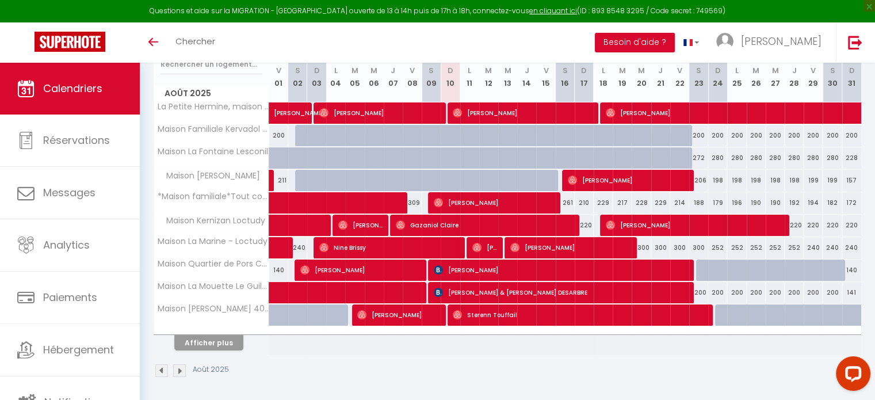
scroll to position [3, 0]
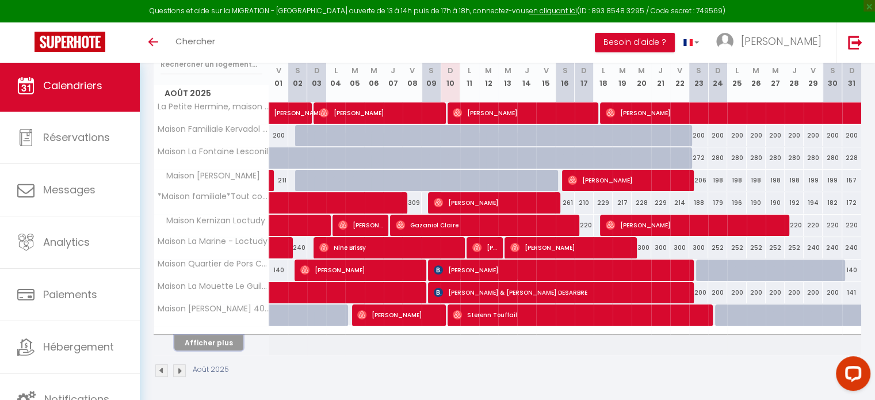
click at [228, 335] on button "Afficher plus" at bounding box center [208, 343] width 69 height 16
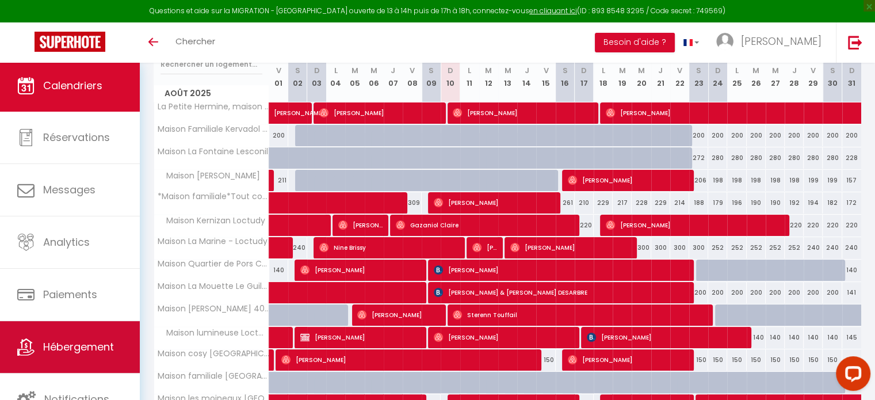
scroll to position [275, 0]
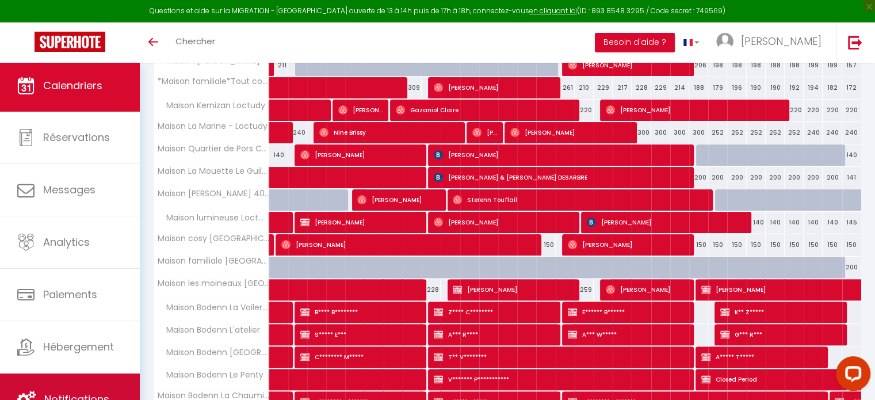
click at [78, 383] on link "Notifications" at bounding box center [70, 399] width 140 height 52
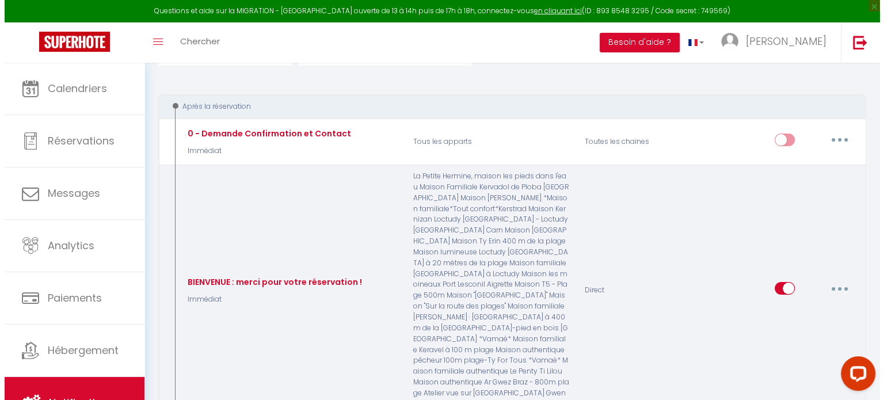
scroll to position [115, 0]
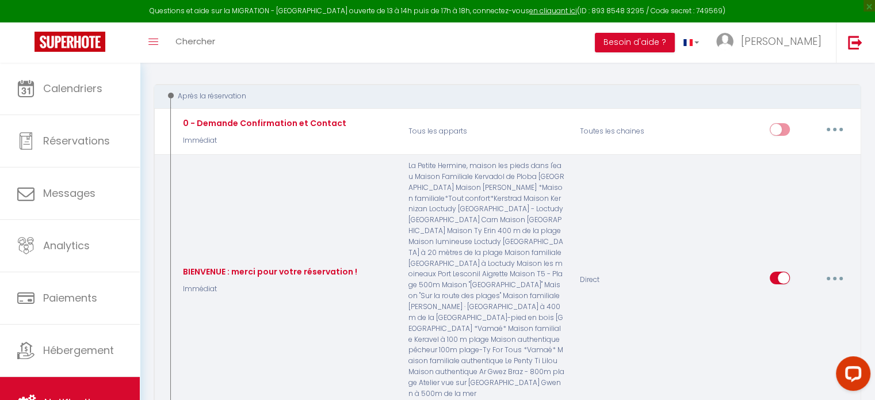
click at [833, 269] on button "button" at bounding box center [835, 278] width 32 height 18
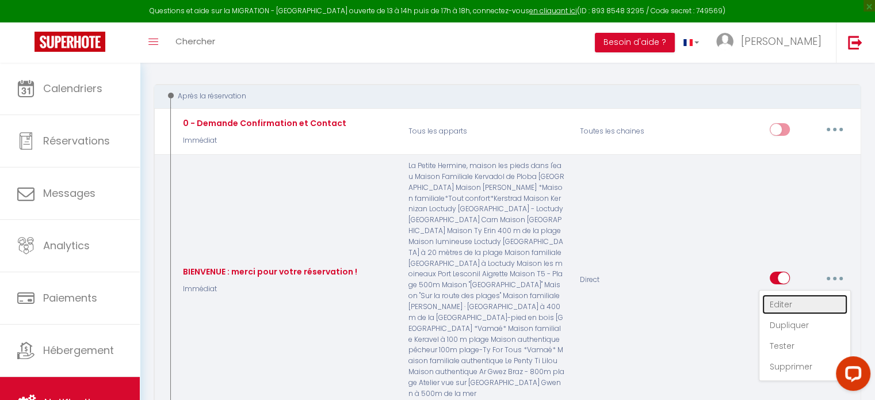
click at [780, 300] on link "Editer" at bounding box center [804, 305] width 85 height 20
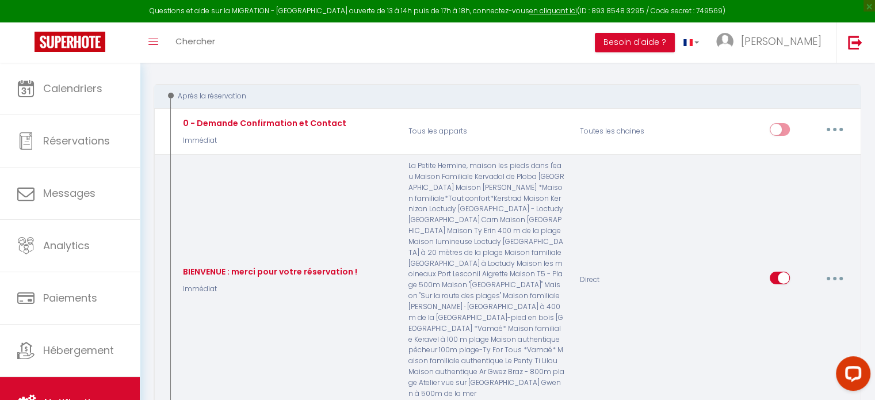
type input "BIENVENUE : merci pour votre réservation !"
select select "Immédiat"
select select "if_booking_is_paid"
checkbox input "true"
checkbox input "false"
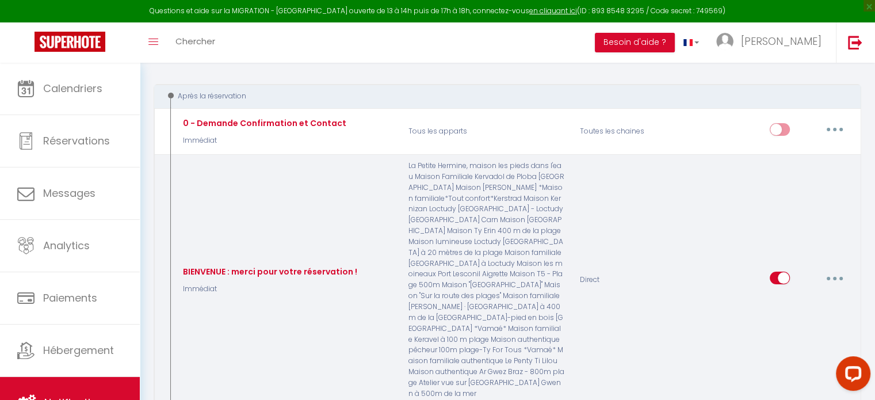
checkbox input "false"
radio input "true"
type input "Bienvenue : Merci pour votre réservation !"
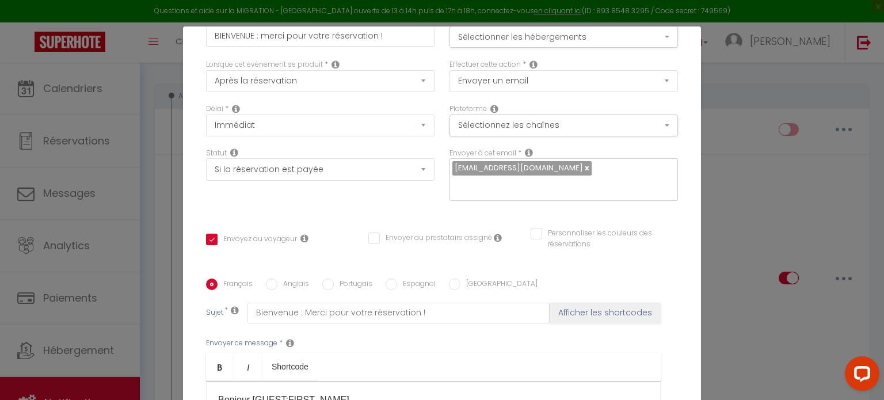
scroll to position [0, 0]
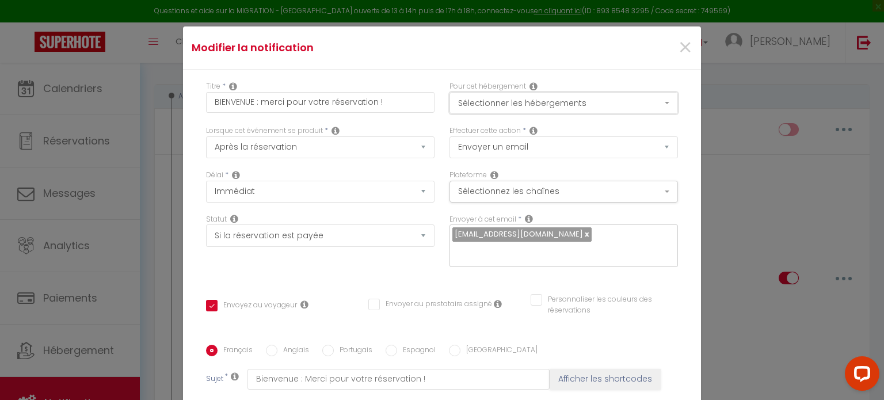
click at [601, 110] on button "Sélectionner les hébergements" at bounding box center [563, 103] width 228 height 22
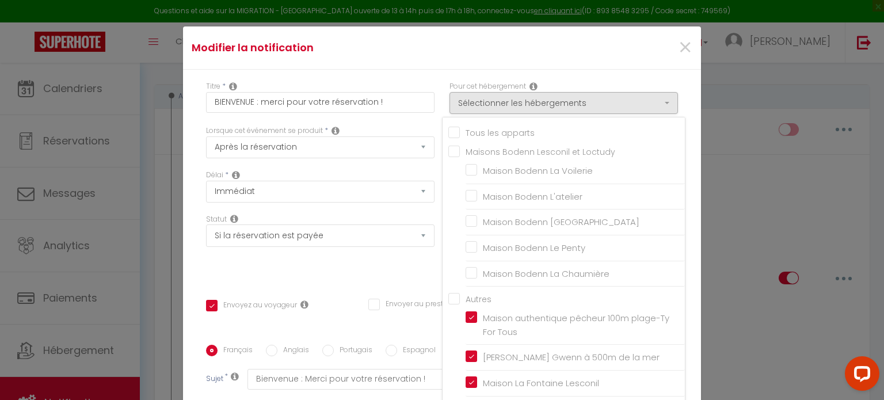
click at [652, 58] on div "×" at bounding box center [614, 47] width 172 height 25
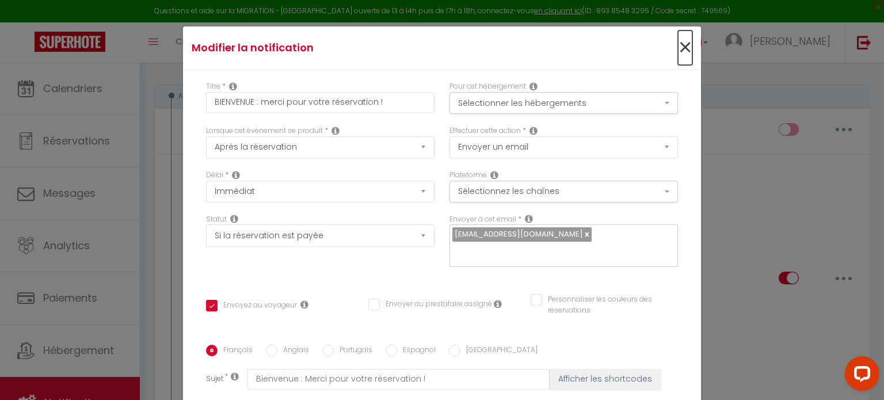
click at [678, 45] on span "×" at bounding box center [685, 47] width 14 height 35
type input "BIENVENUE : merci pour votre réservation !"
checkbox input "true"
checkbox input "false"
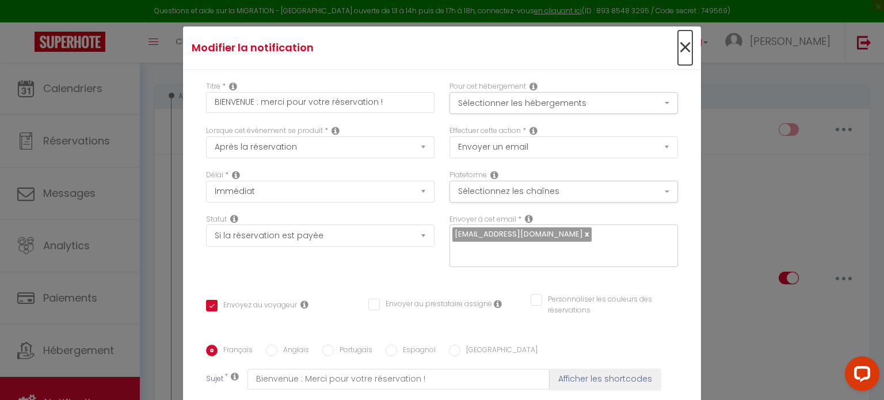
radio input "true"
type input "Bienvenue : Merci pour votre réservation !"
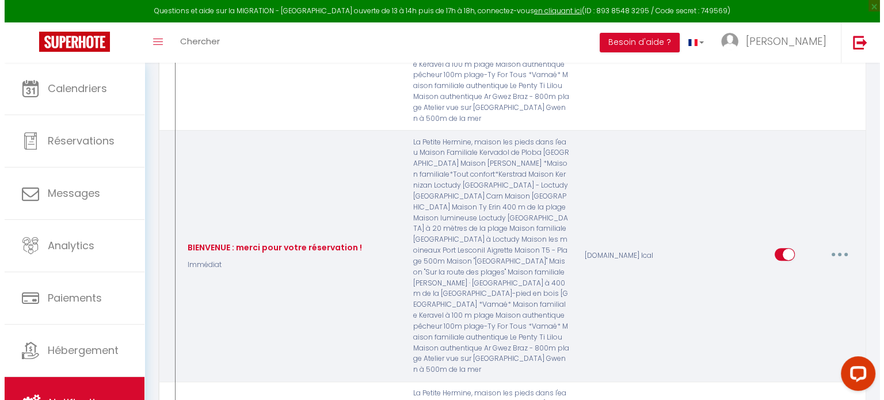
scroll to position [403, 0]
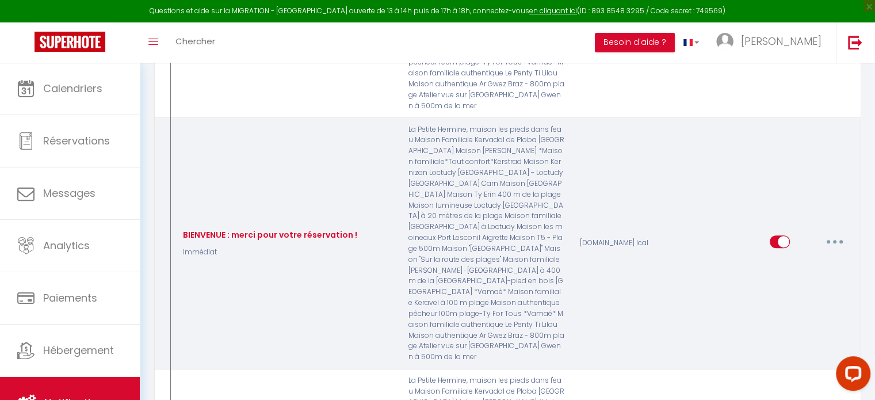
click at [836, 232] on button "button" at bounding box center [835, 241] width 32 height 18
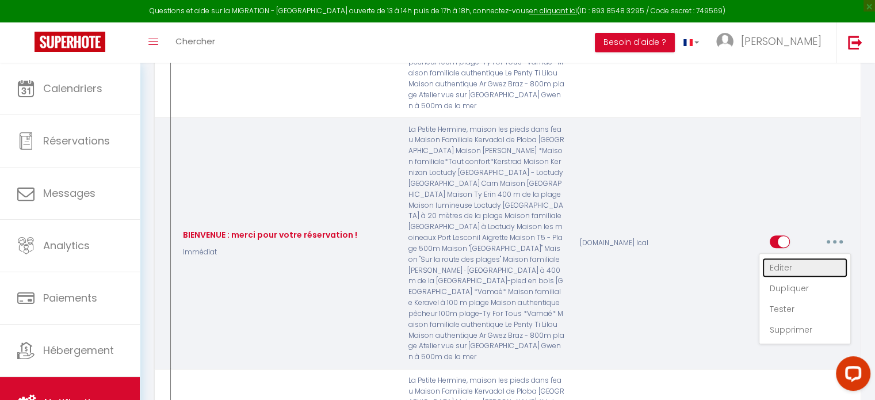
click at [778, 258] on link "Editer" at bounding box center [804, 268] width 85 height 20
checkbox input "true"
checkbox input "false"
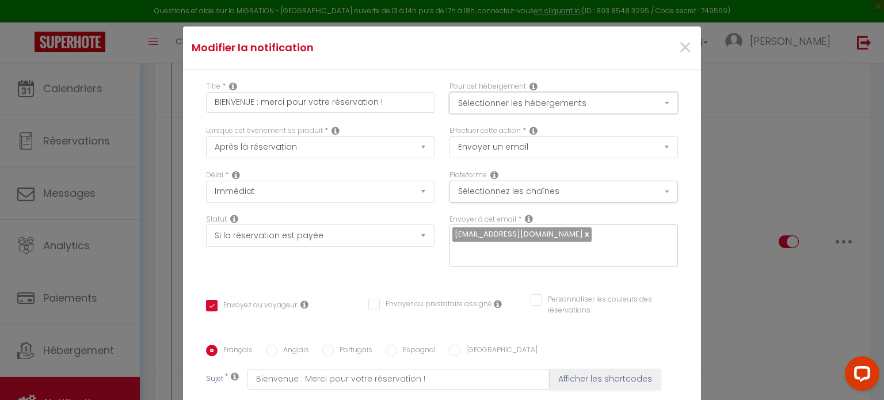
click at [578, 104] on button "Sélectionner les hébergements" at bounding box center [563, 103] width 228 height 22
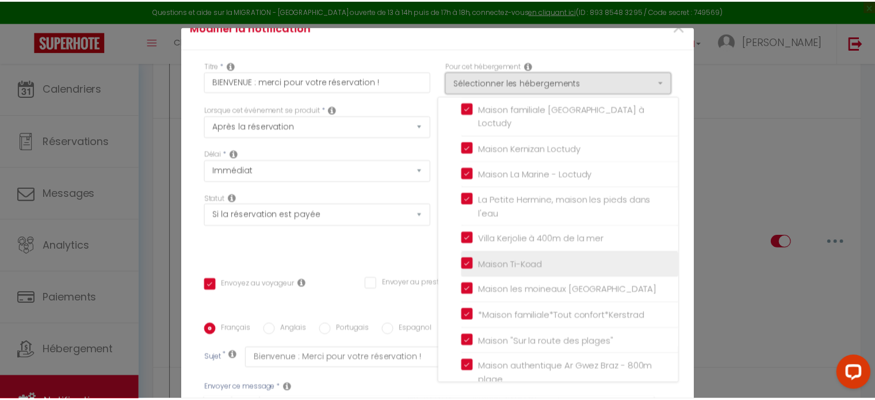
scroll to position [0, 0]
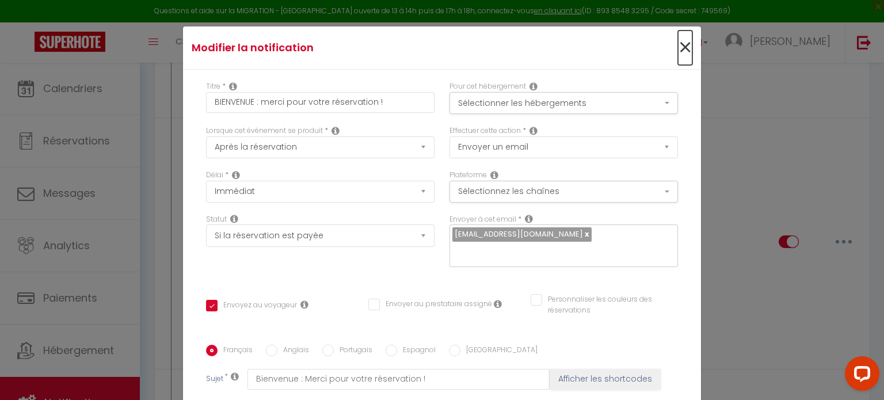
click at [678, 47] on span "×" at bounding box center [685, 47] width 14 height 35
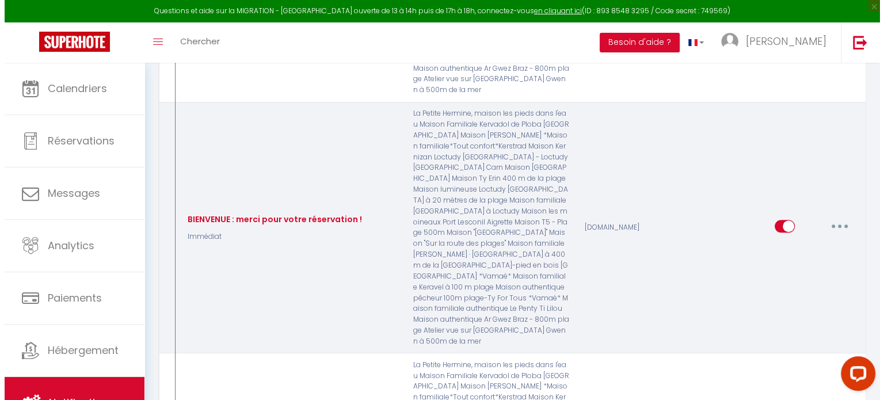
scroll to position [690, 0]
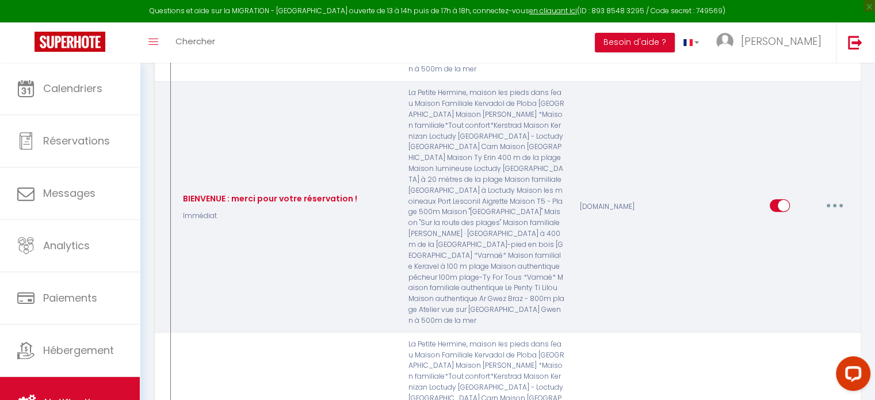
click at [844, 196] on button "button" at bounding box center [835, 205] width 32 height 18
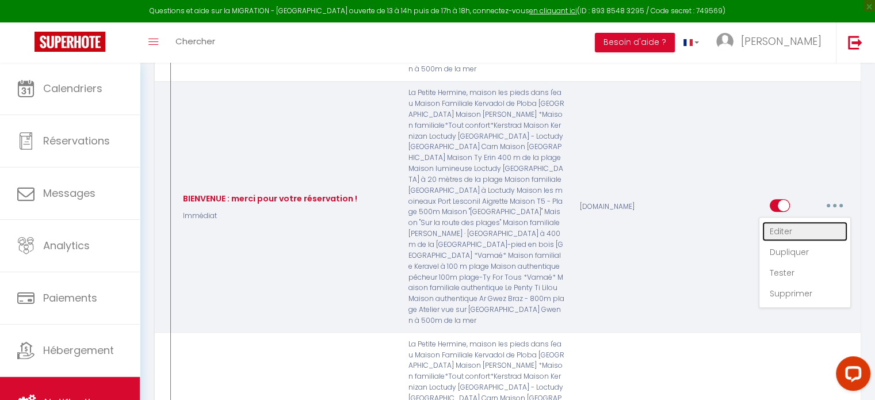
click at [782, 221] on link "Editer" at bounding box center [804, 231] width 85 height 20
type input "BIENVENUE : merci pour votre réservation !"
checkbox input "true"
checkbox input "false"
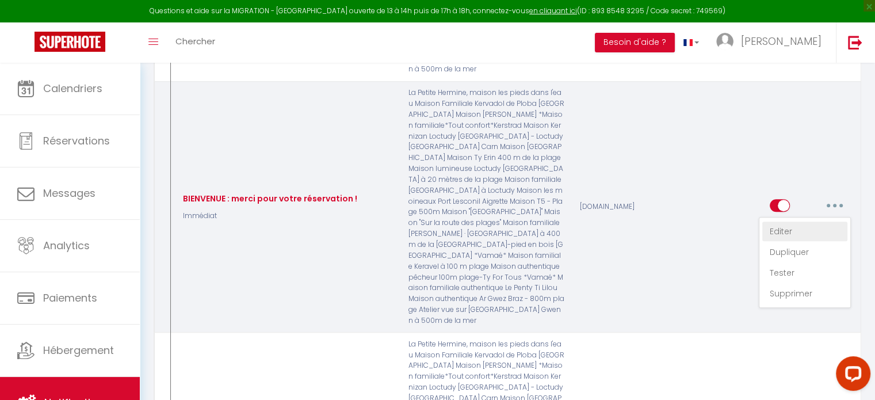
type input "Bienvenue : Merci pour votre réservation !"
checkbox input "false"
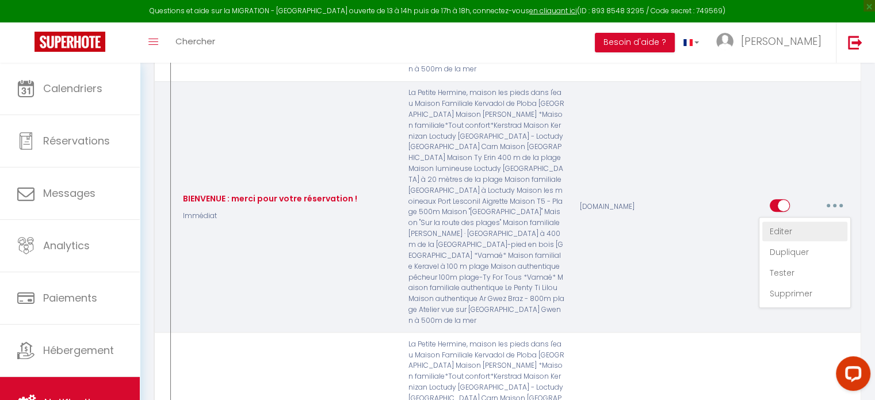
checkbox input "false"
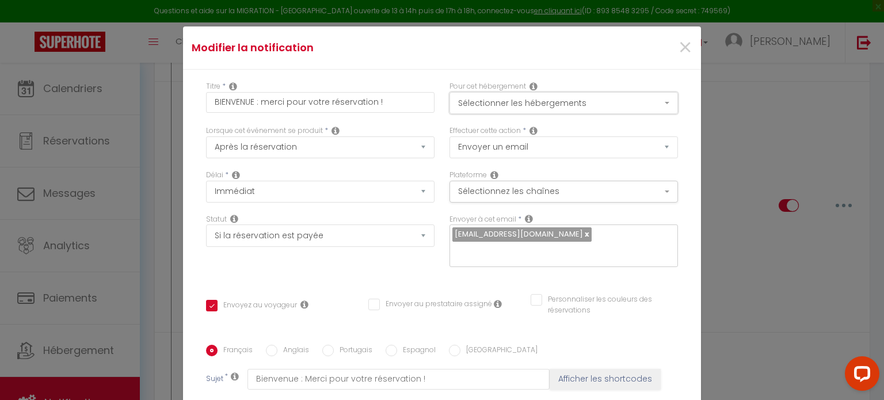
click at [617, 101] on button "Sélectionner les hébergements" at bounding box center [563, 103] width 228 height 22
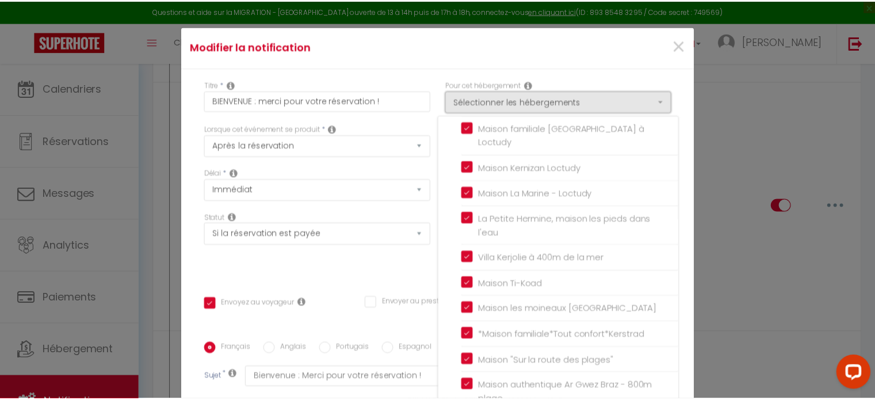
scroll to position [0, 0]
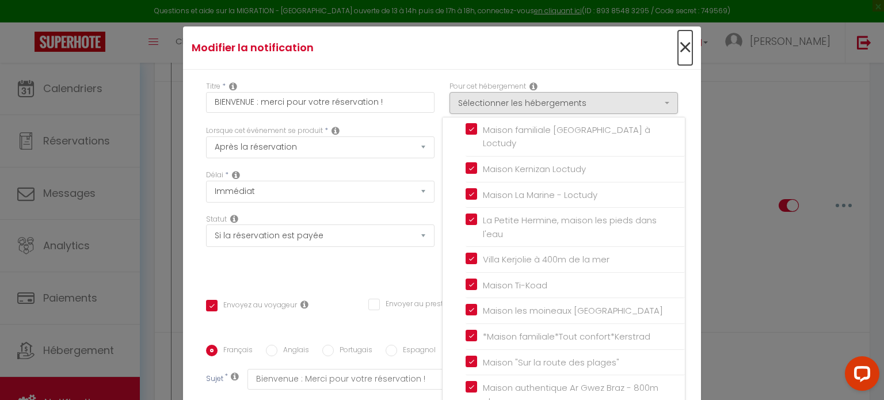
click at [678, 51] on span "×" at bounding box center [685, 47] width 14 height 35
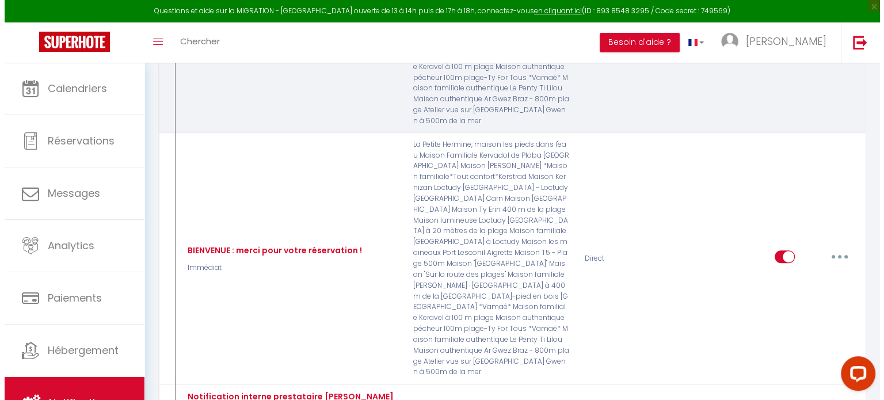
scroll to position [920, 0]
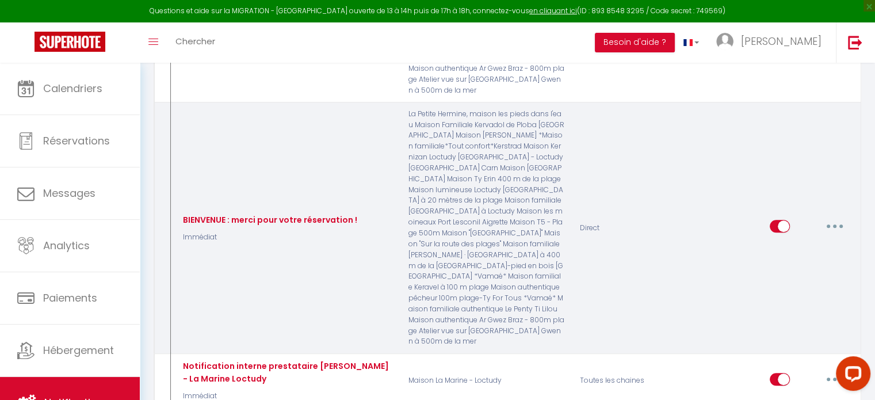
click at [832, 217] on button "button" at bounding box center [835, 226] width 32 height 18
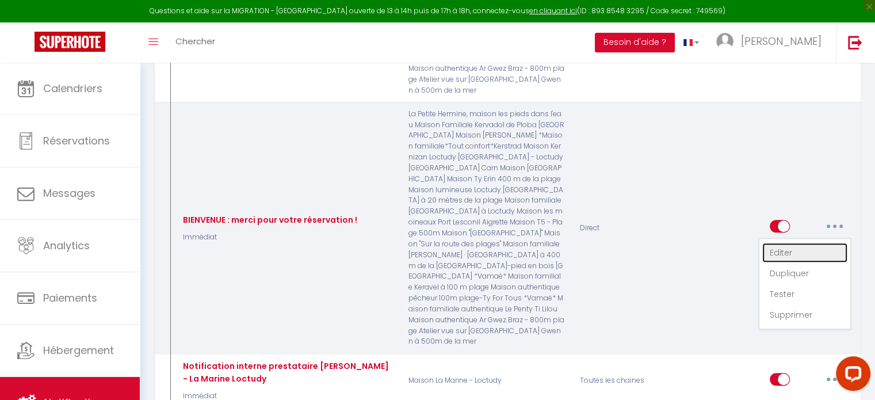
click at [784, 243] on link "Editer" at bounding box center [804, 253] width 85 height 20
select select "if_booking_not_paid"
checkbox input "true"
checkbox input "false"
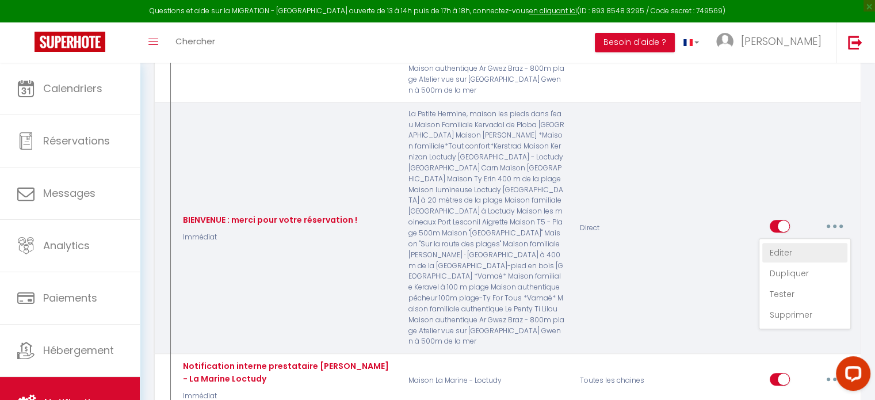
checkbox input "false"
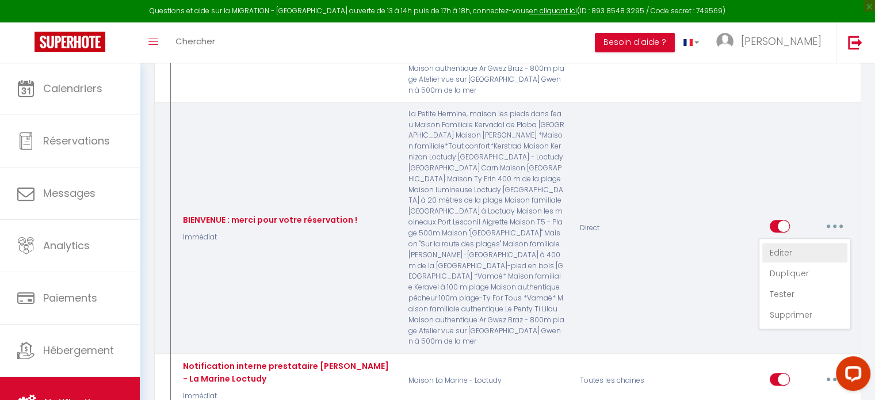
checkbox input "false"
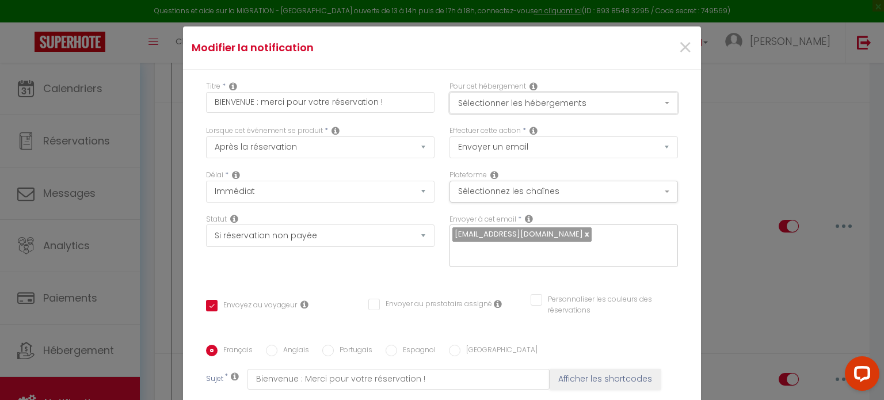
click at [576, 112] on button "Sélectionner les hébergements" at bounding box center [563, 103] width 228 height 22
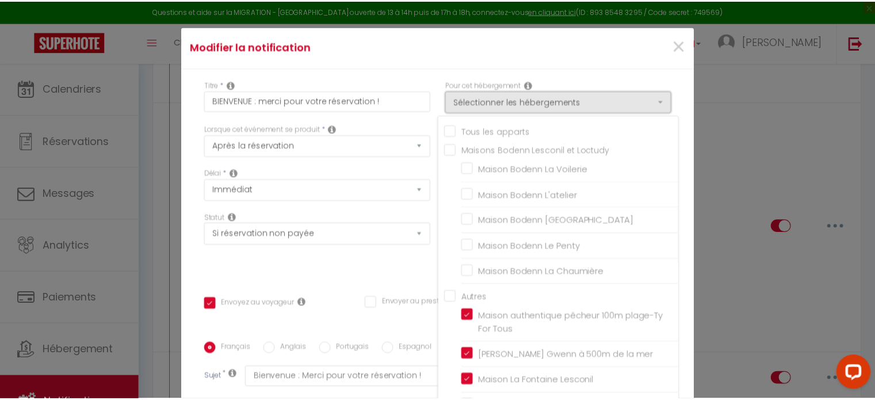
scroll to position [0, 0]
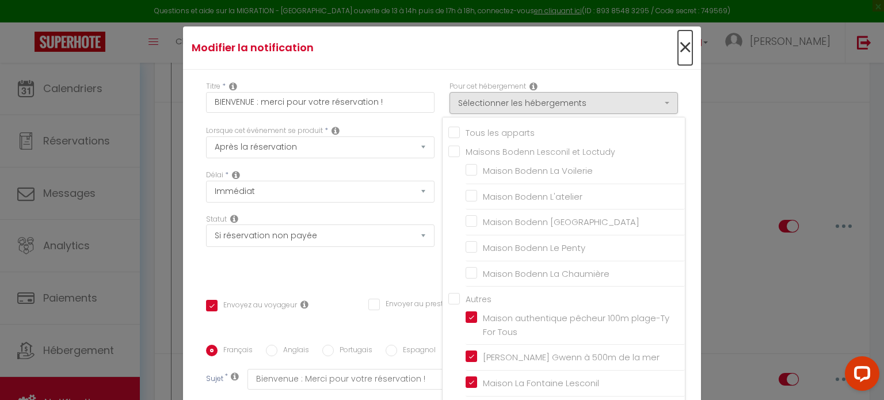
click at [678, 39] on span "×" at bounding box center [685, 47] width 14 height 35
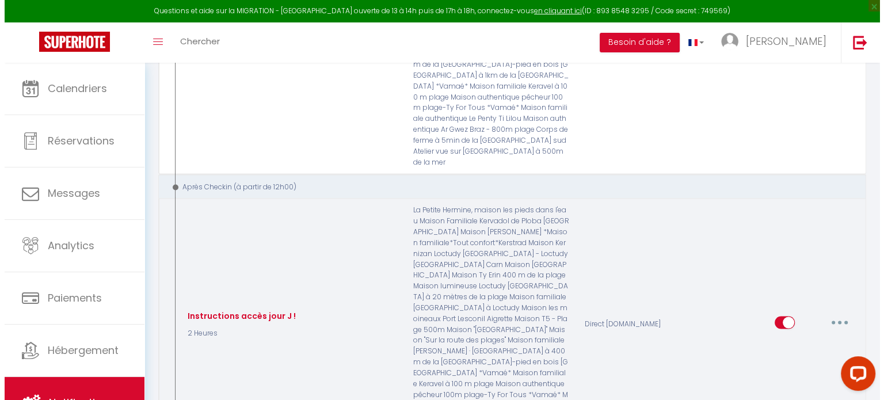
scroll to position [2186, 0]
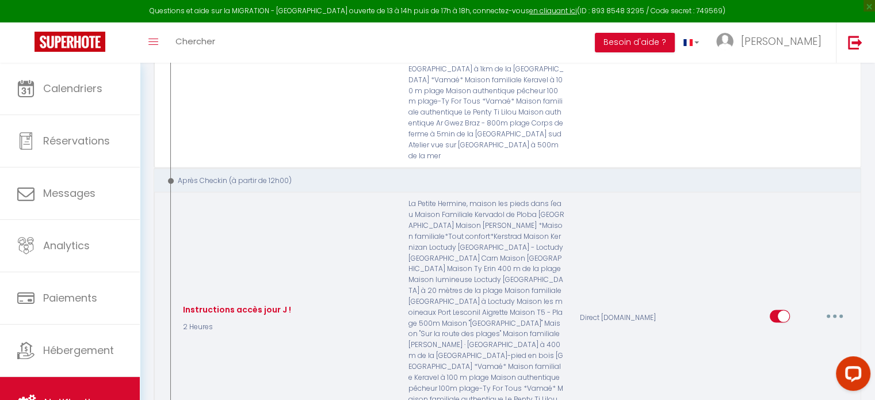
click at [834, 307] on button "button" at bounding box center [835, 316] width 32 height 18
click at [781, 332] on link "Editer" at bounding box center [804, 342] width 85 height 20
type input "Instructions accès jour J !"
select select "3"
select select "2 Heures"
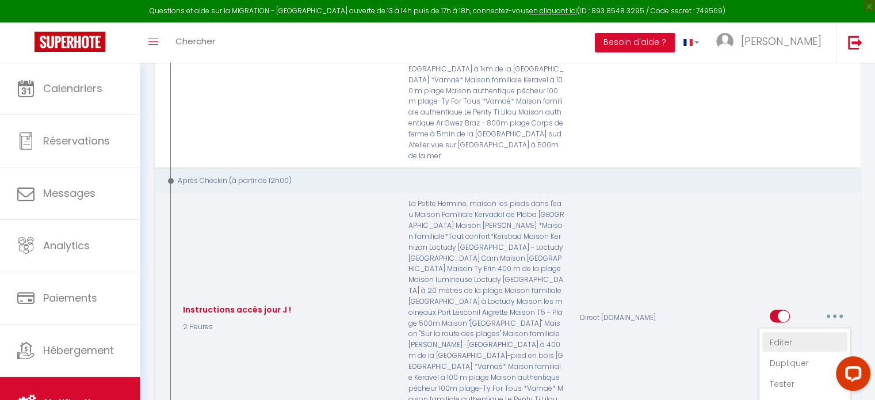
select select "if_deposit_is_paid"
checkbox input "true"
checkbox input "false"
type input "Vamaé conciergerie : instructions d'accès à votre maison. Bonne installation !"
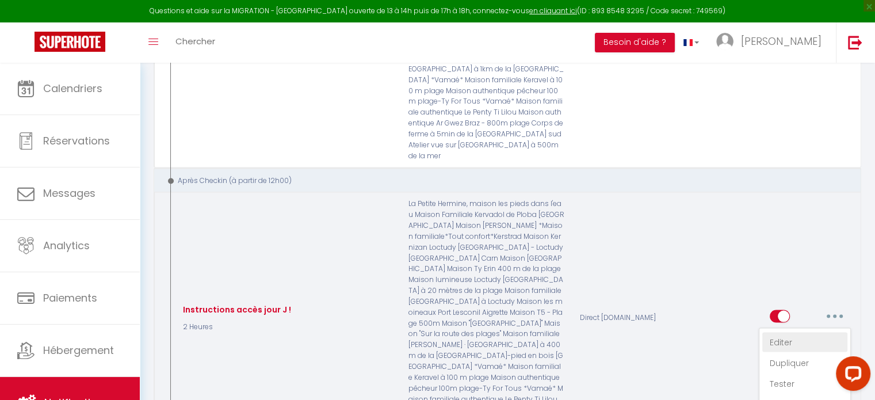
checkbox input "false"
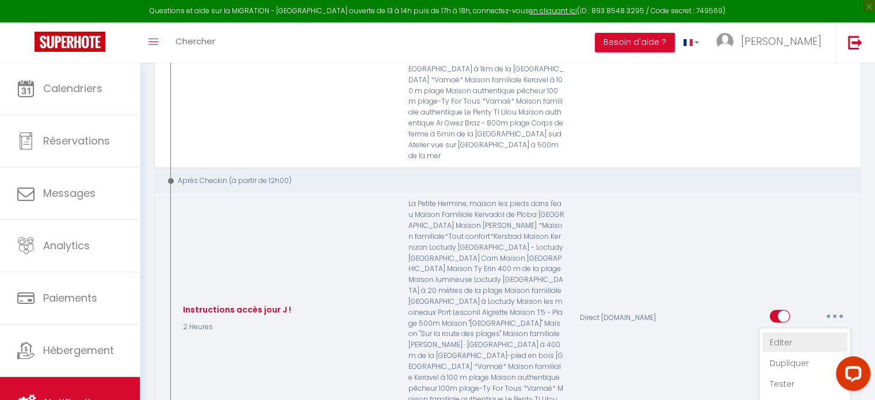
checkbox input "false"
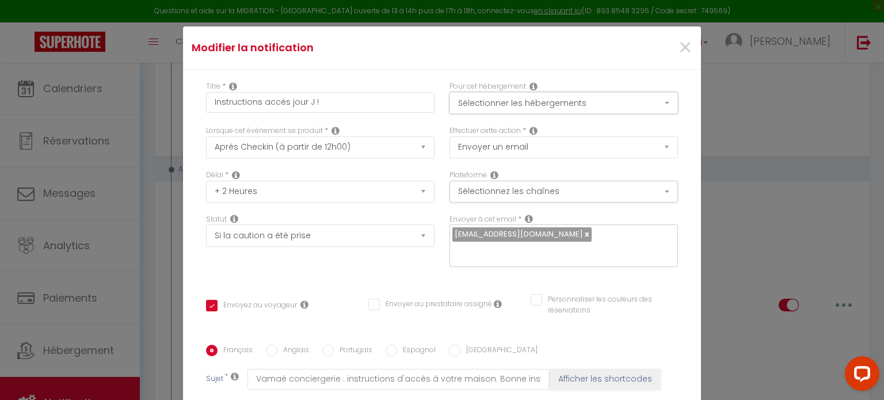
click at [561, 106] on button "Sélectionner les hébergements" at bounding box center [563, 103] width 228 height 22
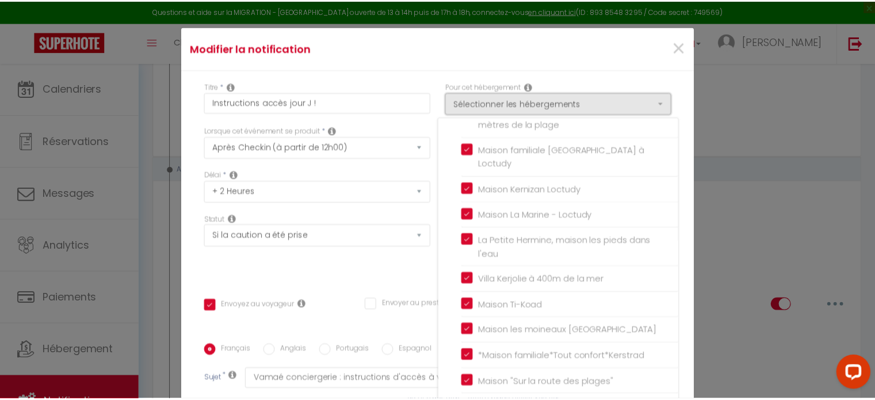
scroll to position [782, 0]
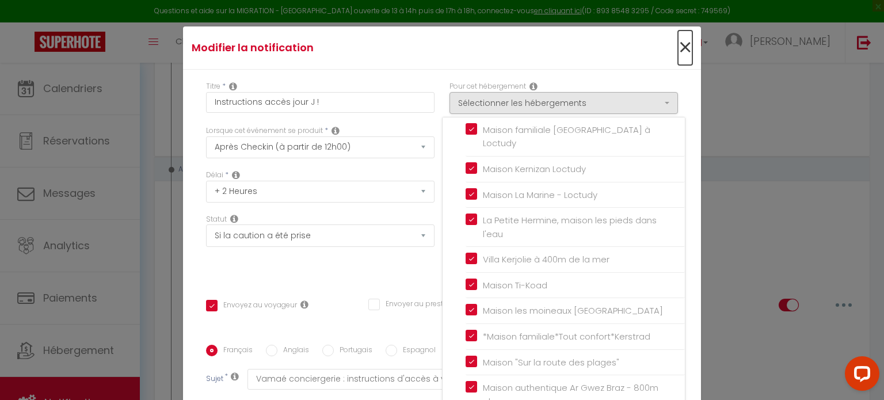
click at [678, 40] on span "×" at bounding box center [685, 47] width 14 height 35
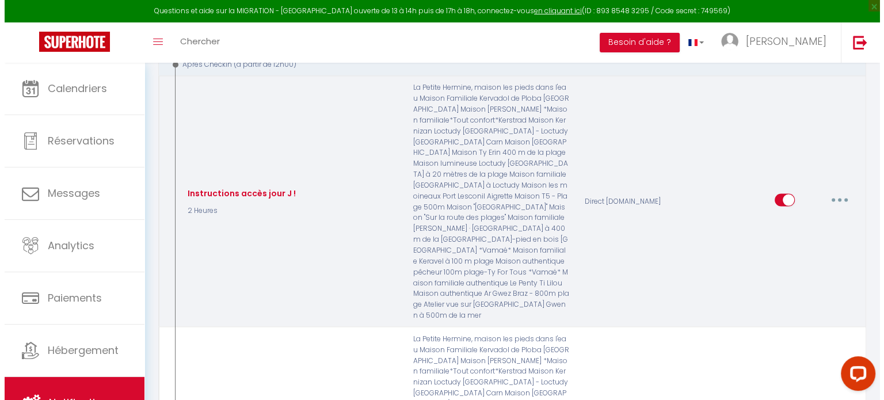
scroll to position [2359, 0]
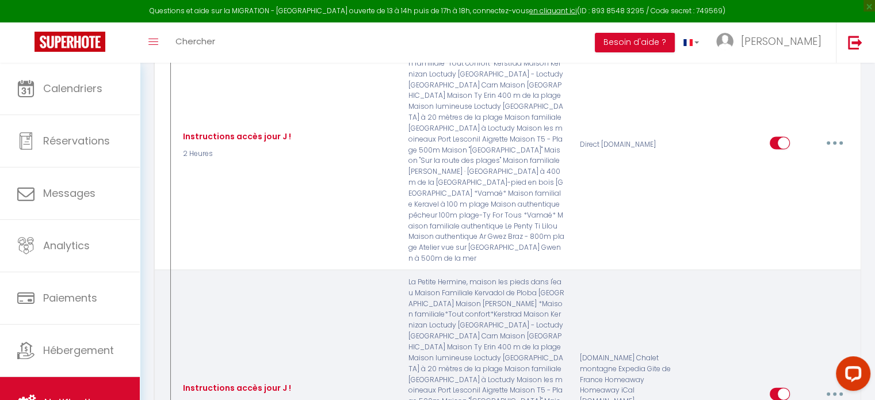
click at [833, 385] on button "button" at bounding box center [835, 394] width 32 height 18
select select "if_booking_is_paid"
checkbox input "true"
checkbox input "false"
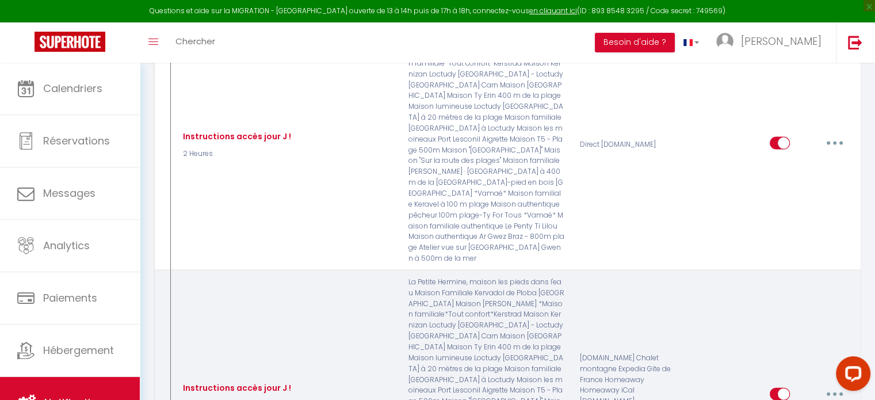
checkbox input "false"
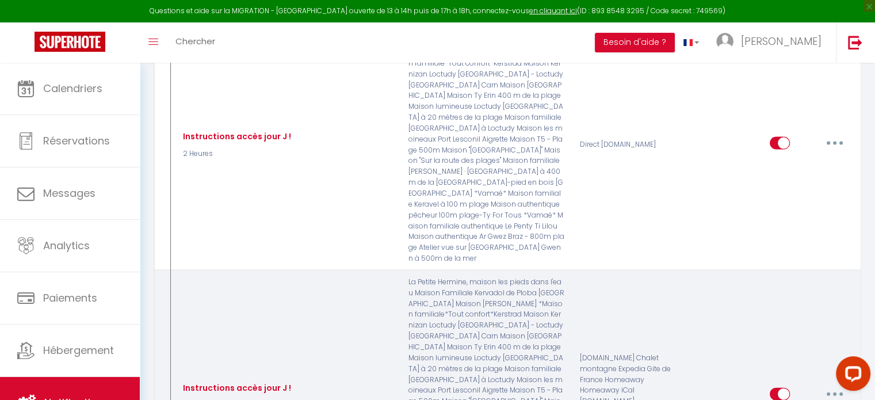
checkbox input "false"
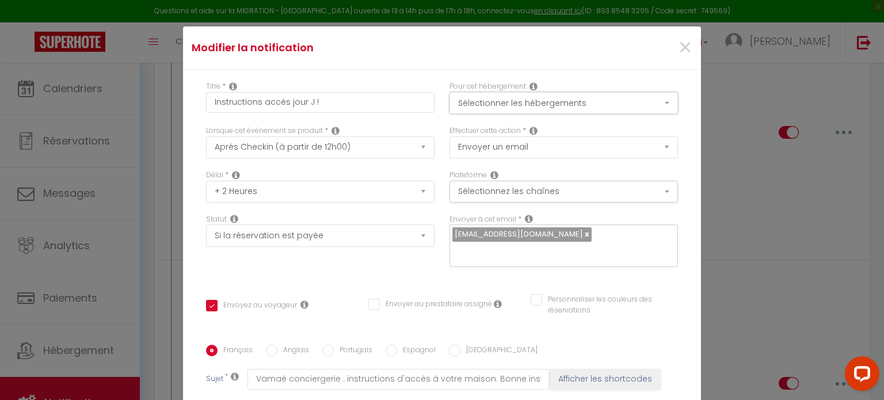
click at [585, 104] on button "Sélectionner les hébergements" at bounding box center [563, 103] width 228 height 22
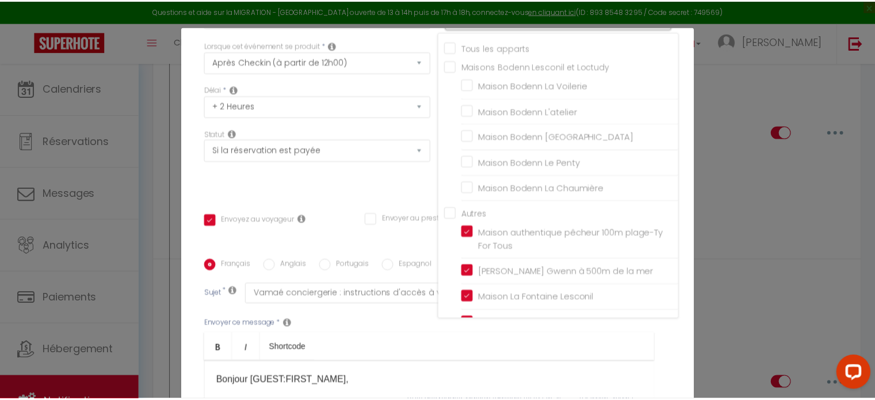
scroll to position [0, 0]
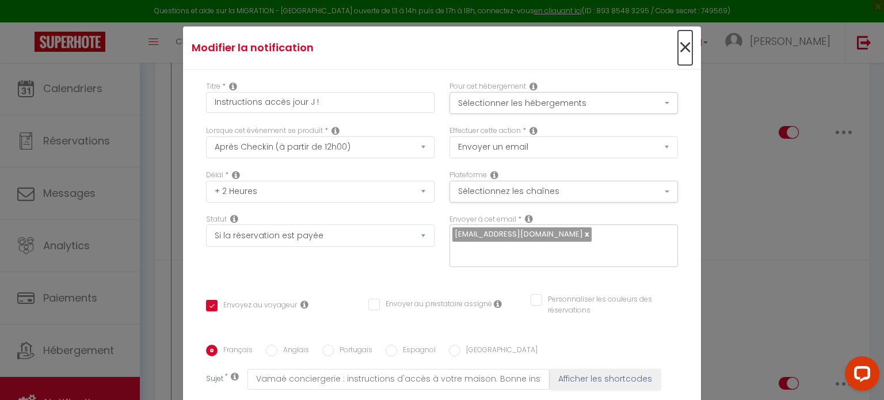
click at [678, 43] on span "×" at bounding box center [685, 47] width 14 height 35
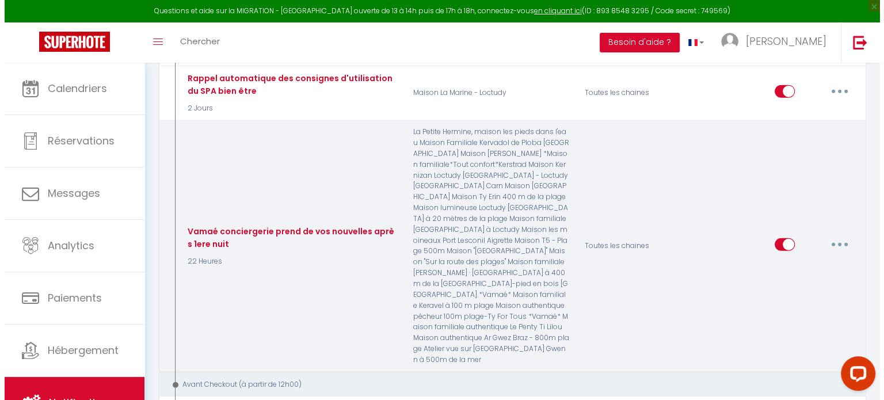
scroll to position [2876, 0]
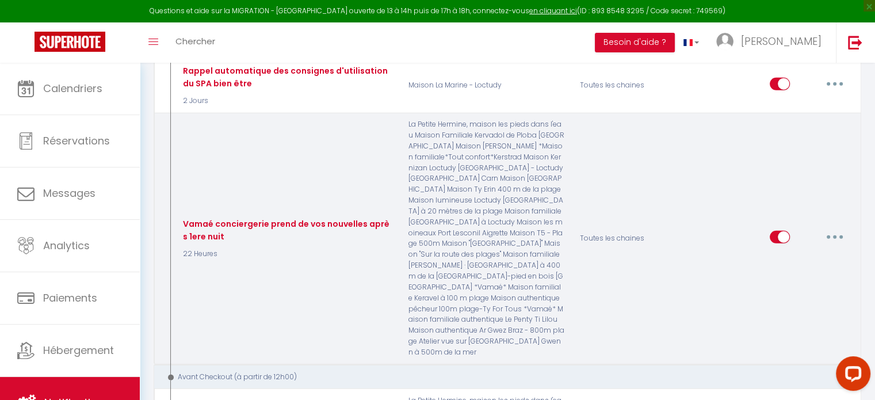
click at [838, 228] on button "button" at bounding box center [835, 237] width 32 height 18
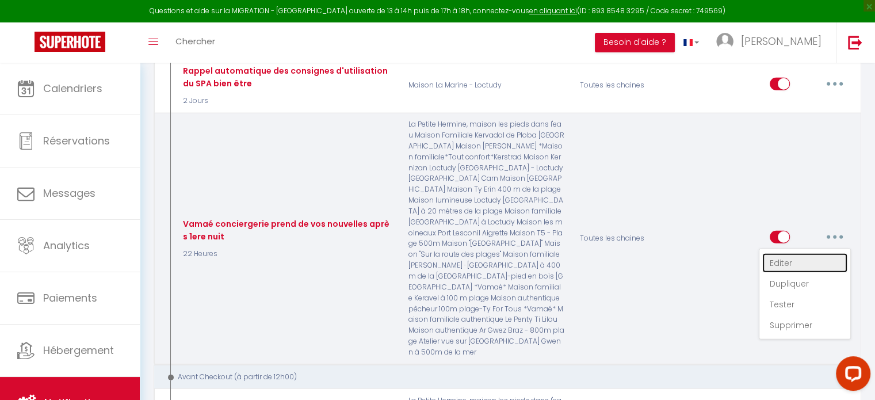
click at [776, 253] on link "Editer" at bounding box center [804, 263] width 85 height 20
type input "Vamaé conciergerie prend de vos nouvelles après 1ere nuit"
select select "22 Heures"
checkbox input "true"
checkbox input "false"
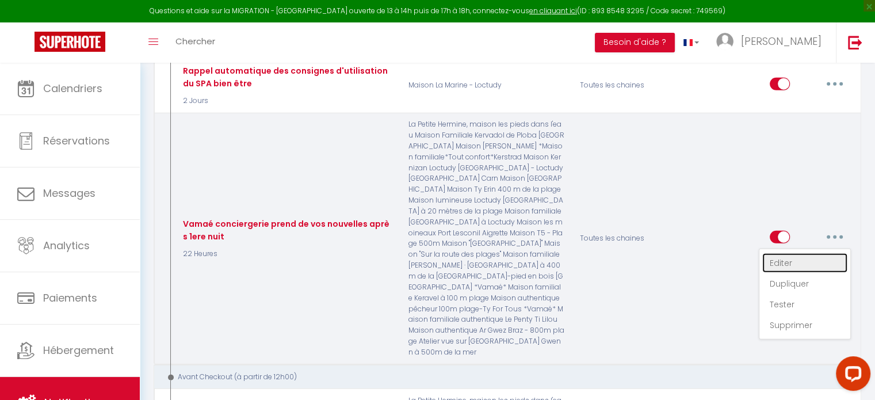
checkbox input "false"
type input "Vamaé conciergerie prend de vos nouvelles après votre première nuit."
checkbox input "false"
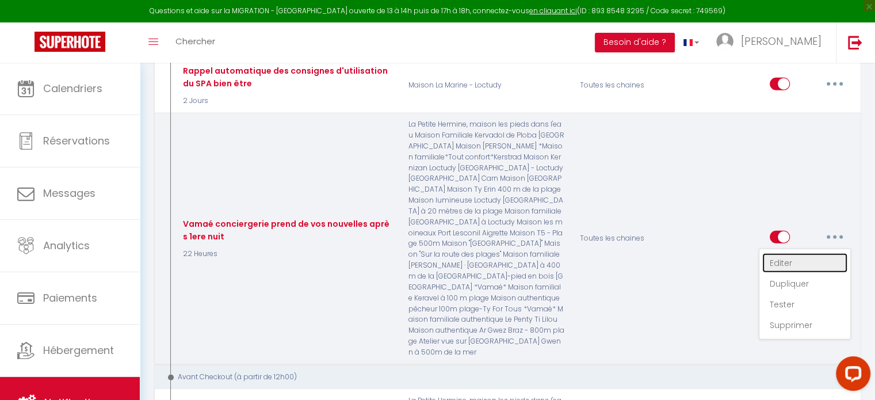
checkbox input "false"
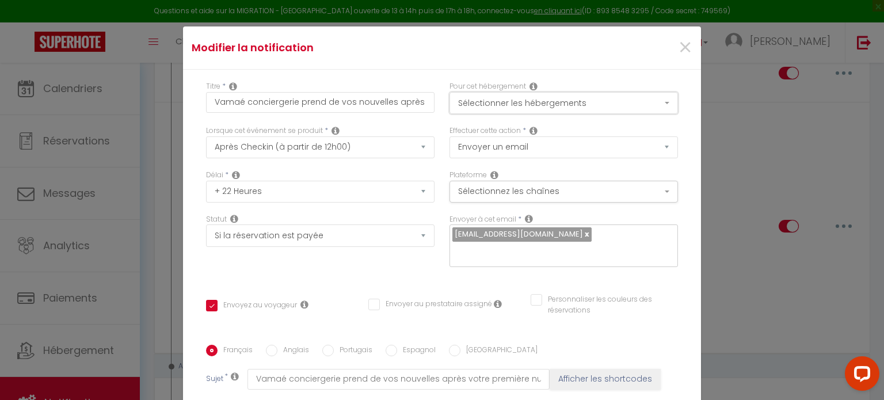
click at [551, 110] on button "Sélectionner les hébergements" at bounding box center [563, 103] width 228 height 22
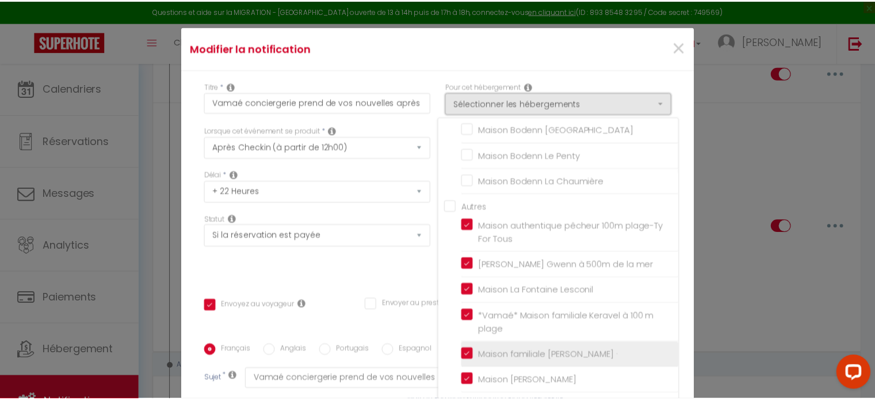
scroll to position [92, 0]
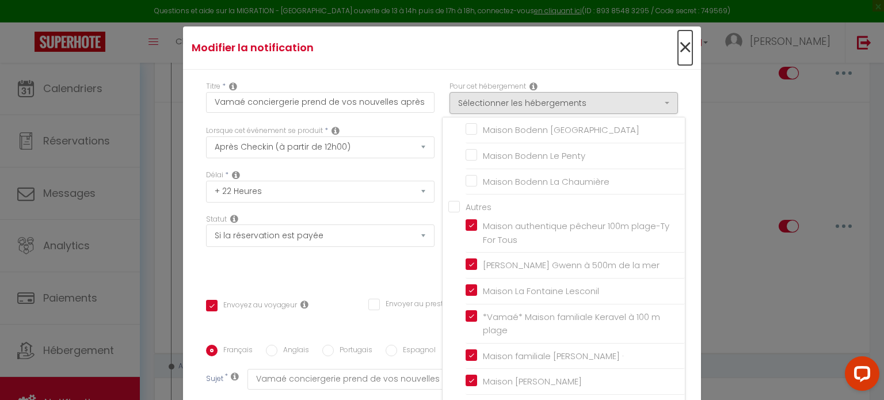
click at [678, 51] on span "×" at bounding box center [685, 47] width 14 height 35
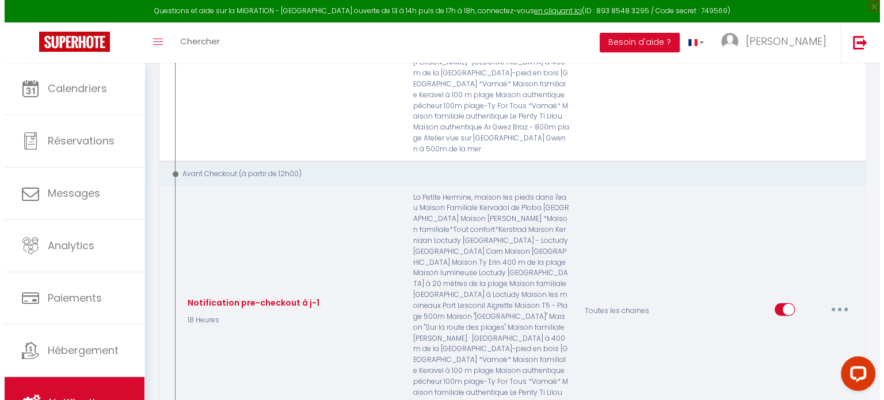
scroll to position [3106, 0]
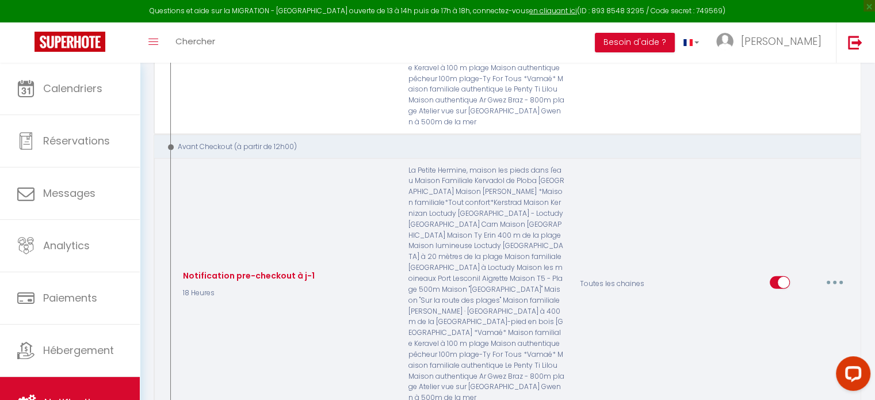
click at [832, 273] on button "button" at bounding box center [835, 282] width 32 height 18
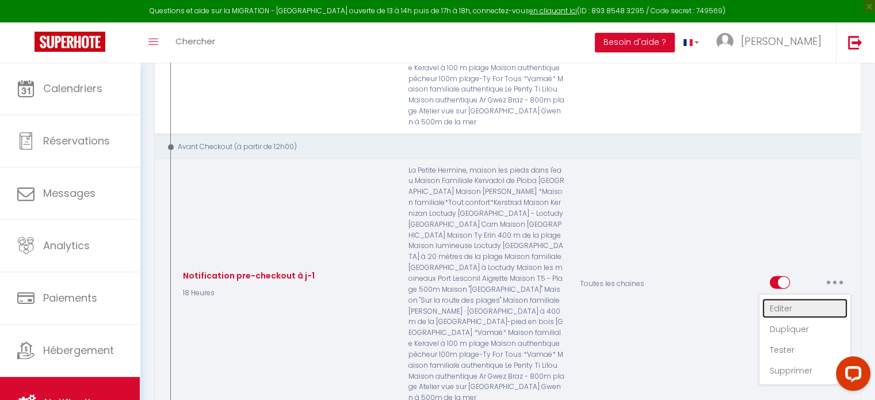
click at [780, 299] on link "Editer" at bounding box center [804, 309] width 85 height 20
type input "Notification pre-checkout à j-1"
select select "18 Heures"
checkbox input "true"
checkbox input "false"
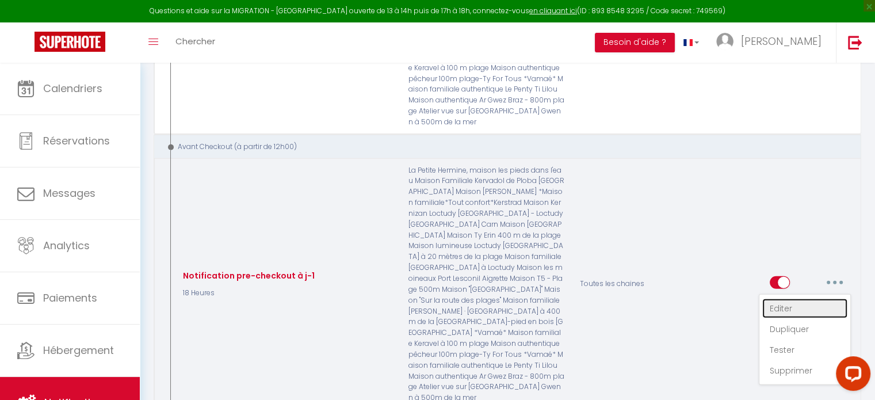
checkbox input "false"
type input "Procédure pour votre départ - [RENTAL:NAME] - [GUEST:FIRST_NAME] [GUEST:NAME]"
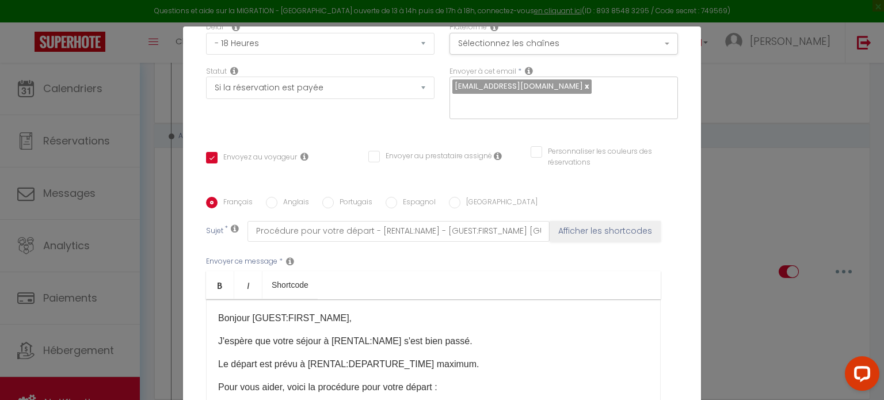
scroll to position [0, 0]
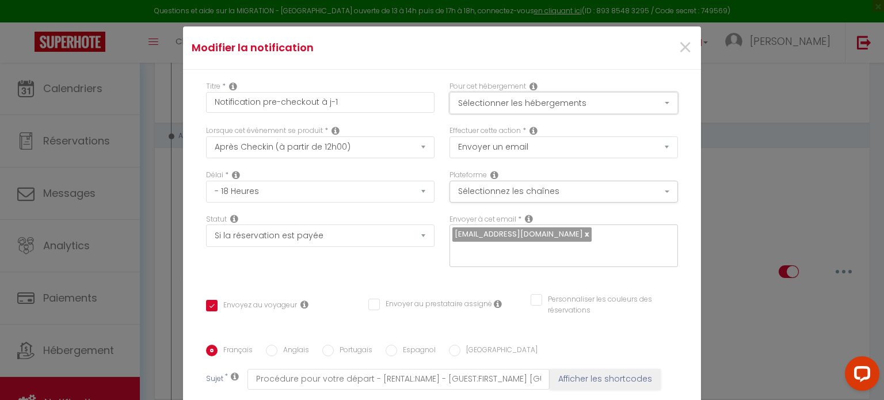
click at [601, 99] on button "Sélectionner les hébergements" at bounding box center [563, 103] width 228 height 22
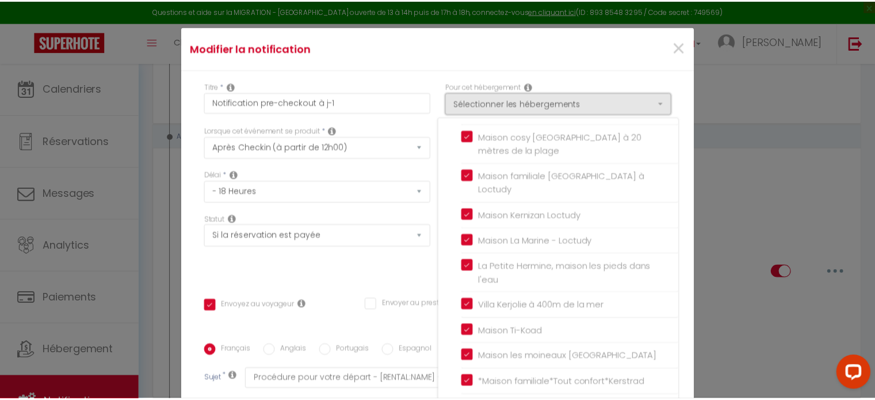
scroll to position [782, 0]
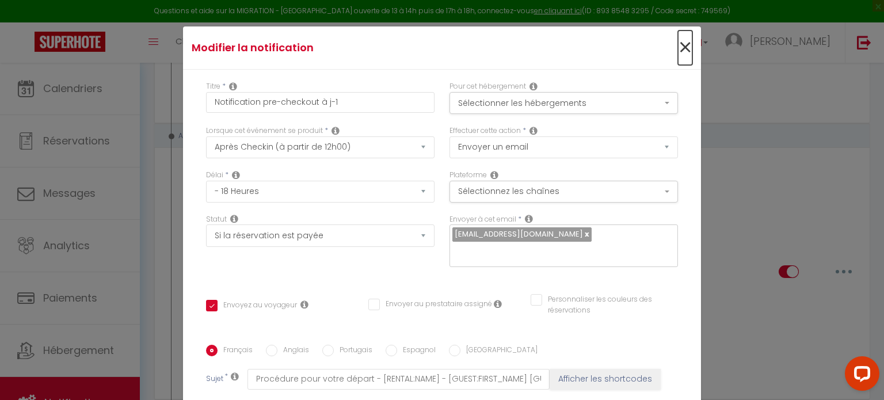
click at [678, 49] on span "×" at bounding box center [685, 47] width 14 height 35
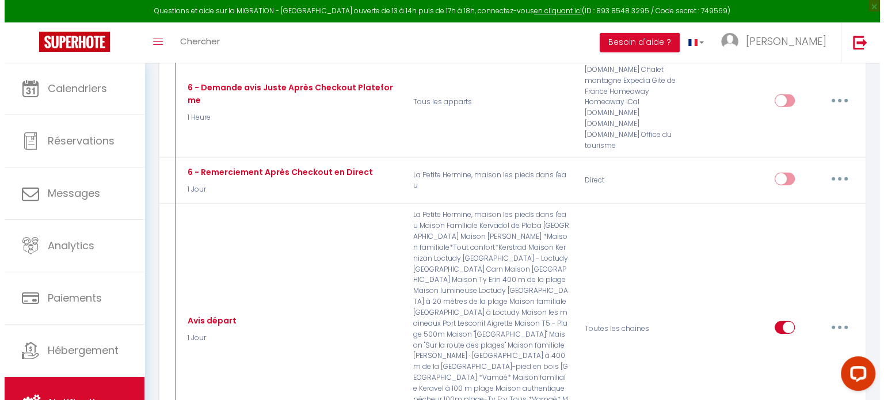
scroll to position [3509, 0]
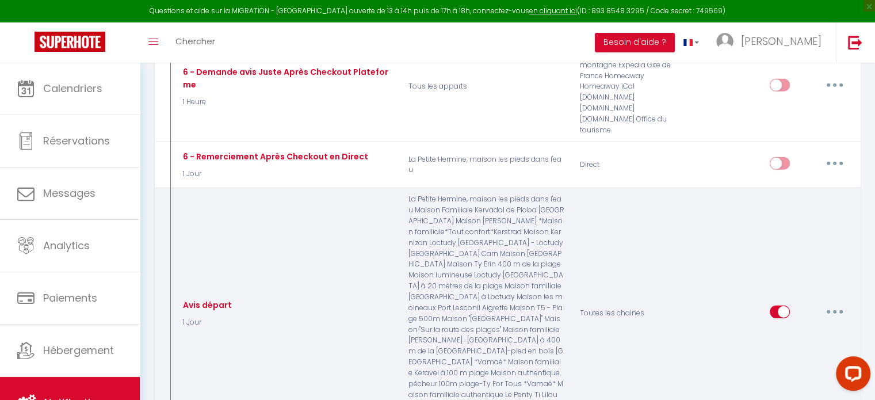
click at [842, 303] on button "button" at bounding box center [835, 312] width 32 height 18
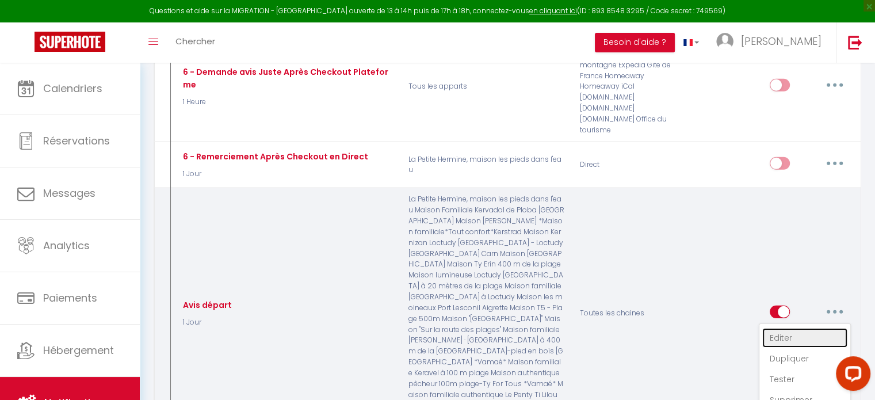
click at [782, 328] on link "Editer" at bounding box center [804, 338] width 85 height 20
type input "Avis départ"
select select "5"
select select "1 Jour"
select select
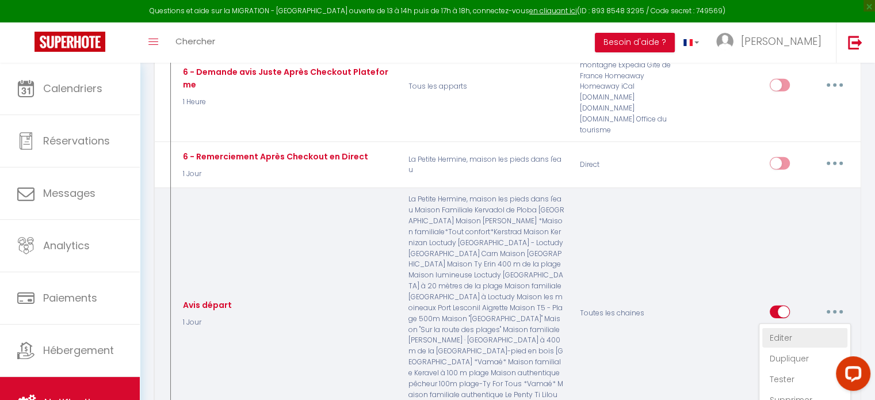
checkbox input "true"
checkbox input "false"
type input "Merci pour votre séjour : laissez votre avis !"
checkbox input "false"
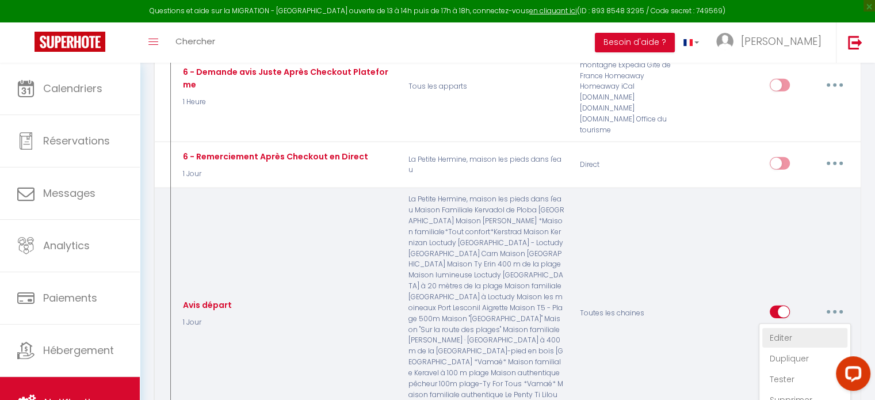
checkbox input "false"
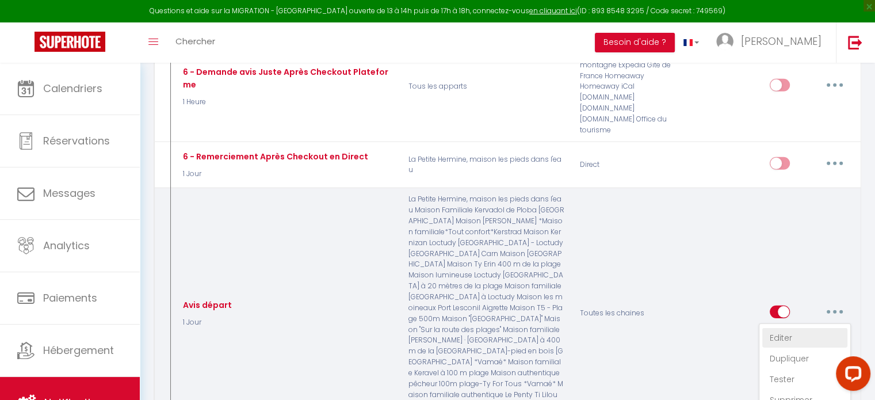
checkbox input "false"
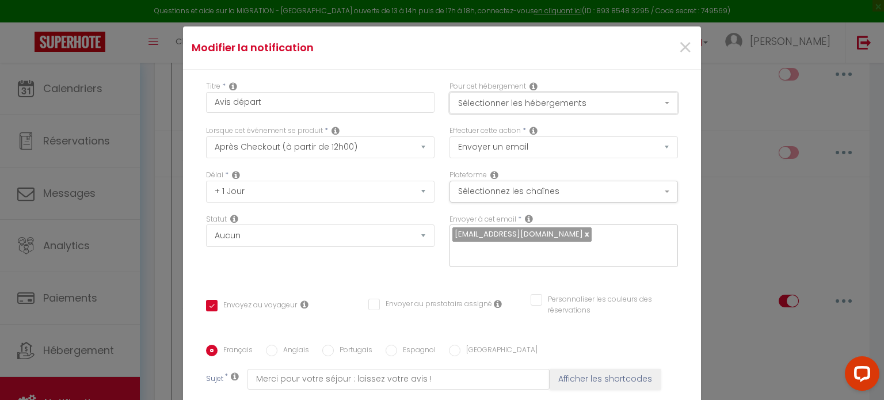
click at [548, 105] on button "Sélectionner les hébergements" at bounding box center [563, 103] width 228 height 22
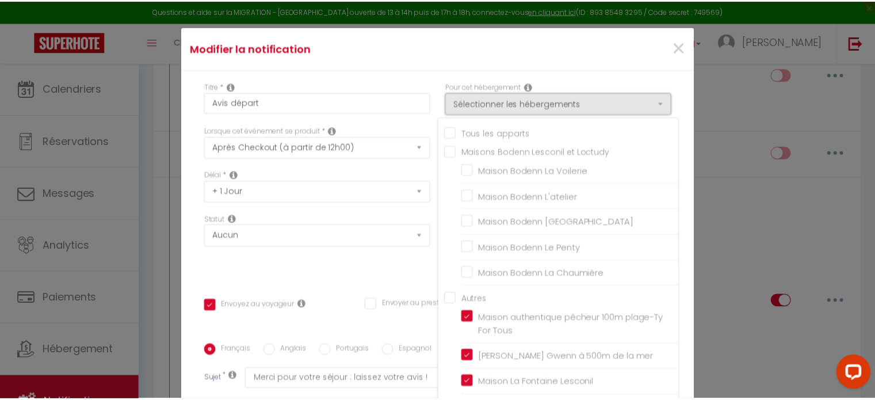
scroll to position [0, 0]
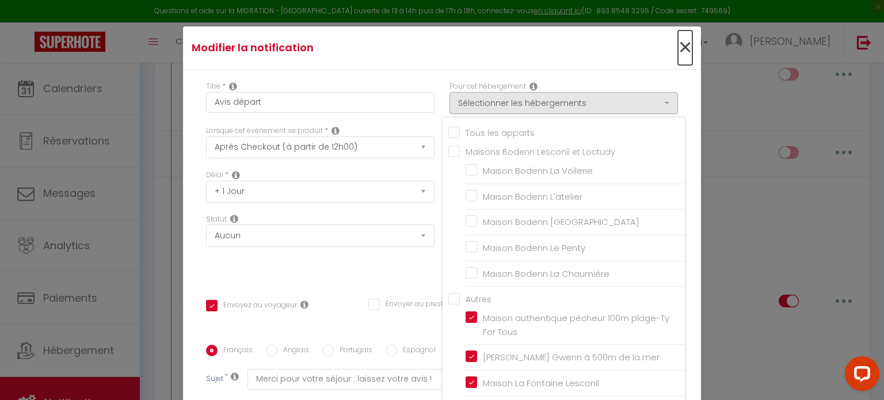
click at [678, 41] on span "×" at bounding box center [685, 47] width 14 height 35
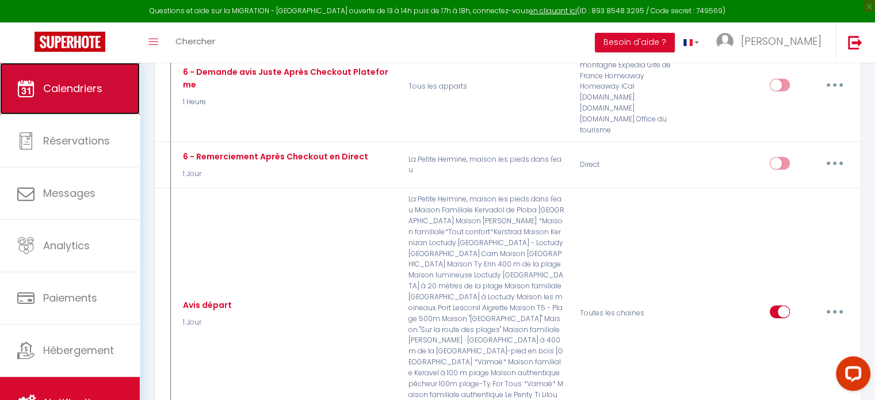
click at [89, 90] on span "Calendriers" at bounding box center [72, 88] width 59 height 14
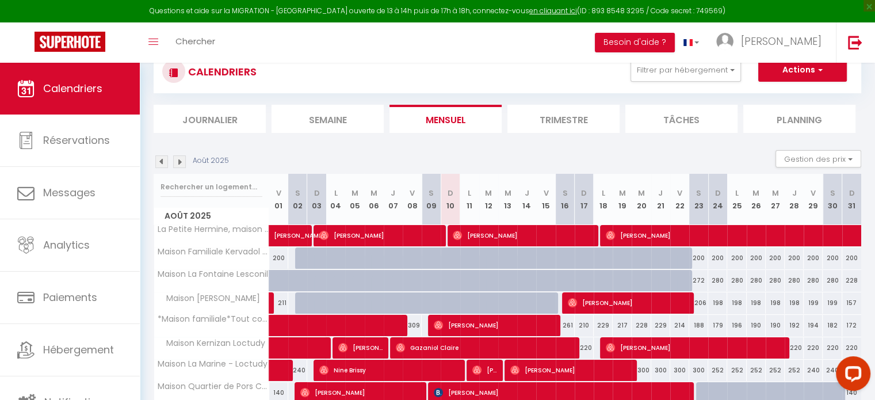
scroll to position [115, 0]
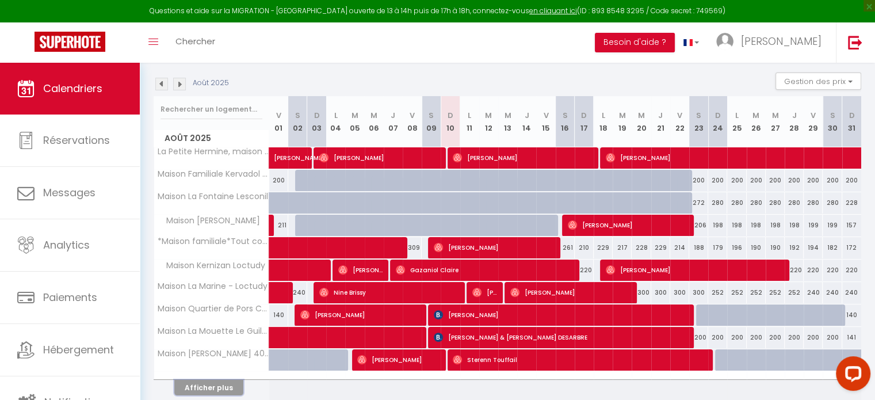
click at [205, 381] on button "Afficher plus" at bounding box center [208, 388] width 69 height 16
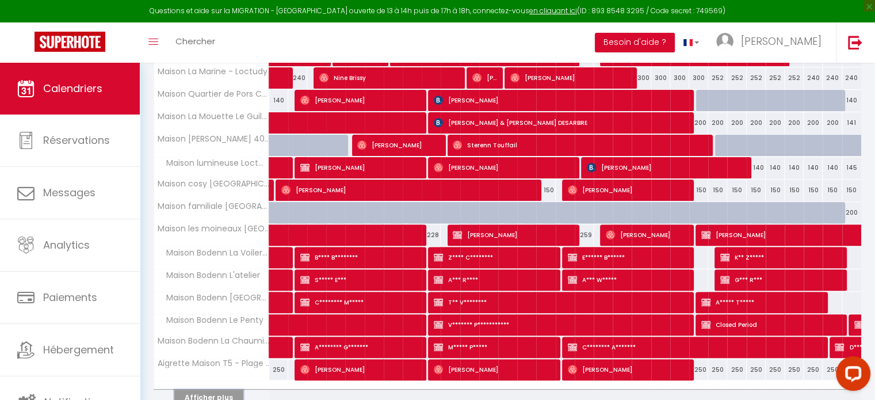
scroll to position [383, 0]
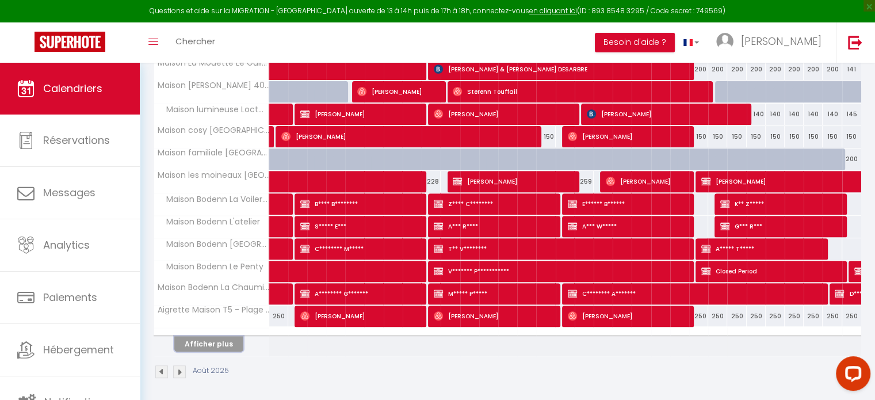
click at [231, 338] on button "Afficher plus" at bounding box center [208, 344] width 69 height 16
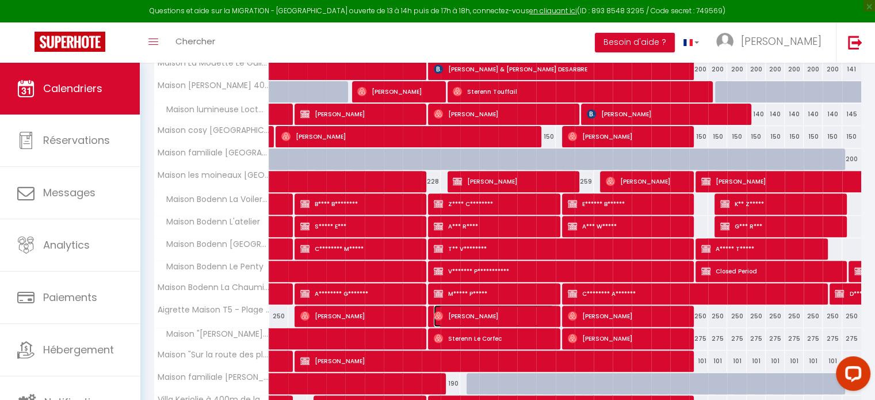
click at [517, 311] on span "[PERSON_NAME]" at bounding box center [494, 316] width 120 height 22
select select "OK"
select select "0"
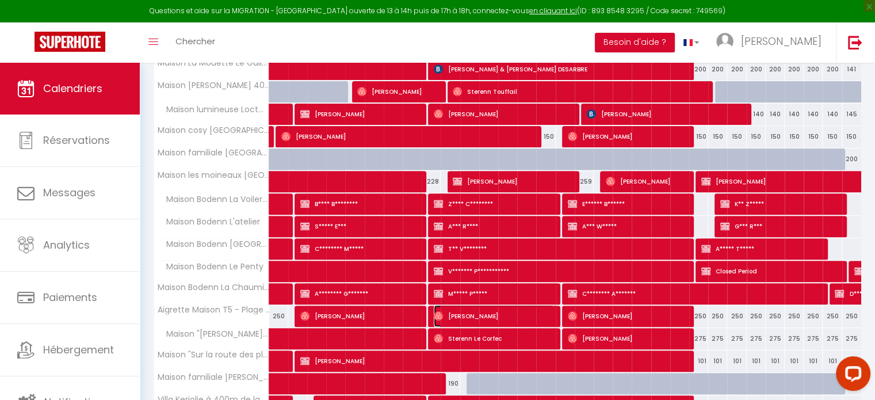
select select "1"
select select
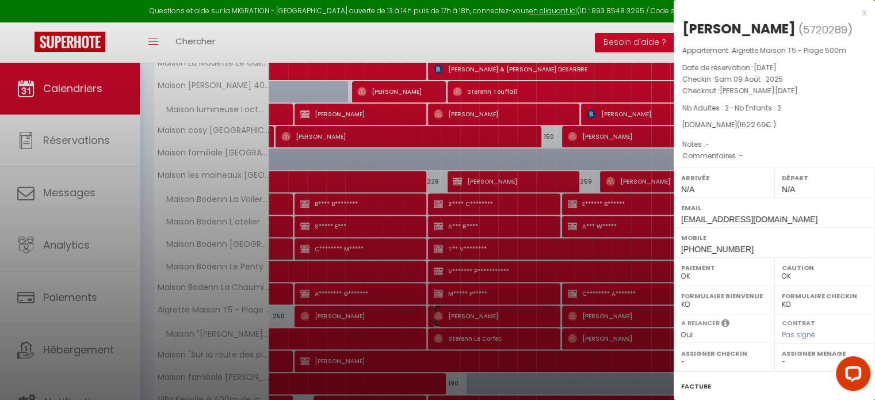
select select "42594"
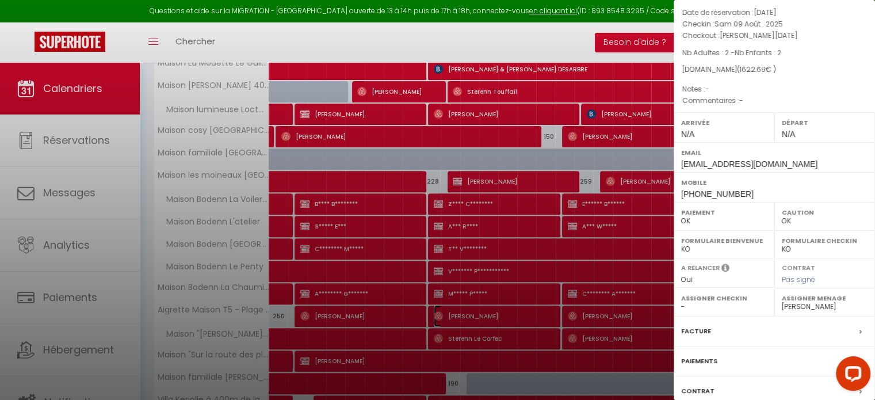
scroll to position [134, 0]
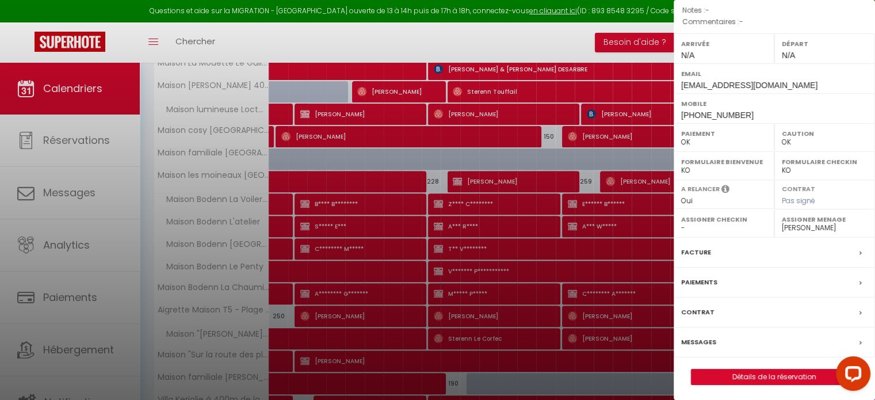
click at [709, 336] on label "Messages" at bounding box center [698, 342] width 35 height 12
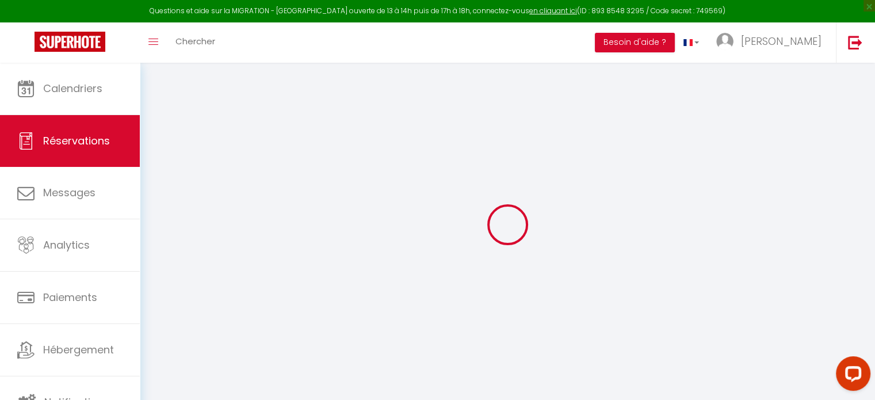
select select
checkbox input "false"
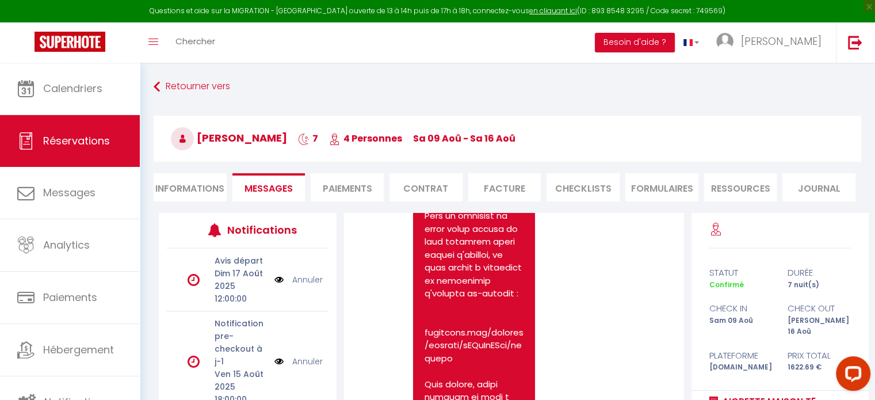
scroll to position [1182, 0]
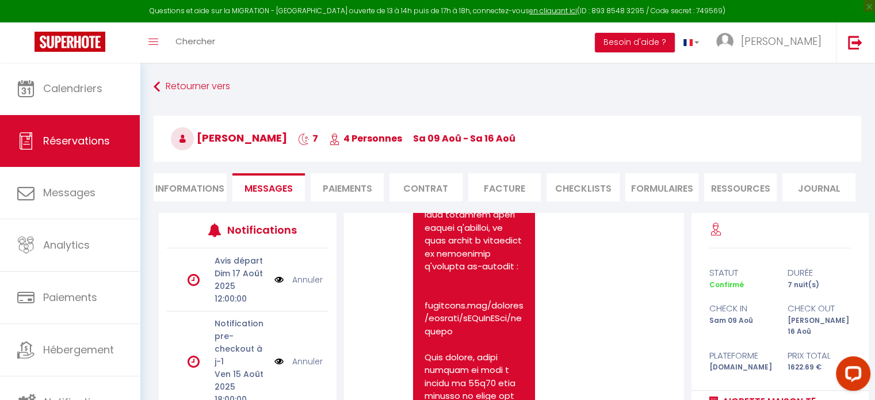
click at [423, 303] on div at bounding box center [474, 383] width 122 height 787
drag, startPoint x: 426, startPoint y: 303, endPoint x: 481, endPoint y: 331, distance: 62.5
click at [481, 331] on pre at bounding box center [474, 383] width 99 height 764
copy pre "[DOMAIN_NAME][URL]"
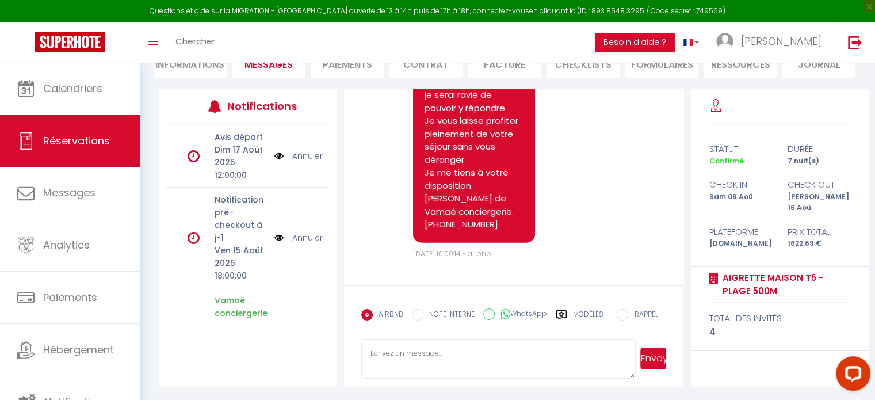
scroll to position [124, 0]
click at [373, 357] on textarea at bounding box center [498, 358] width 275 height 40
click at [373, 350] on textarea "voici le formulaire merci de le valider vous recevrez le livret d'accueil" at bounding box center [498, 358] width 275 height 40
click at [370, 351] on textarea "voici le formulaire merci de le valider vous recevrez le livret d'accueil" at bounding box center [498, 358] width 275 height 40
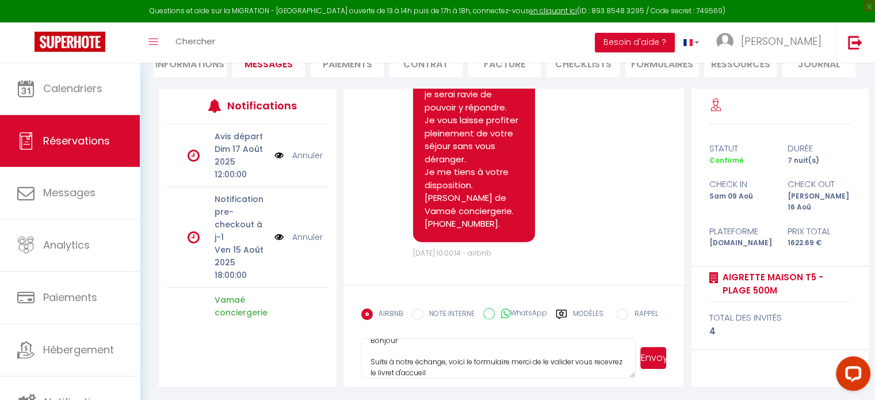
scroll to position [21, 0]
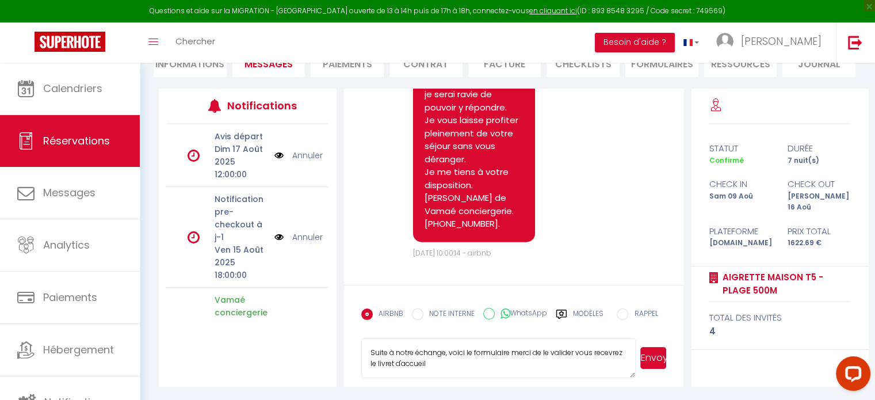
click at [473, 354] on textarea "Bonjour Suite à notre échange, voici le formulaire merci de le valider vous rec…" at bounding box center [498, 358] width 275 height 40
click at [468, 364] on textarea "Bonjour Suite à notre échange, voici le lien du formulaire merci de le valider …" at bounding box center [498, 358] width 275 height 40
paste textarea "[DOMAIN_NAME][URL]"
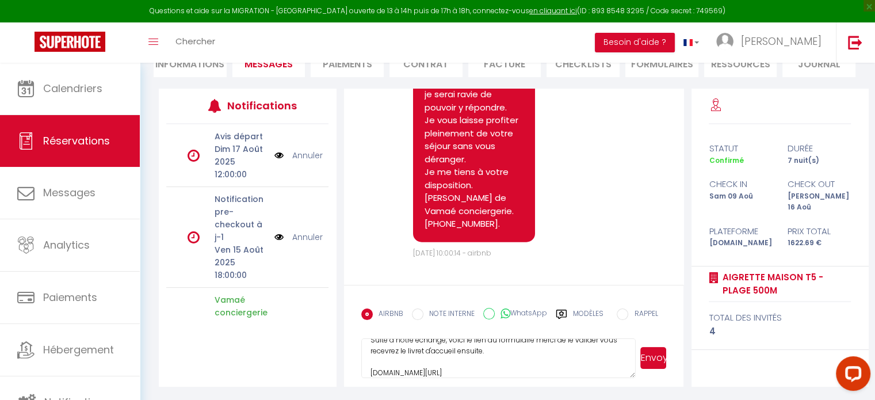
scroll to position [45, 0]
type textarea "Bonjour Suite à notre échange, voici le lien du formulaire merci de le valider …"
click at [660, 342] on span "Envoyer" at bounding box center [651, 358] width 30 height 40
click at [661, 350] on button "Envoyer" at bounding box center [653, 358] width 26 height 22
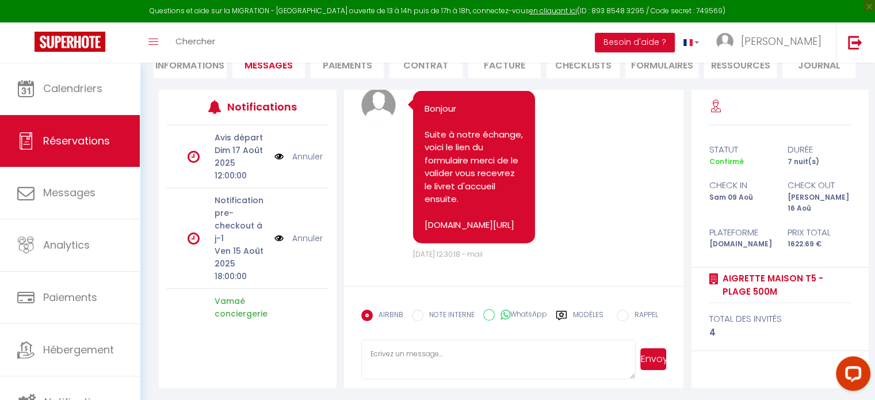
scroll to position [2884, 0]
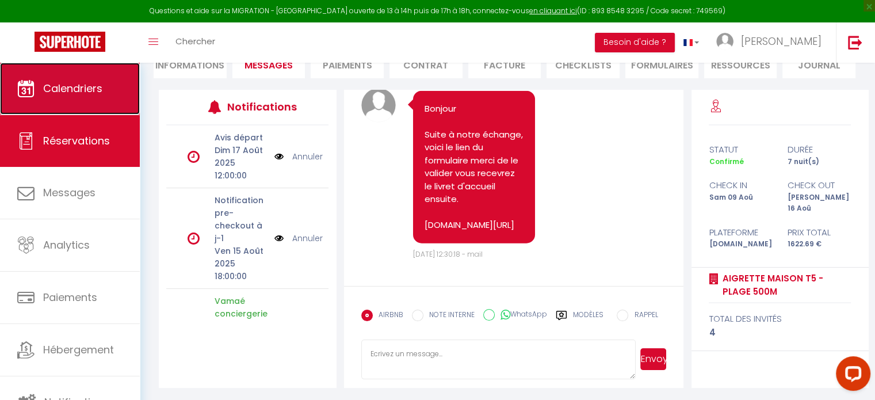
click at [90, 97] on link "Calendriers" at bounding box center [70, 89] width 140 height 52
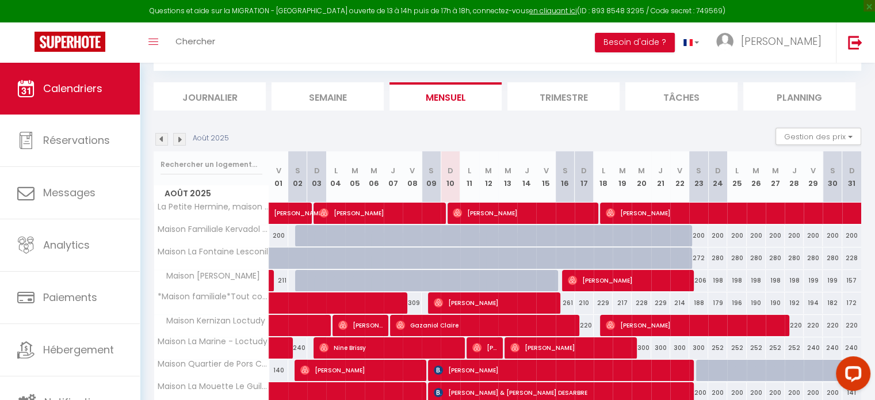
scroll to position [160, 0]
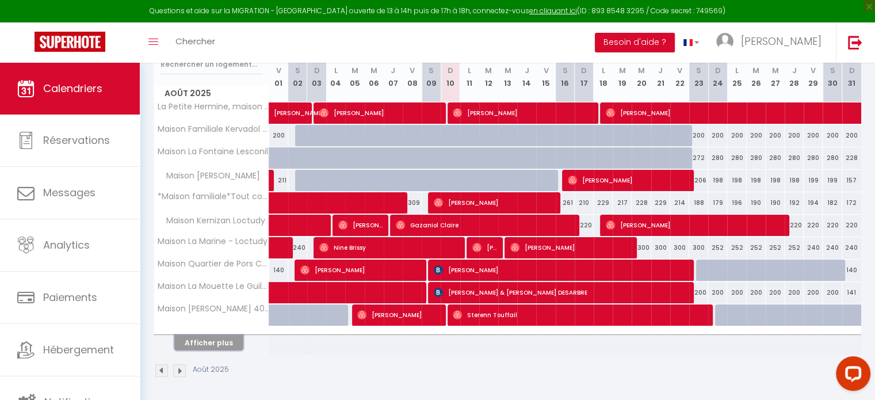
click at [228, 338] on button "Afficher plus" at bounding box center [208, 343] width 69 height 16
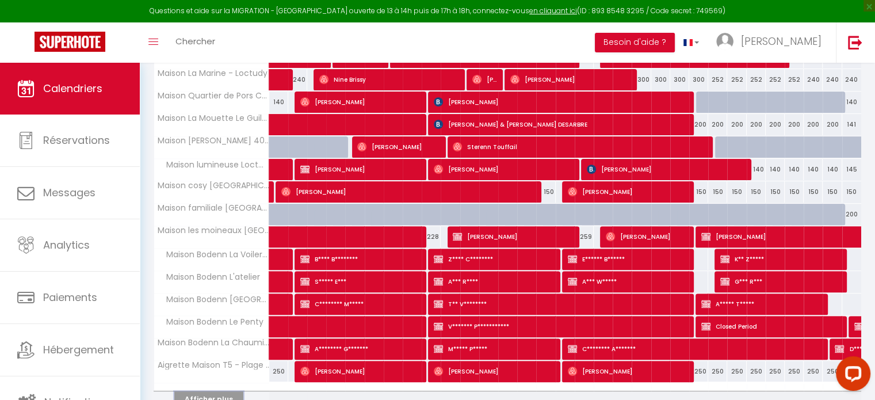
scroll to position [333, 0]
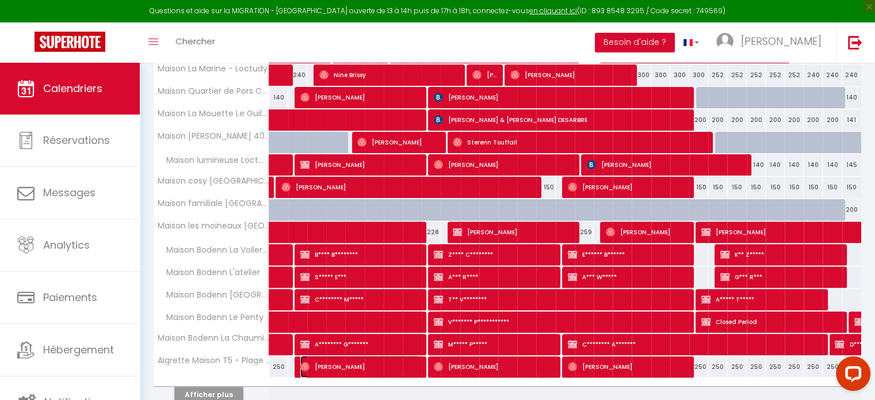
click at [333, 361] on span "[PERSON_NAME]" at bounding box center [360, 367] width 120 height 22
select select "OK"
select select "0"
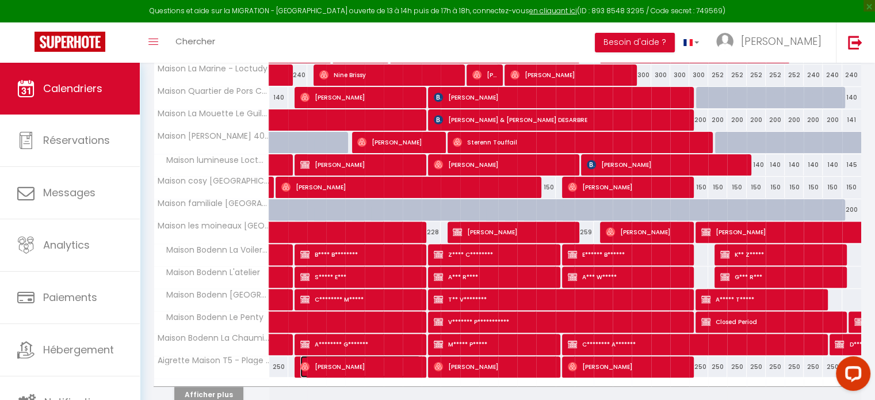
select select "1"
select select
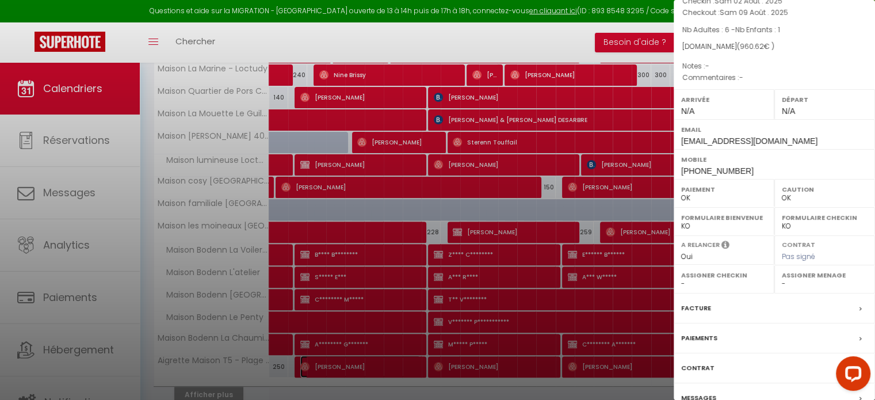
scroll to position [134, 0]
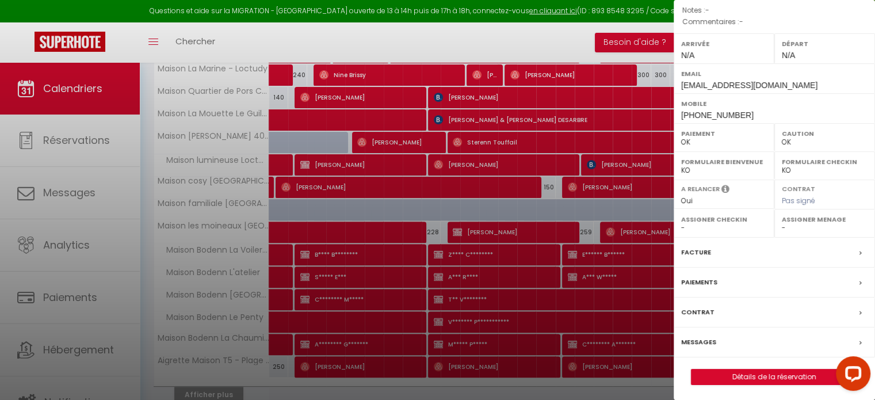
click at [700, 340] on label "Messages" at bounding box center [698, 342] width 35 height 12
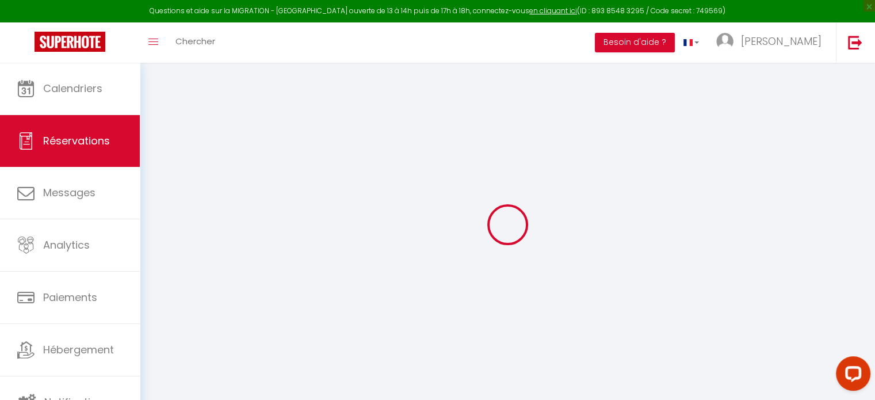
select select
checkbox input "false"
select select
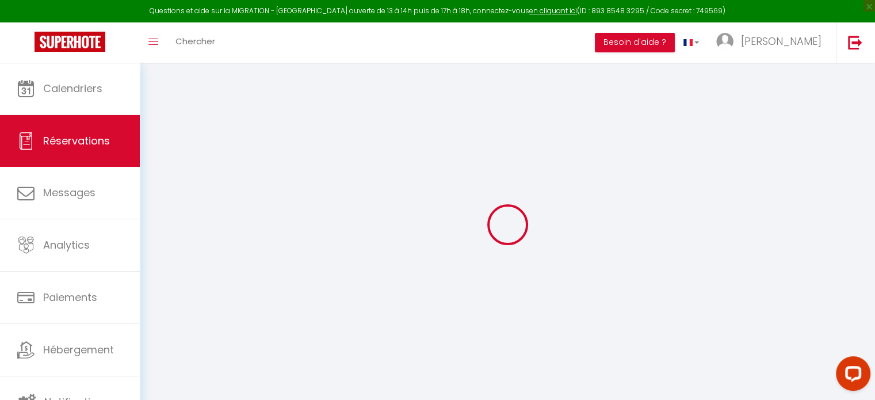
checkbox input "false"
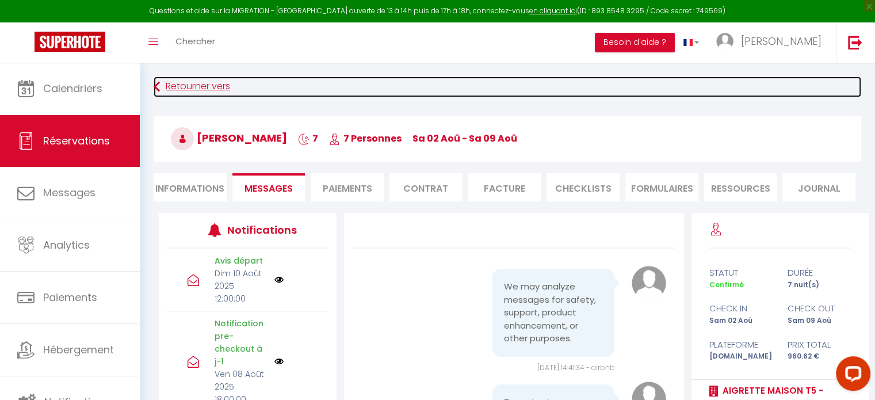
click at [160, 82] on link "Retourner vers" at bounding box center [508, 87] width 708 height 21
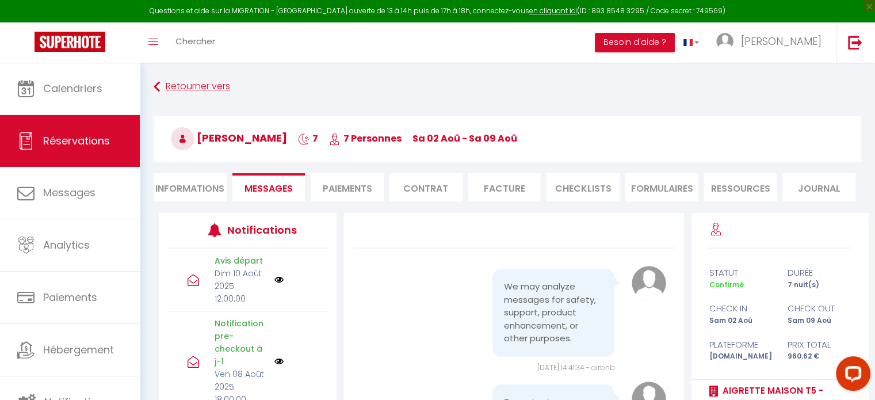
scroll to position [40, 0]
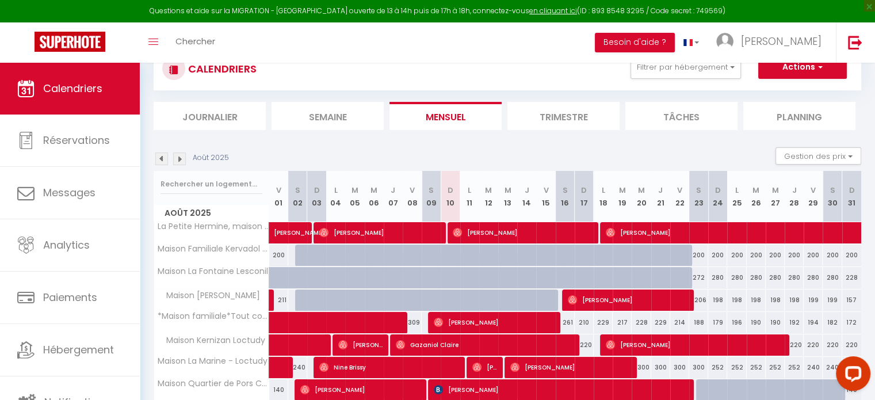
click at [155, 159] on img at bounding box center [161, 158] width 13 height 13
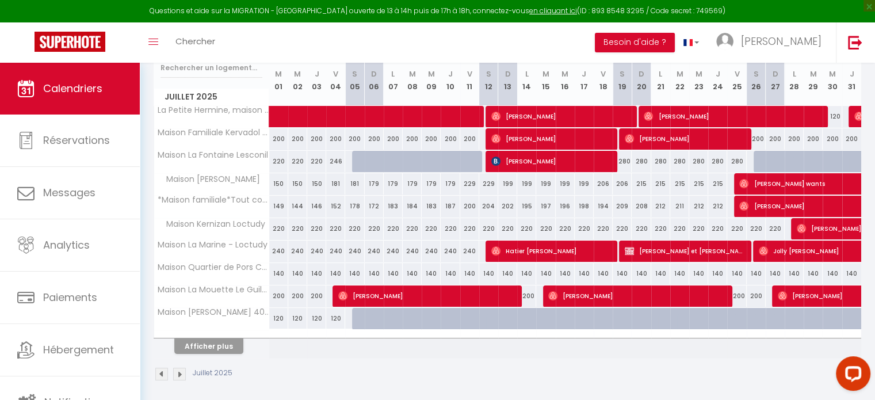
scroll to position [160, 0]
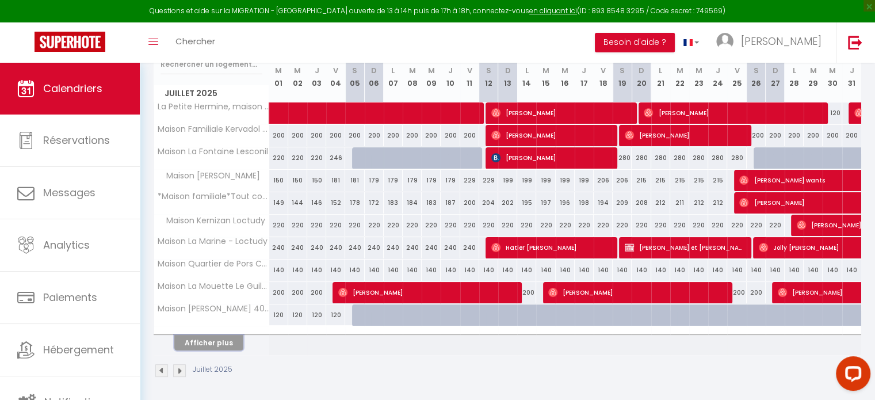
click at [217, 336] on button "Afficher plus" at bounding box center [208, 343] width 69 height 16
select select
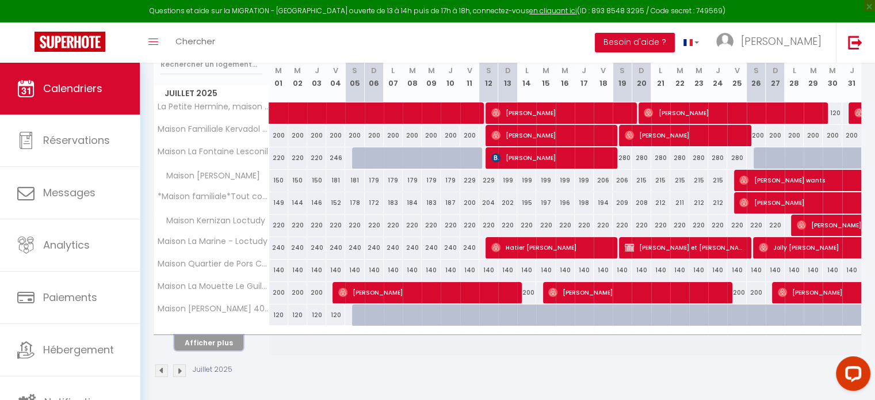
select select
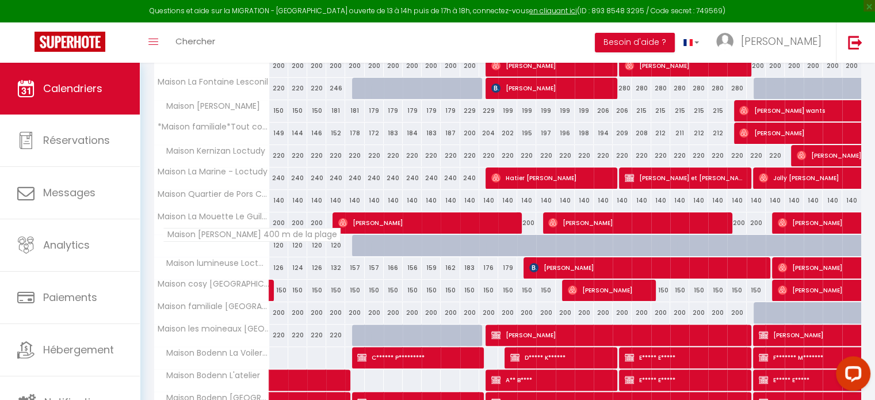
scroll to position [383, 0]
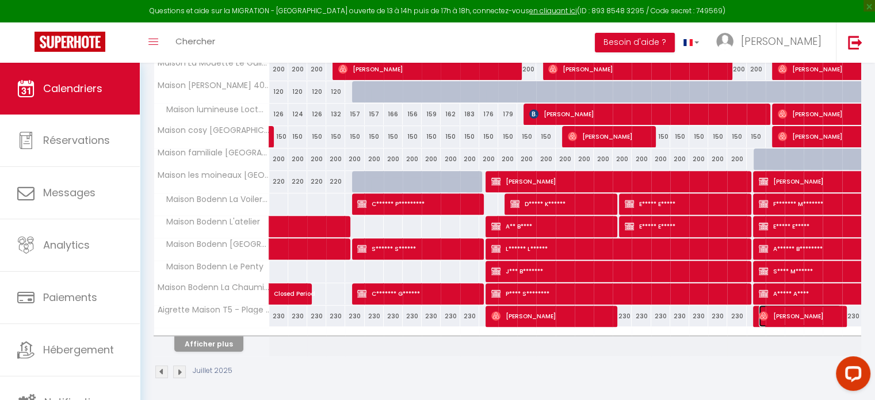
click at [807, 307] on span "[PERSON_NAME]" at bounding box center [800, 316] width 82 height 22
select select "OK"
select select "0"
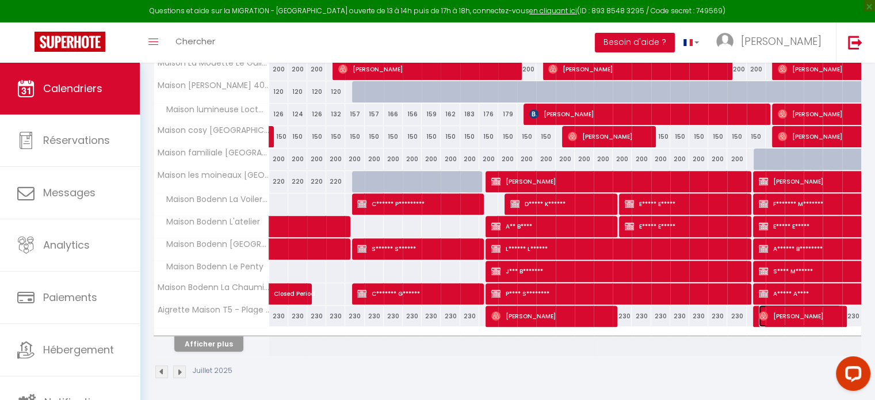
select select "1"
select select
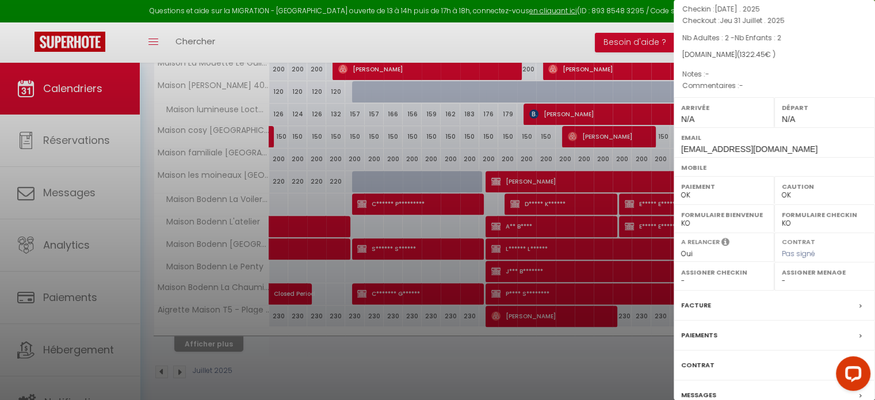
select select "42594"
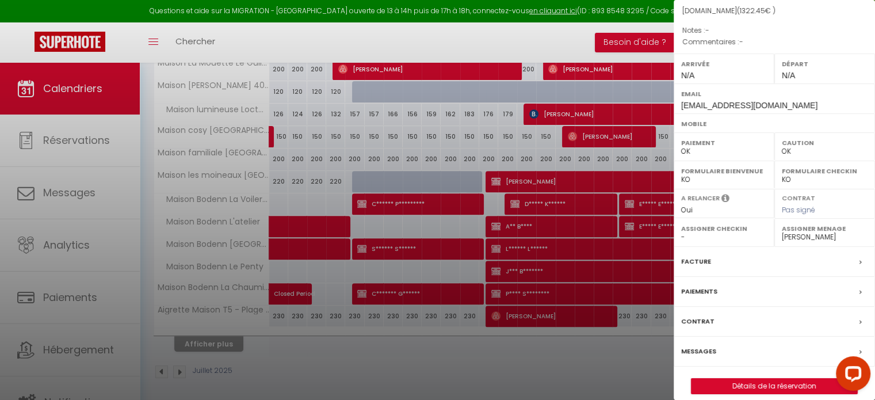
scroll to position [123, 0]
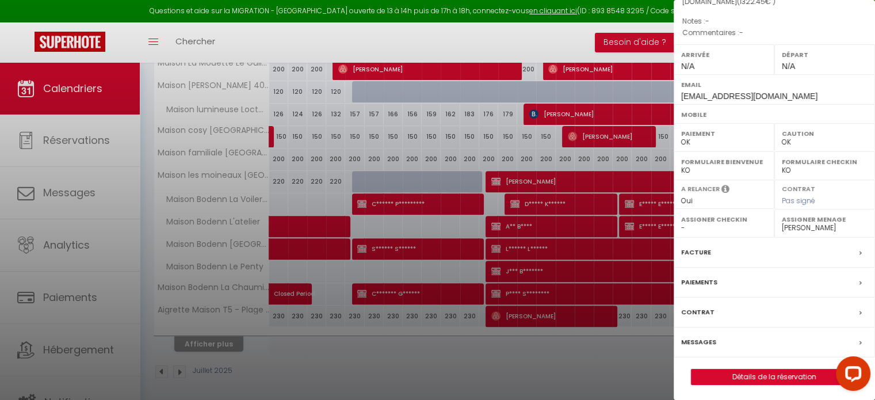
click at [695, 339] on label "Messages" at bounding box center [698, 342] width 35 height 12
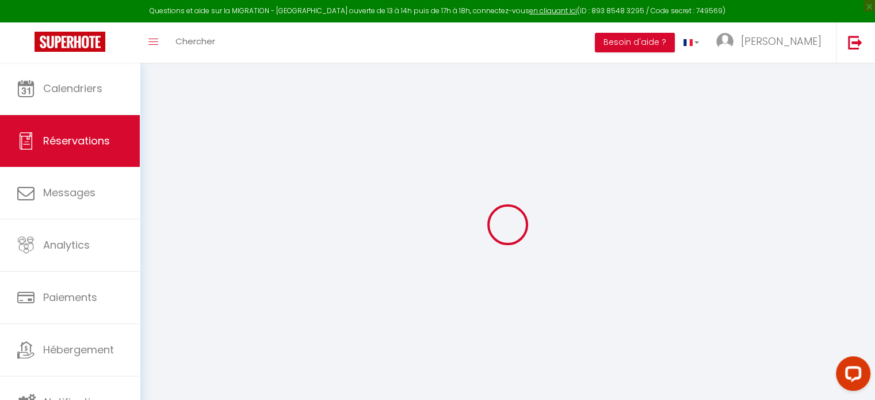
select select
checkbox input "false"
select select
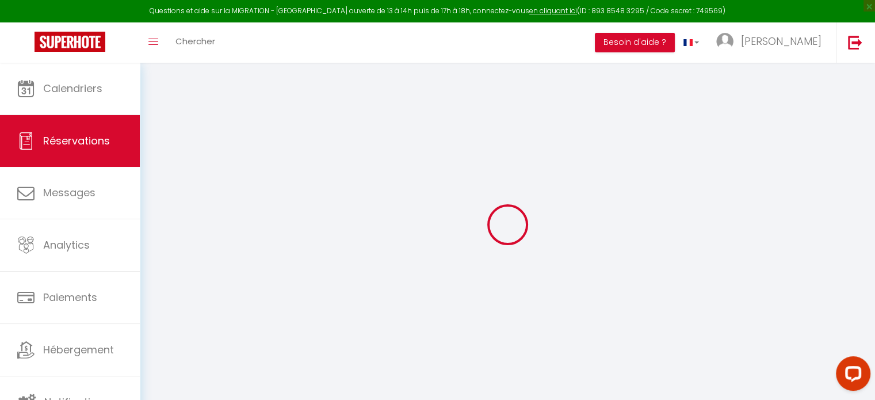
checkbox input "false"
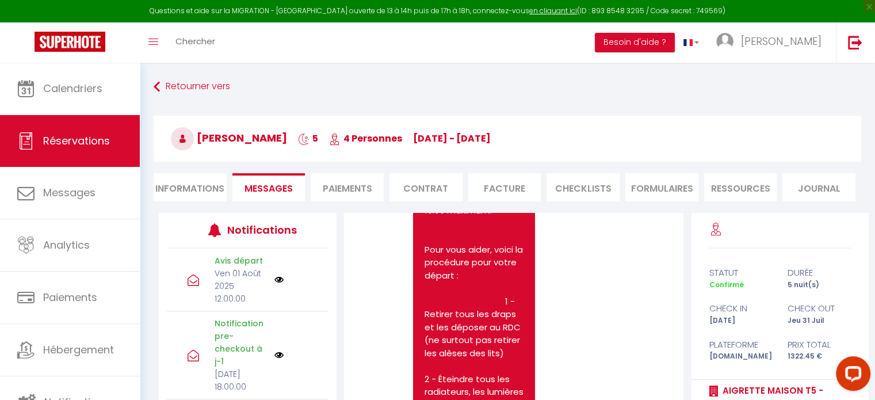
scroll to position [3337, 0]
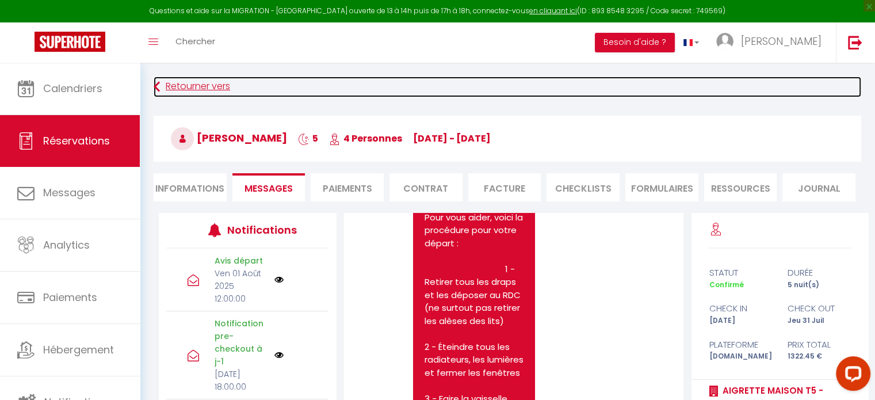
click at [160, 85] on link "Retourner vers" at bounding box center [508, 87] width 708 height 21
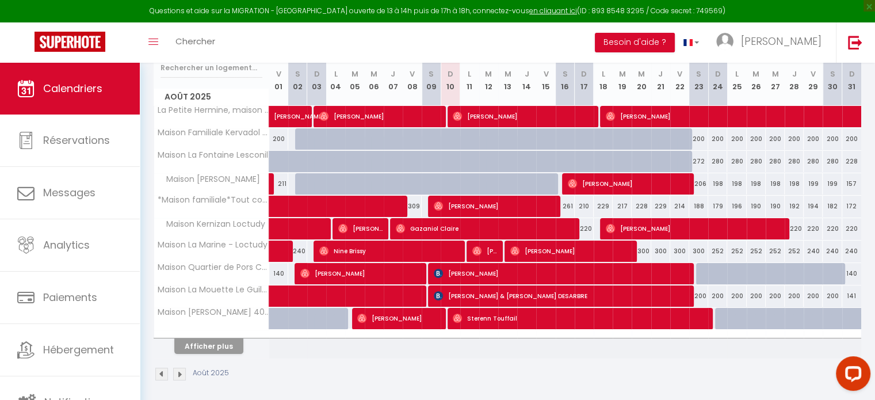
scroll to position [160, 0]
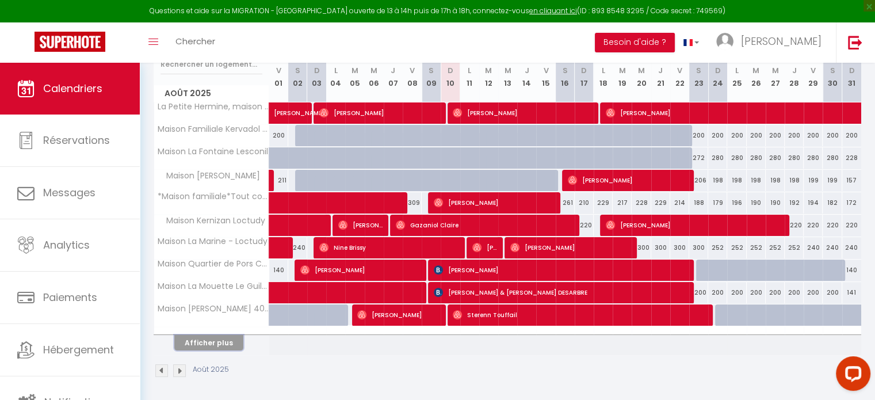
click at [192, 340] on button "Afficher plus" at bounding box center [208, 343] width 69 height 16
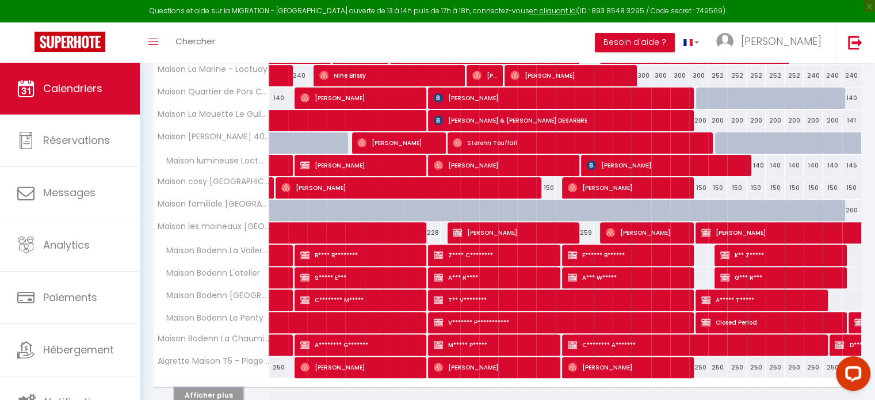
scroll to position [333, 0]
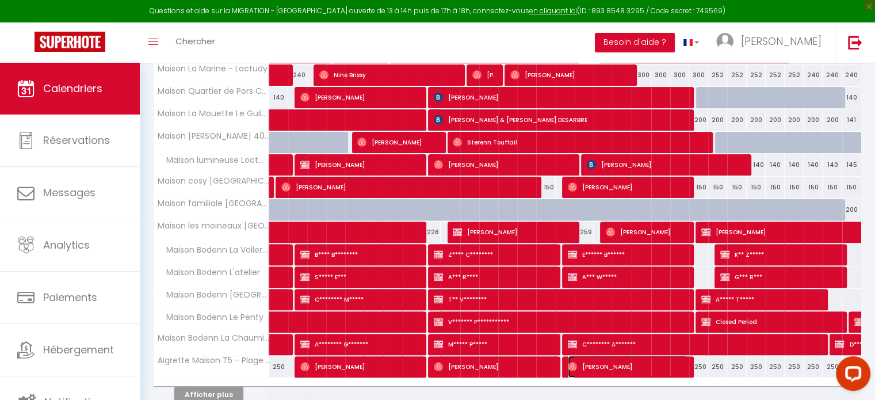
click at [620, 366] on span "[PERSON_NAME]" at bounding box center [628, 367] width 120 height 22
select select "OK"
select select "0"
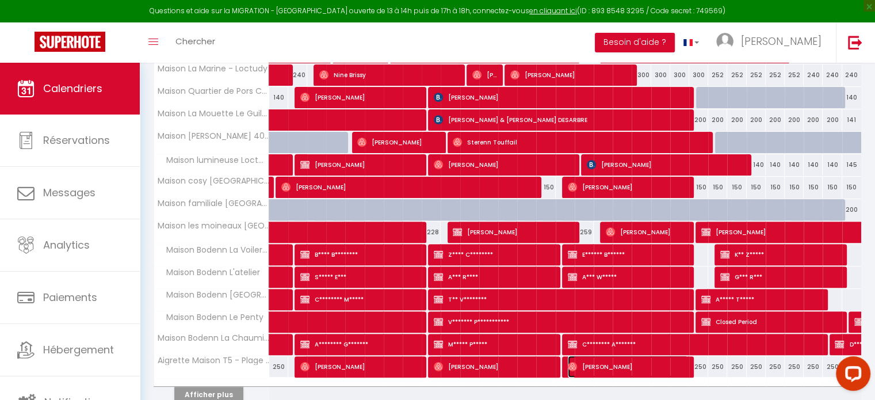
select select "1"
select select
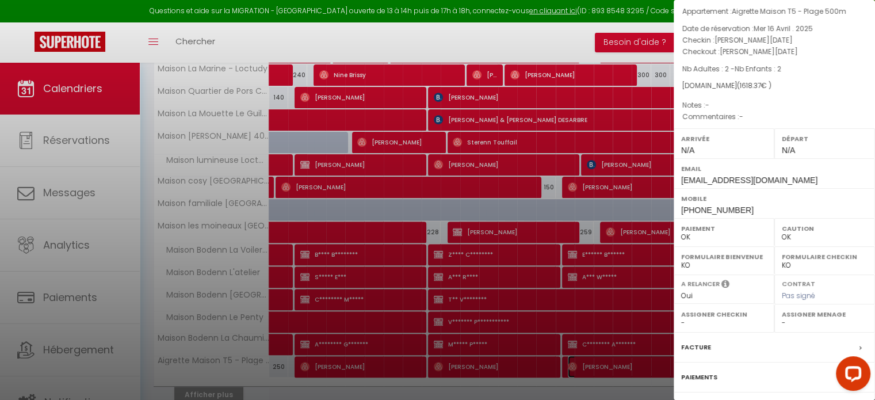
scroll to position [152, 0]
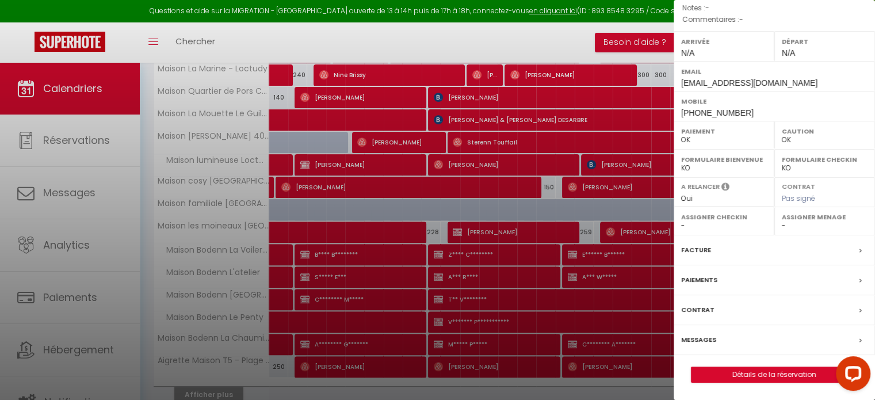
click at [702, 344] on label "Messages" at bounding box center [698, 340] width 35 height 12
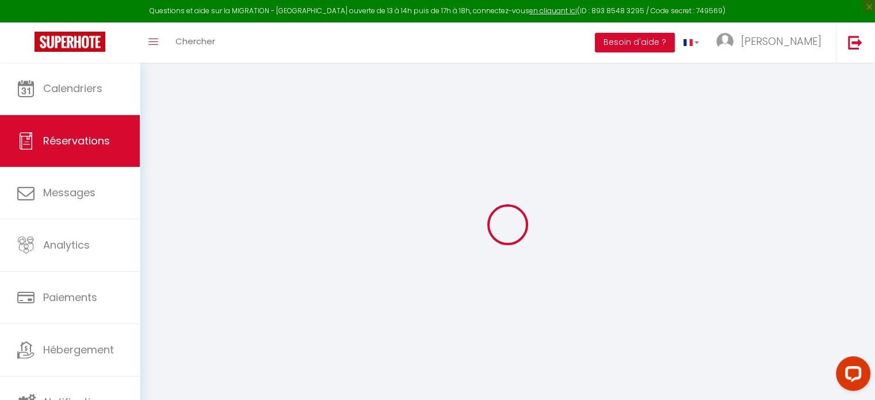
type input "Ophélie"
type input "[PERSON_NAME]-Brunet"
type input "[EMAIL_ADDRESS][DOMAIN_NAME]"
type input "[PHONE_NUMBER]"
select select "FR"
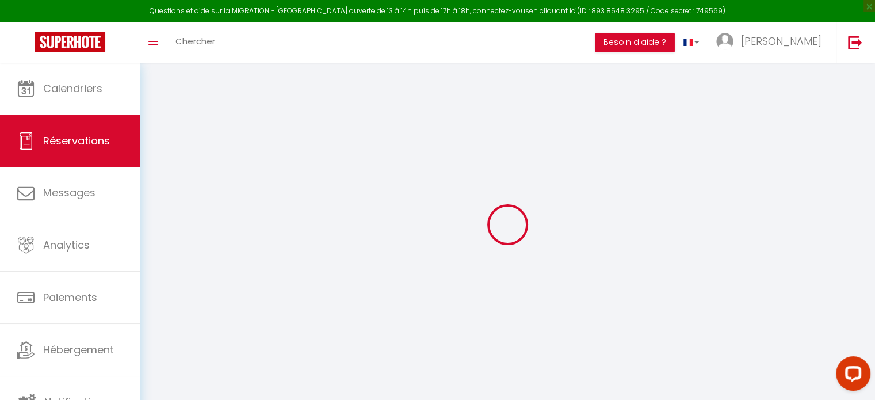
type input "57.89"
select select "58973"
select select "1"
select select
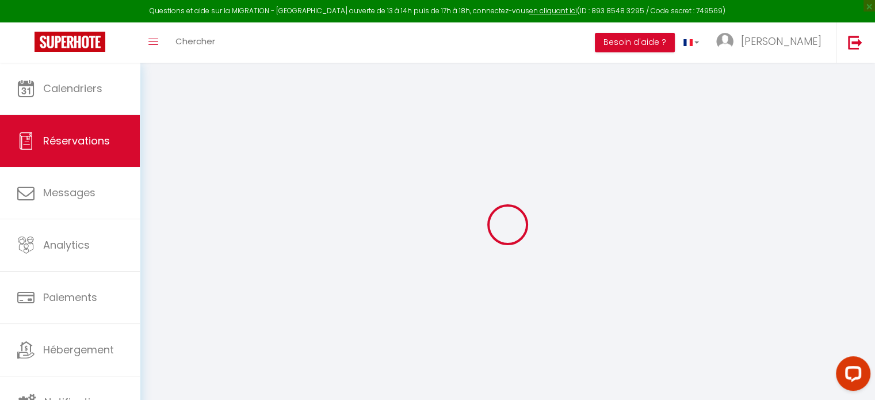
type input "2"
select select "12"
select select
type input "1438"
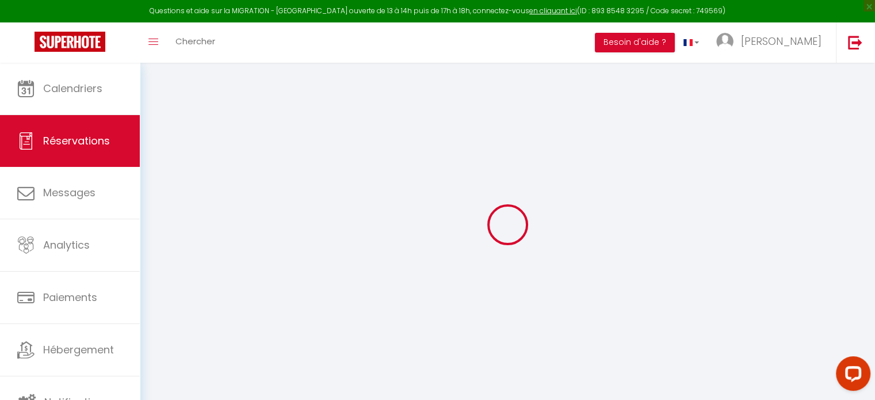
checkbox input "false"
type input "0"
select select "1"
type input "160"
type input "0"
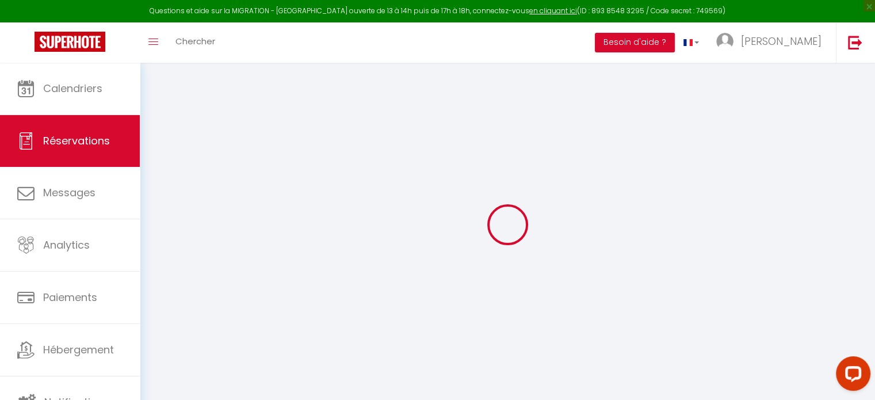
type input "0"
select select
select select "15"
checkbox input "false"
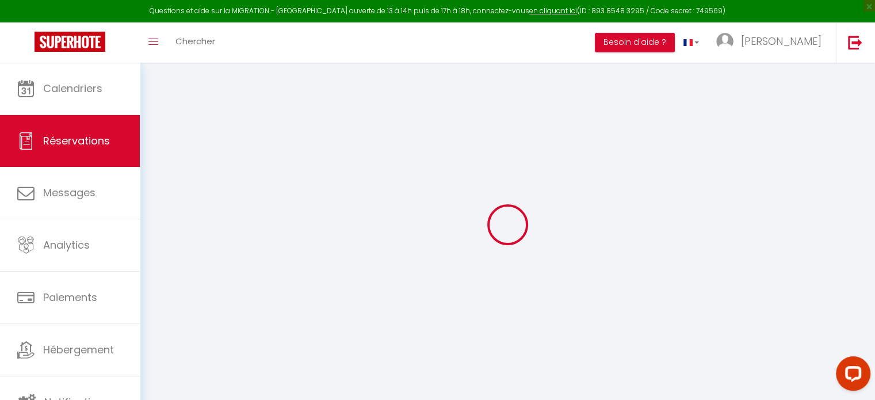
select select
checkbox input "false"
select select
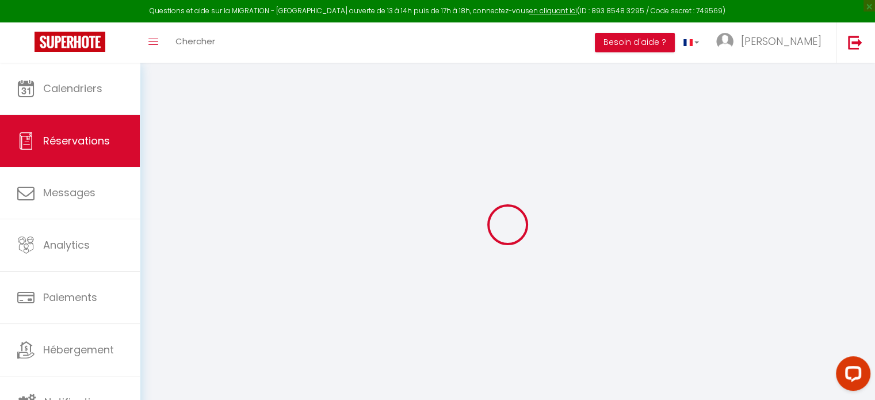
checkbox input "false"
select select
checkbox input "false"
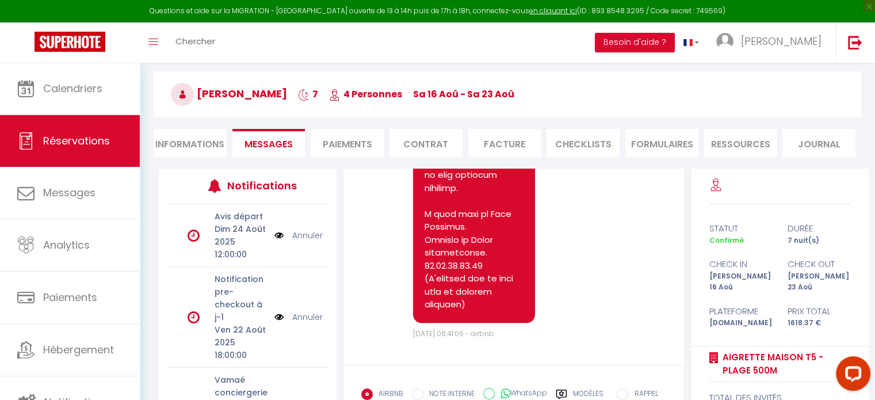
scroll to position [124, 0]
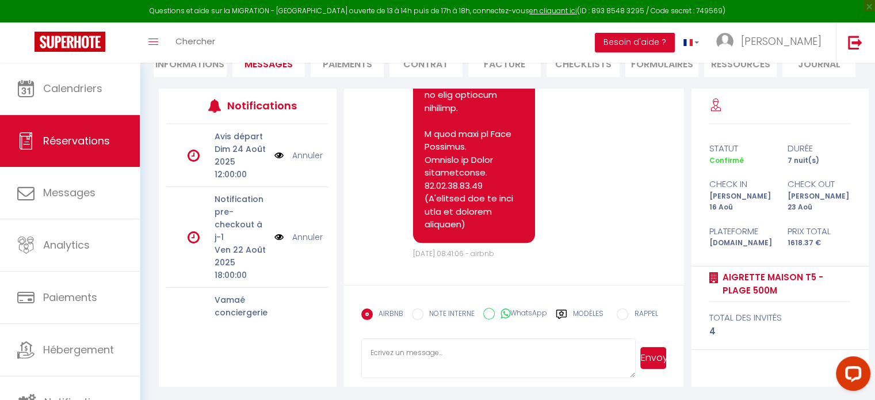
click at [372, 350] on textarea at bounding box center [498, 358] width 275 height 40
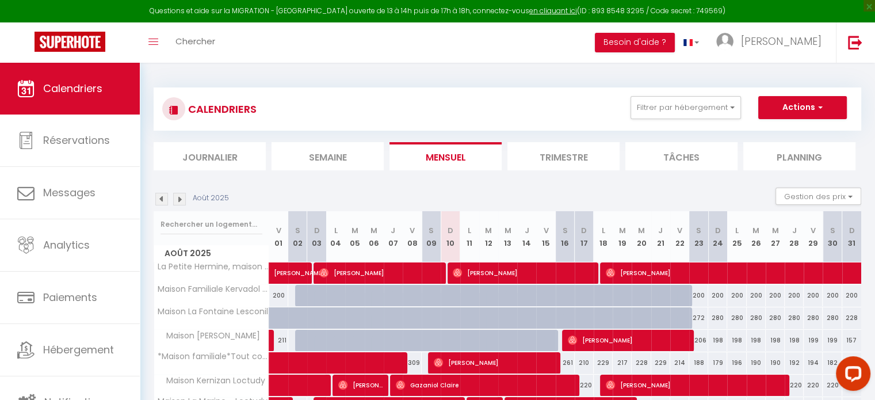
click at [161, 198] on img at bounding box center [161, 199] width 13 height 13
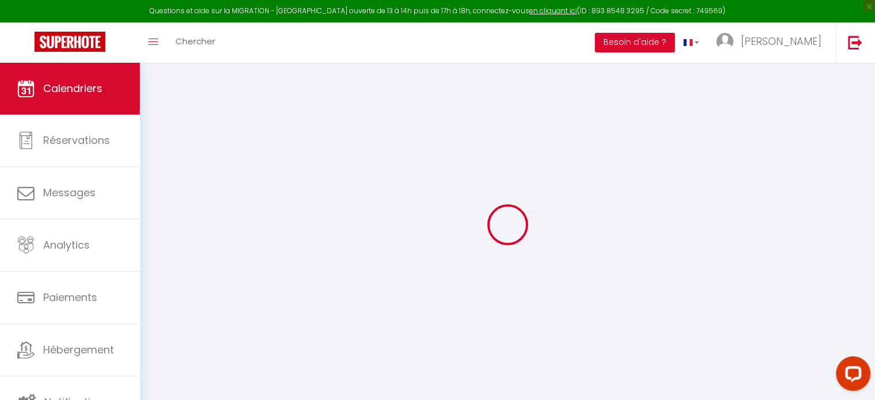
select select
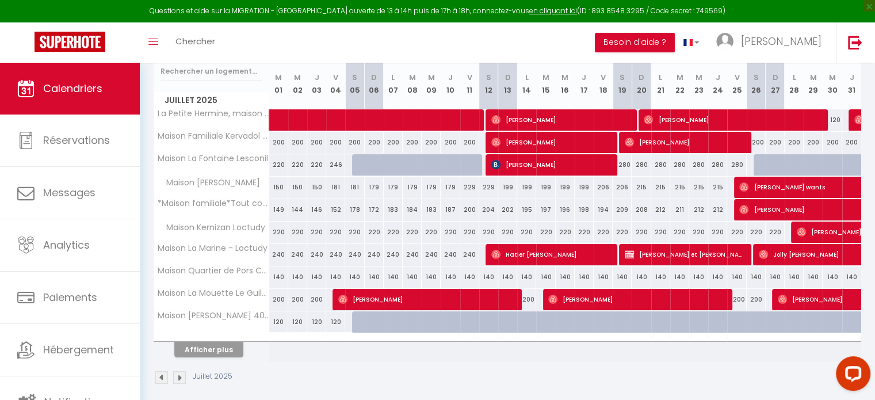
scroll to position [160, 0]
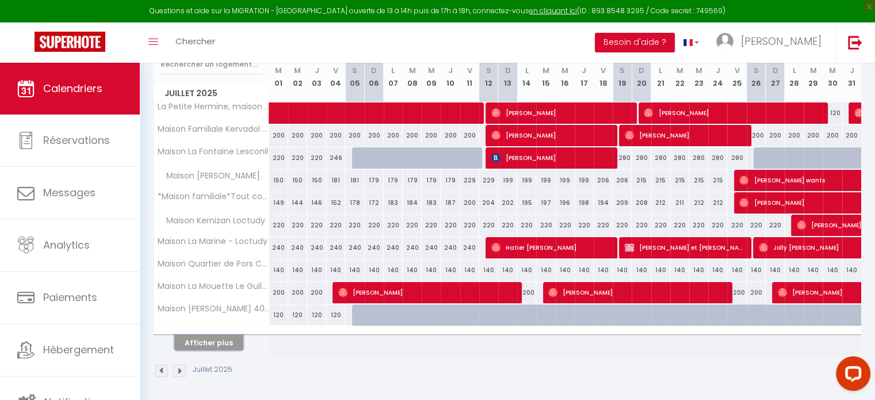
click at [225, 347] on button "Afficher plus" at bounding box center [208, 343] width 69 height 16
select select
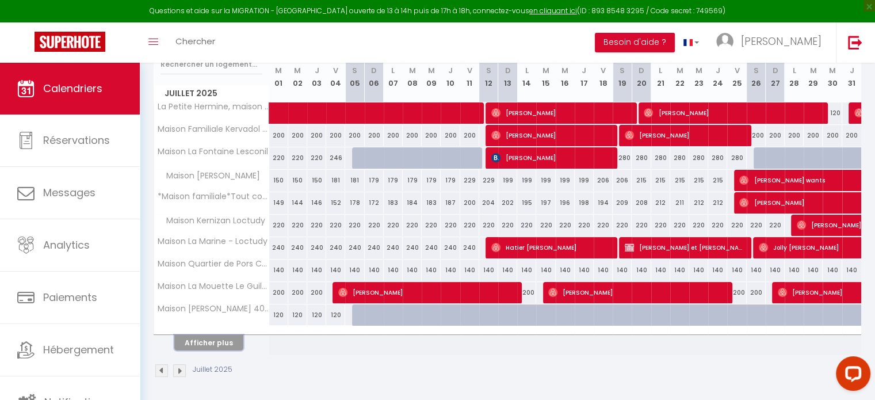
select select
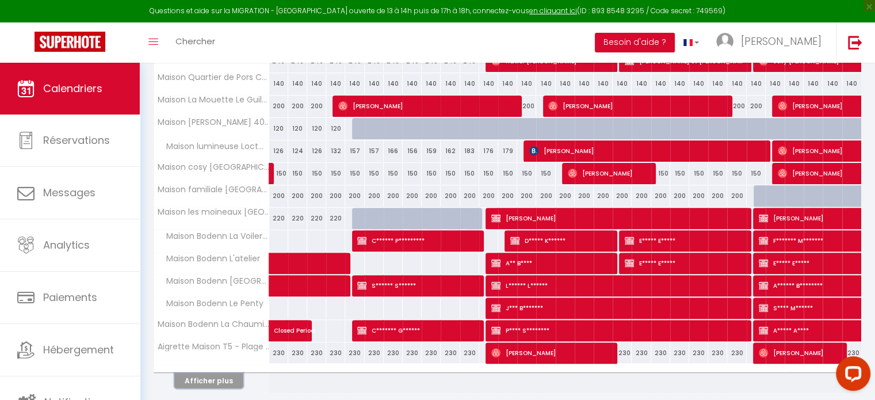
scroll to position [383, 0]
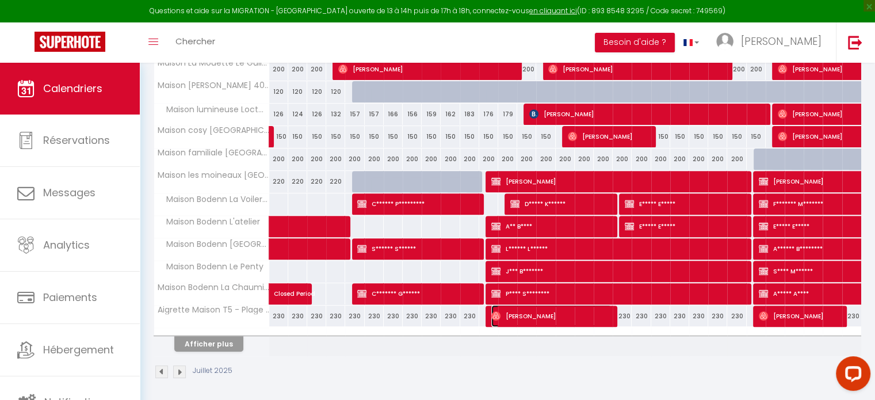
click at [540, 312] on span "[PERSON_NAME]" at bounding box center [551, 316] width 120 height 22
select select "OK"
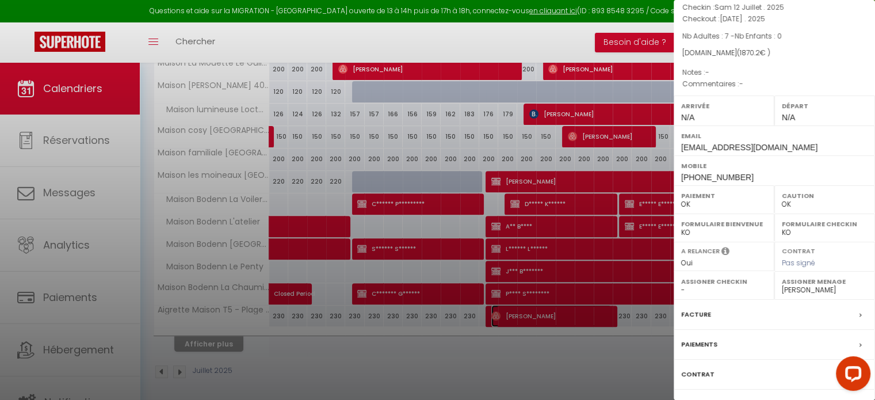
scroll to position [134, 0]
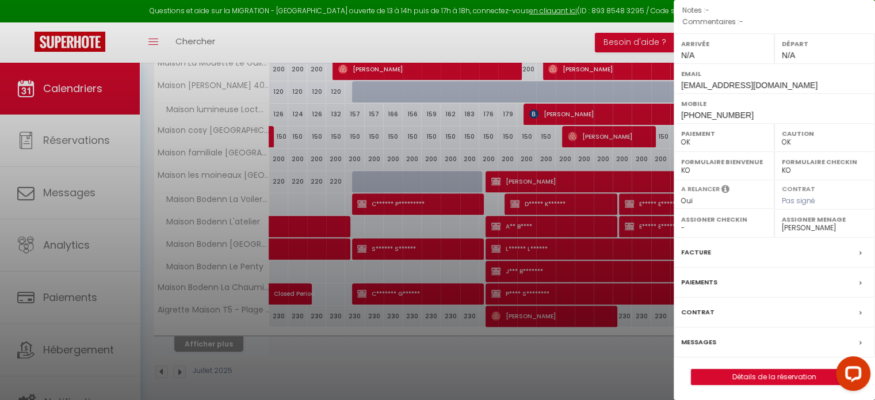
click at [705, 338] on label "Messages" at bounding box center [698, 342] width 35 height 12
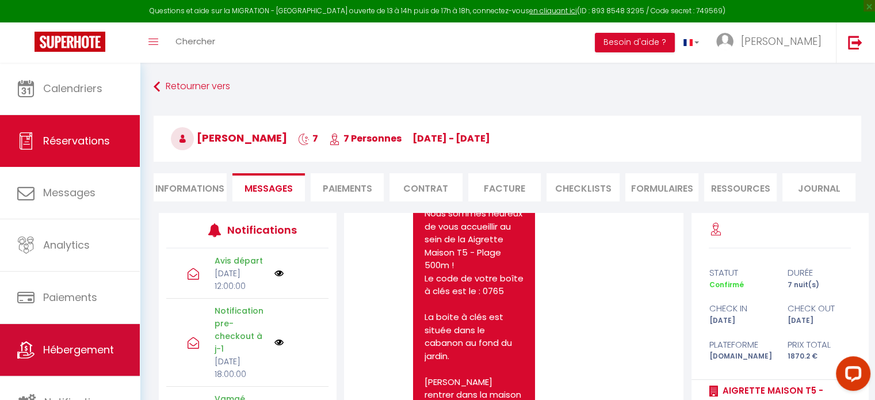
scroll to position [3, 0]
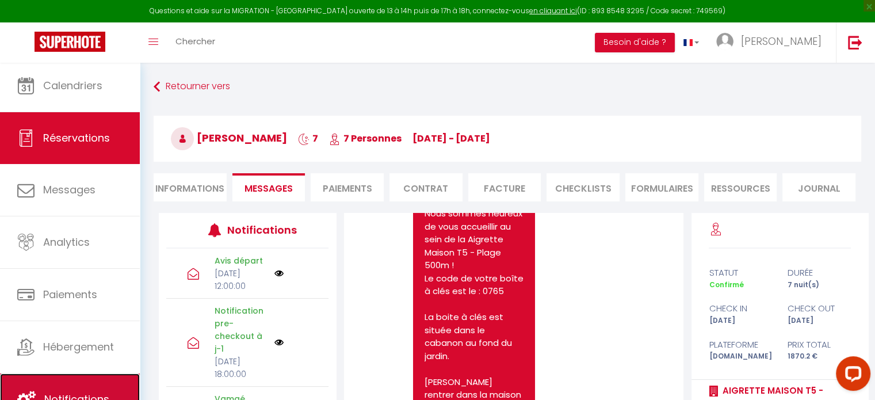
click at [64, 387] on link "Notifications" at bounding box center [70, 399] width 140 height 52
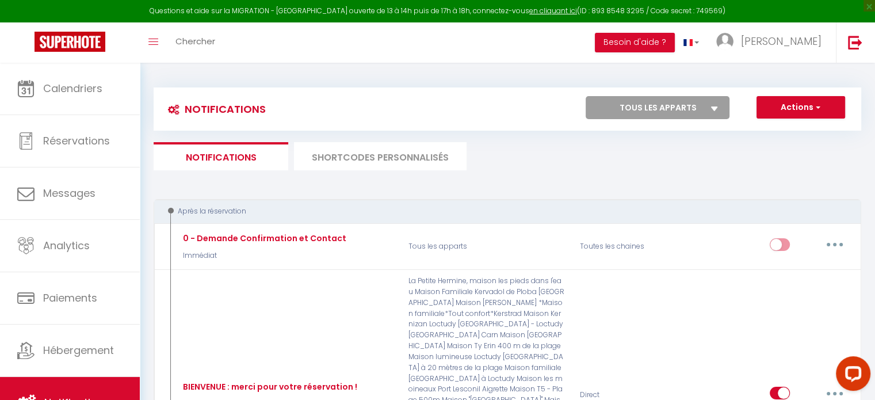
click at [368, 160] on li "SHORTCODES PERSONNALISÉS" at bounding box center [380, 156] width 173 height 28
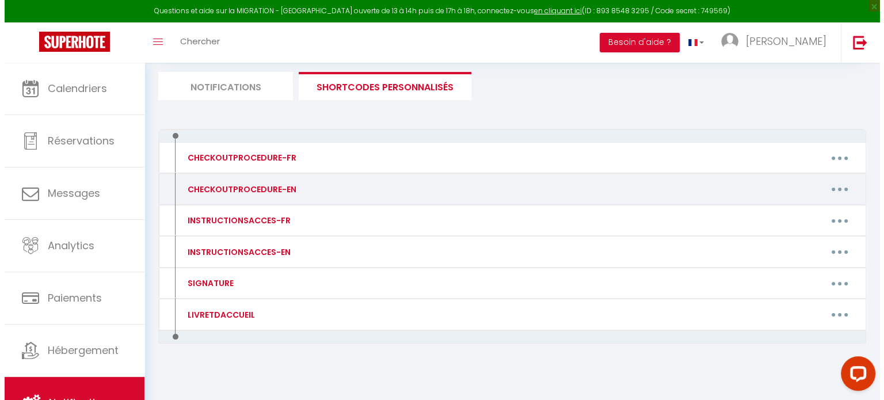
scroll to position [74, 0]
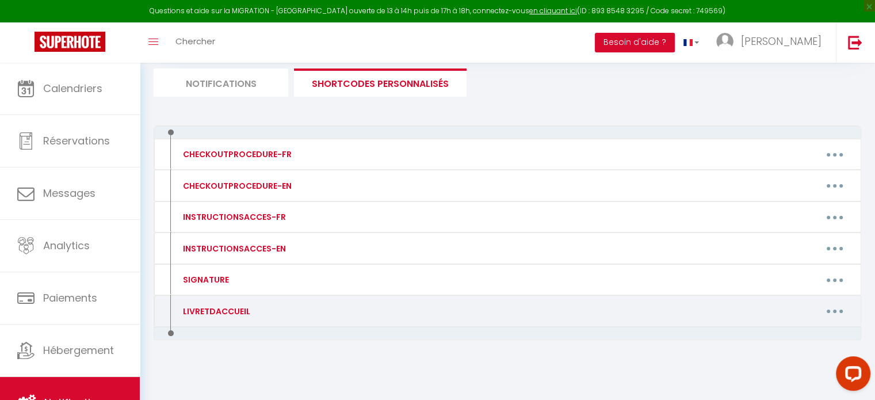
click at [835, 311] on icon "button" at bounding box center [834, 310] width 3 height 3
click at [788, 333] on link "Editer" at bounding box center [804, 337] width 85 height 20
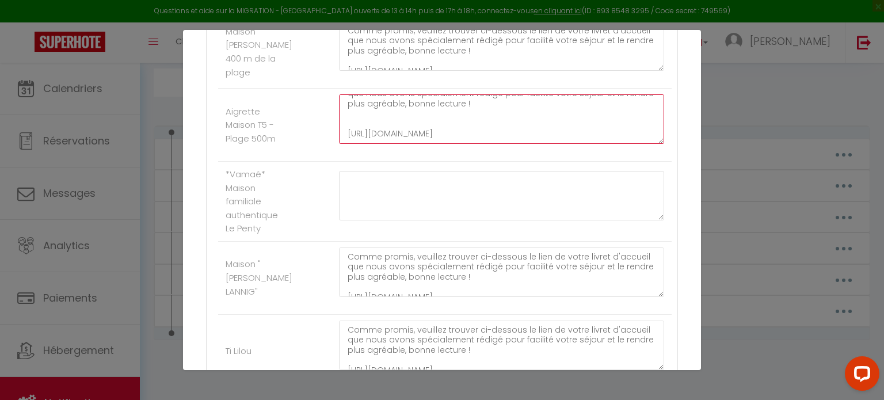
scroll to position [1266, 0]
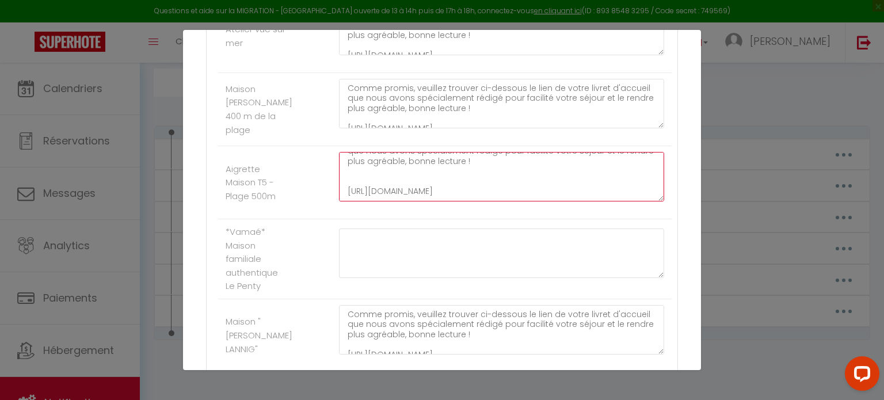
drag, startPoint x: 343, startPoint y: 155, endPoint x: 582, endPoint y: 190, distance: 241.3
click at [582, 190] on textarea "Comme promis, veuillez trouver ci-dessous le lien de votre livret d'accueil que…" at bounding box center [501, 176] width 325 height 49
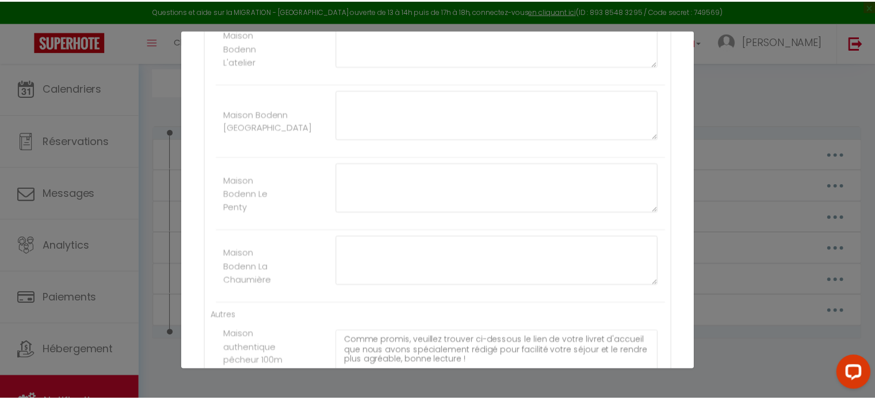
scroll to position [0, 0]
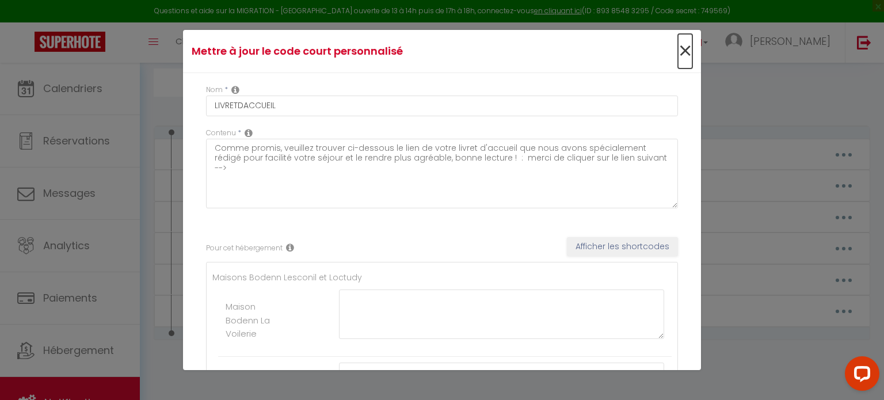
click at [678, 45] on span "×" at bounding box center [685, 51] width 14 height 35
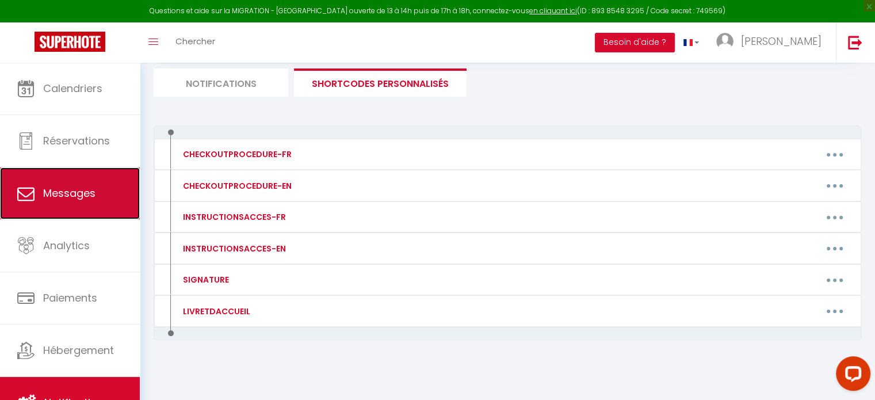
click at [71, 188] on span "Messages" at bounding box center [69, 193] width 52 height 14
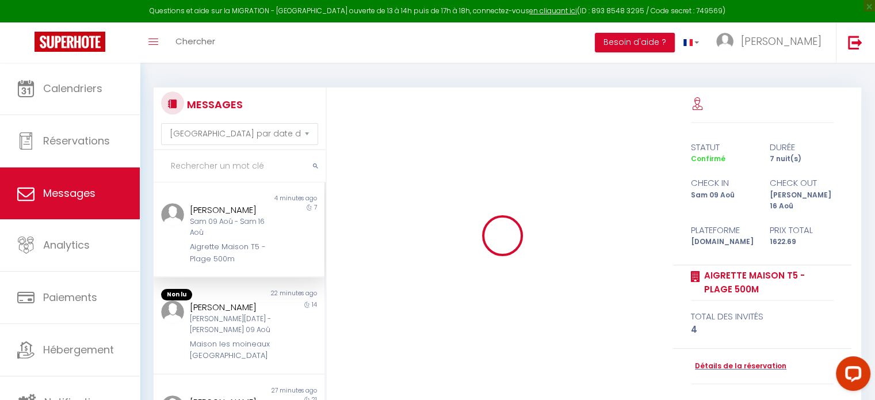
scroll to position [3127, 0]
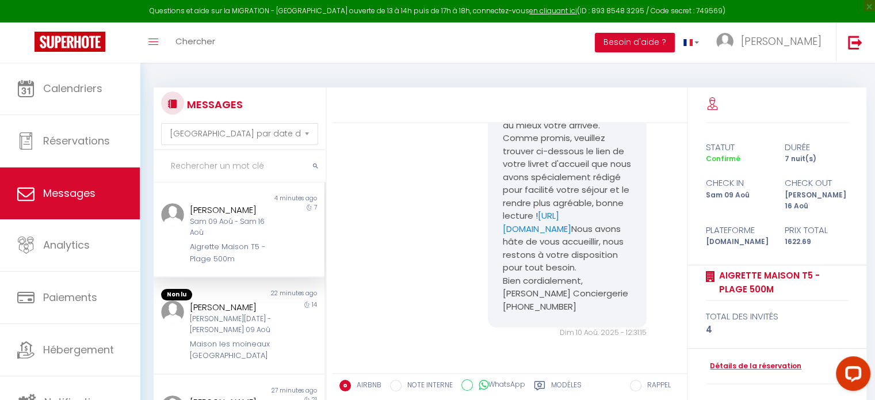
click at [214, 235] on div "Sam 09 Aoû - Sam 16 Aoû" at bounding box center [232, 227] width 85 height 22
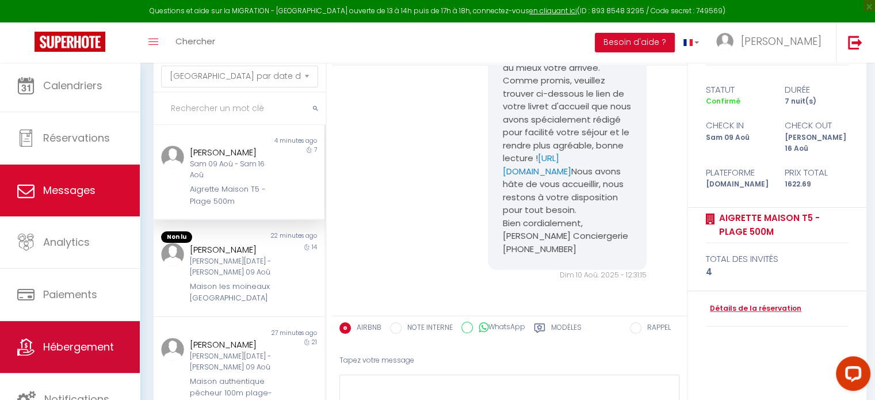
scroll to position [140, 0]
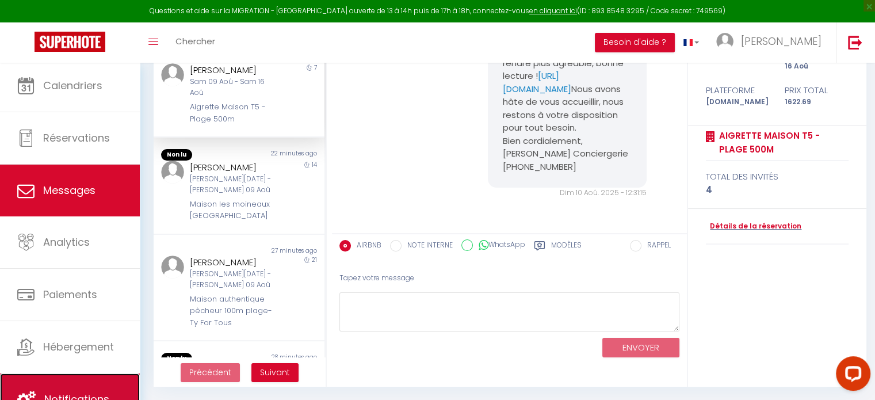
click at [67, 387] on link "Notifications" at bounding box center [70, 399] width 140 height 52
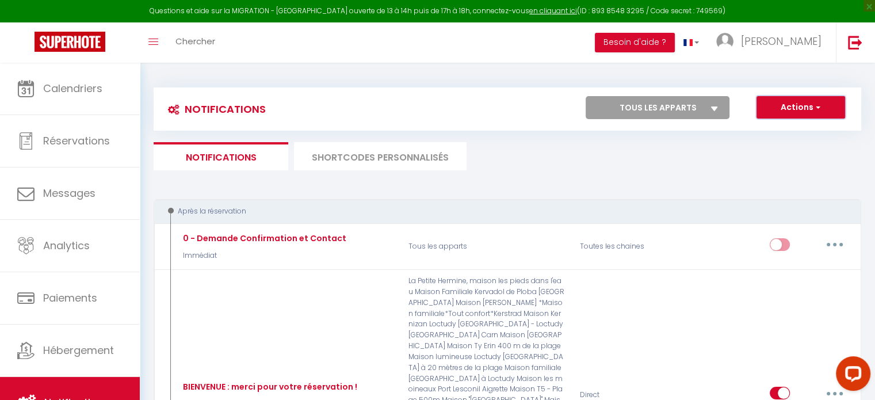
click at [793, 106] on button "Actions" at bounding box center [800, 107] width 89 height 23
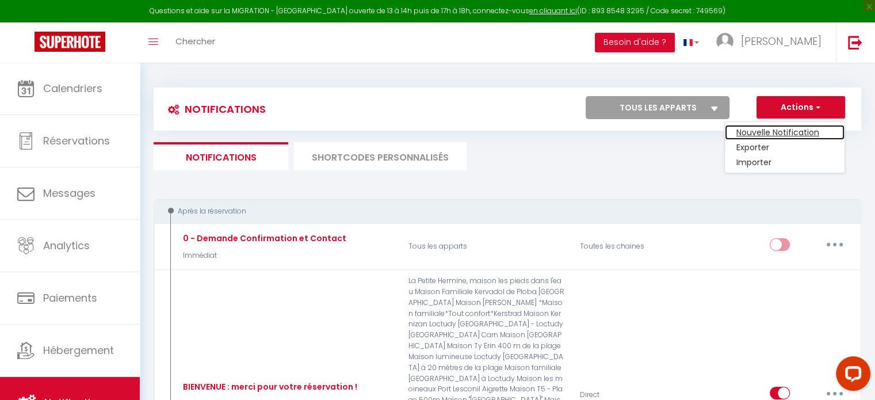
click at [779, 129] on link "Nouvelle Notification" at bounding box center [785, 132] width 120 height 15
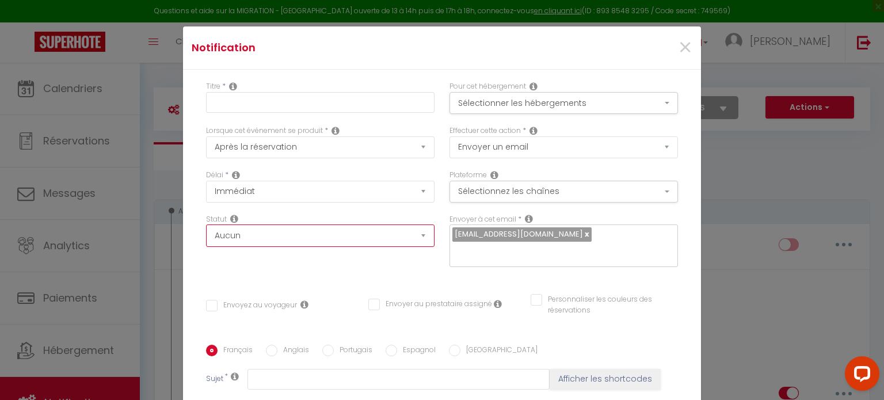
click at [278, 236] on select "Aucun Si la réservation est payée Si réservation non payée Si la caution a été …" at bounding box center [320, 235] width 228 height 22
click at [291, 175] on div "Délai * Immédiat + 10 Minutes + 1 Heure + 2 Heures + 3 Heures + 4 Heures + 5 He…" at bounding box center [320, 186] width 228 height 33
click at [295, 156] on select "Après la réservation Avant Checkin (à partir de 12h00) Après Checkin (à partir …" at bounding box center [320, 147] width 228 height 22
click at [678, 48] on span "×" at bounding box center [685, 47] width 14 height 35
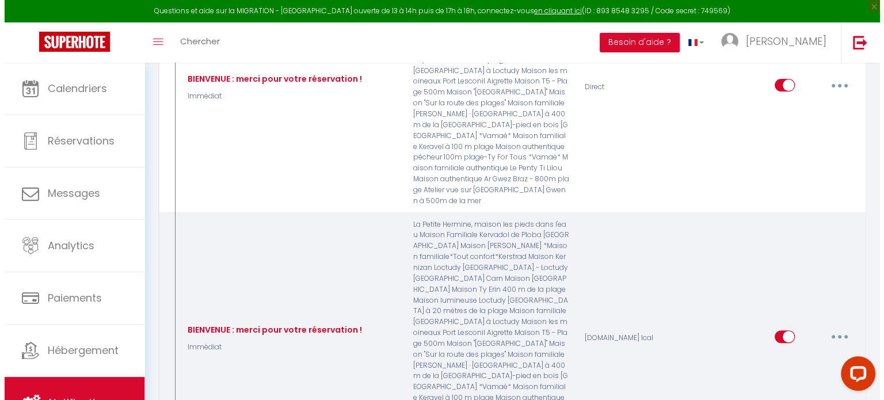
scroll to position [345, 0]
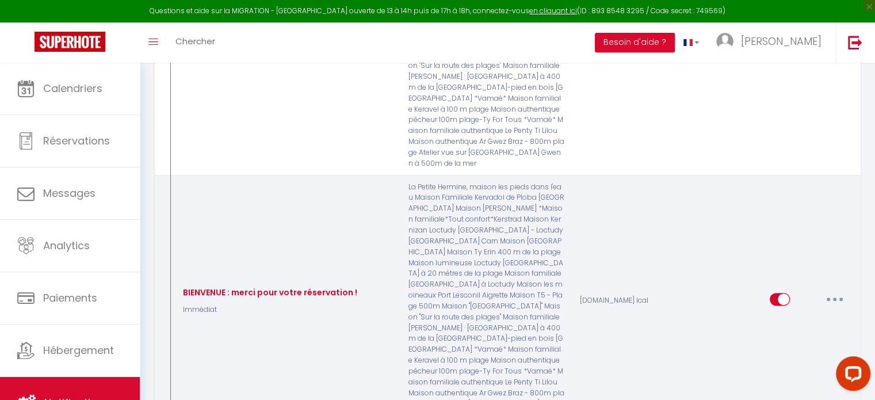
click at [833, 297] on icon "button" at bounding box center [834, 298] width 3 height 3
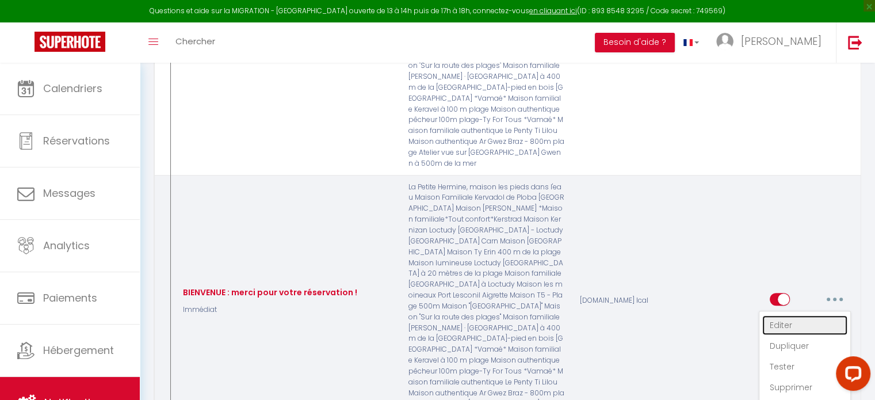
click at [779, 315] on link "Editer" at bounding box center [804, 325] width 85 height 20
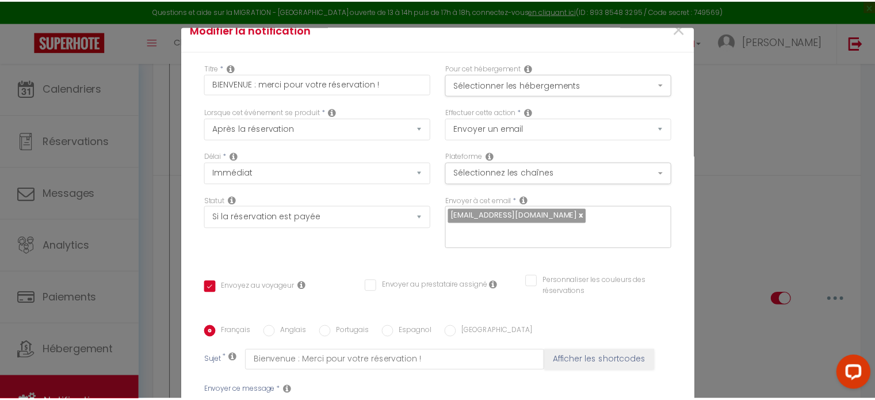
scroll to position [0, 0]
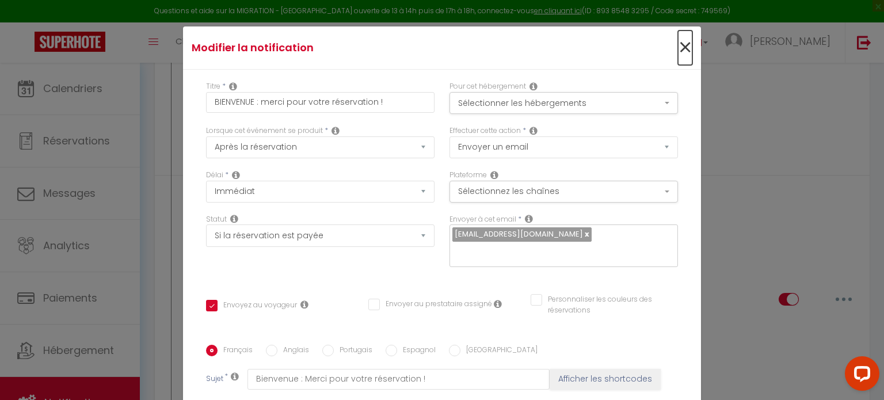
click at [678, 48] on span "×" at bounding box center [685, 47] width 14 height 35
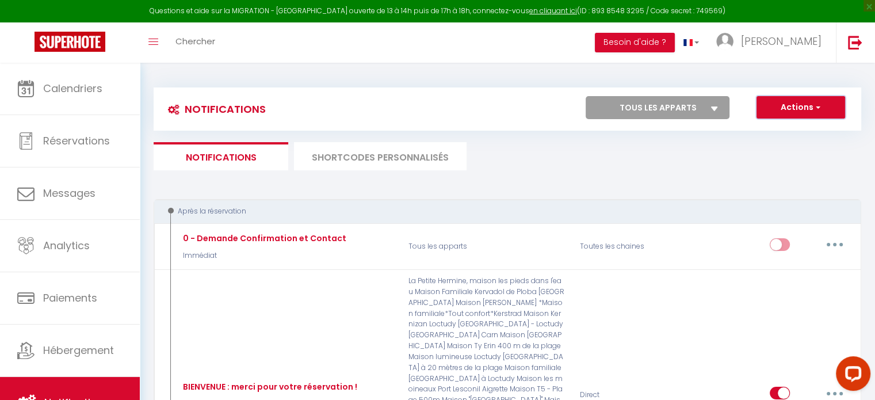
click at [819, 105] on span "button" at bounding box center [816, 107] width 7 height 12
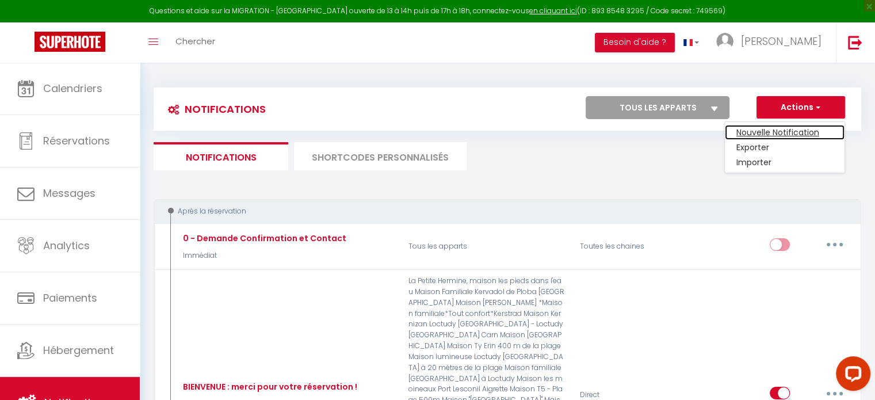
click at [792, 129] on link "Nouvelle Notification" at bounding box center [785, 132] width 120 height 15
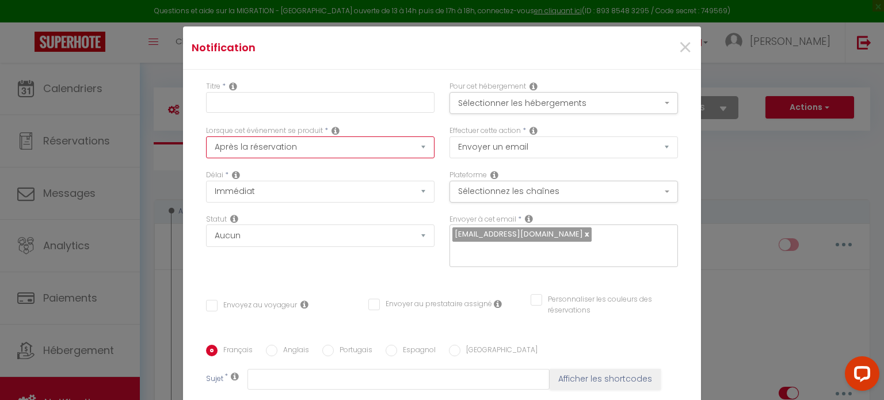
click at [288, 149] on select "Après la réservation Avant Checkin (à partir de 12h00) Après Checkin (à partir …" at bounding box center [320, 147] width 228 height 22
click at [206, 136] on select "Après la réservation Avant Checkin (à partir de 12h00) Après Checkin (à partir …" at bounding box center [320, 147] width 228 height 22
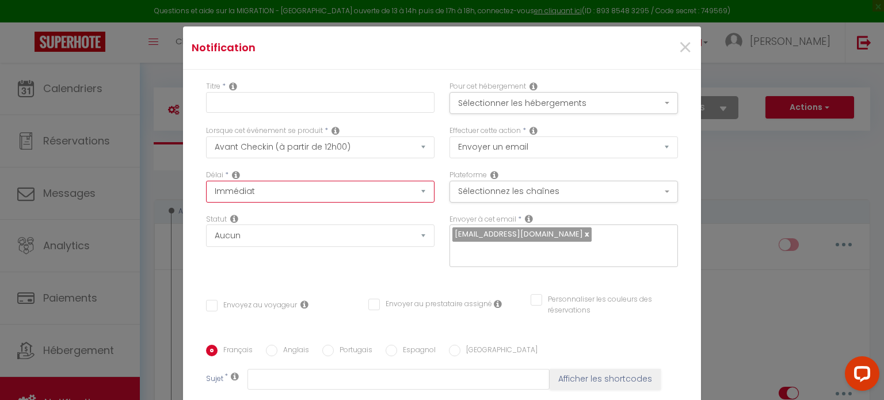
click at [257, 192] on select "Immédiat - 10 Minutes - 1 Heure - 2 Heures - 3 Heures - 4 Heures - 5 Heures - 6…" at bounding box center [320, 192] width 228 height 22
click at [206, 181] on select "Immédiat - 10 Minutes - 1 Heure - 2 Heures - 3 Heures - 4 Heures - 5 Heures - 6…" at bounding box center [320, 192] width 228 height 22
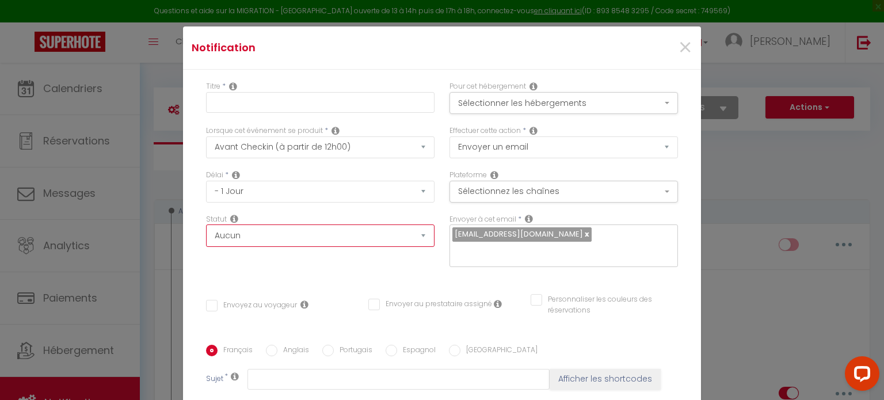
click at [263, 234] on select "Aucun Si la réservation est payée Si réservation non payée Si la caution a été …" at bounding box center [320, 235] width 228 height 22
click at [206, 225] on select "Aucun Si la réservation est payée Si réservation non payée Si la caution a été …" at bounding box center [320, 235] width 228 height 22
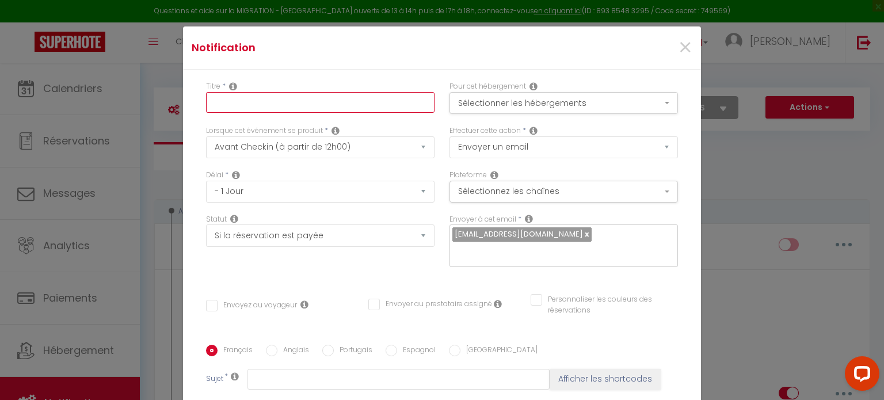
click at [239, 100] on input "text" at bounding box center [320, 102] width 228 height 21
click at [566, 109] on button "Sélectionner les hébergements" at bounding box center [563, 103] width 228 height 22
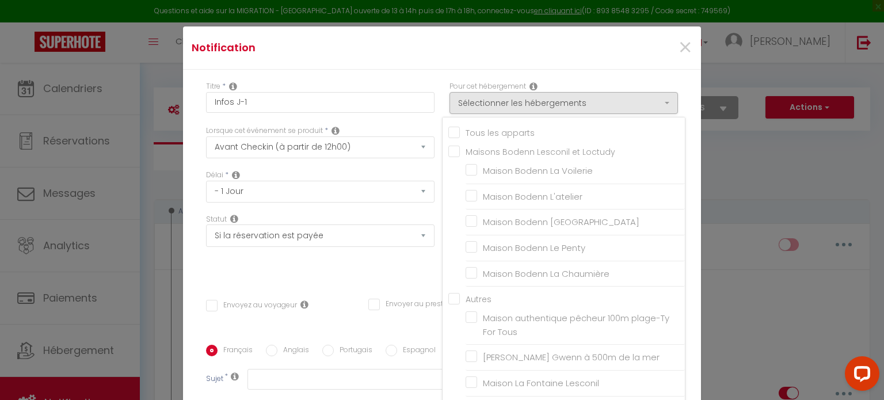
click at [448, 298] on input "Autres" at bounding box center [566, 298] width 236 height 12
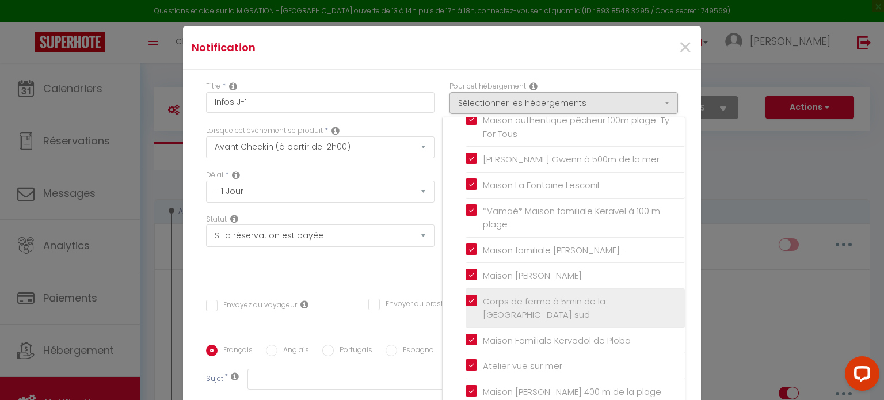
scroll to position [230, 0]
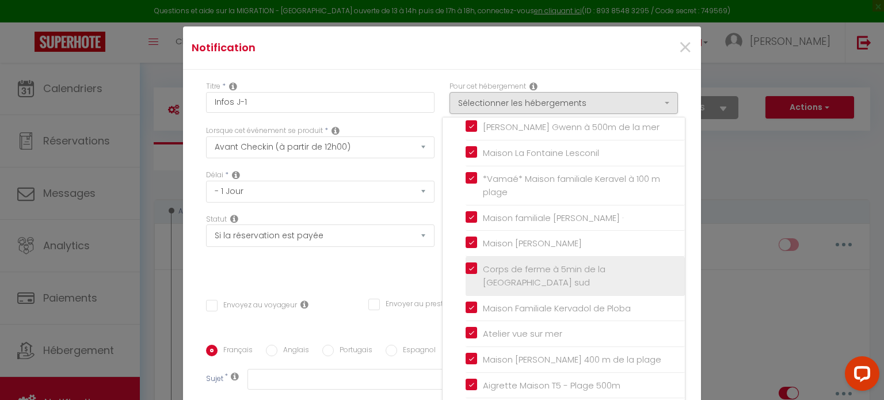
click at [465, 270] on input "Corps de ferme à 5min de la [GEOGRAPHIC_DATA] sud" at bounding box center [574, 276] width 219 height 12
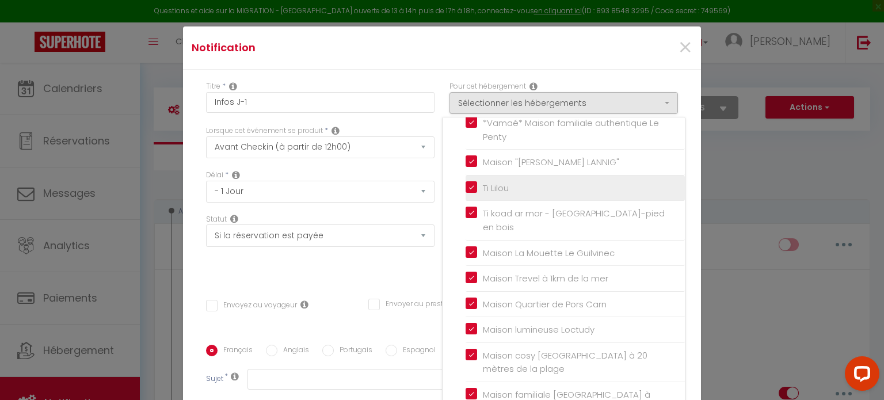
scroll to position [575, 0]
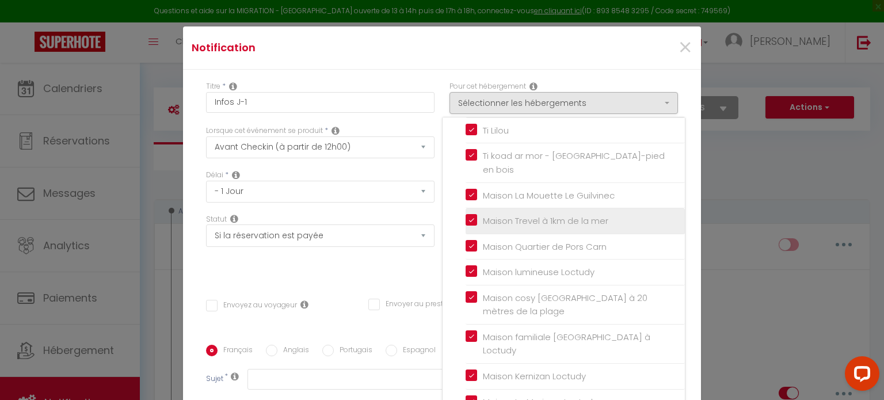
click at [466, 215] on input "Maison Trevel à 1km de la mer" at bounding box center [574, 221] width 219 height 12
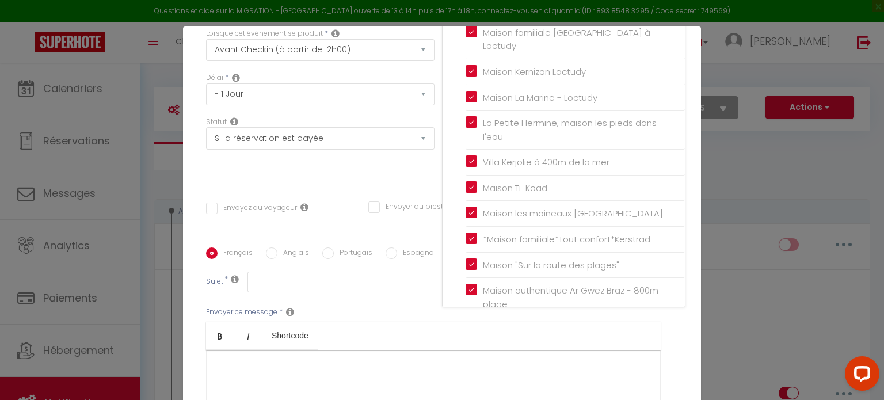
scroll to position [0, 0]
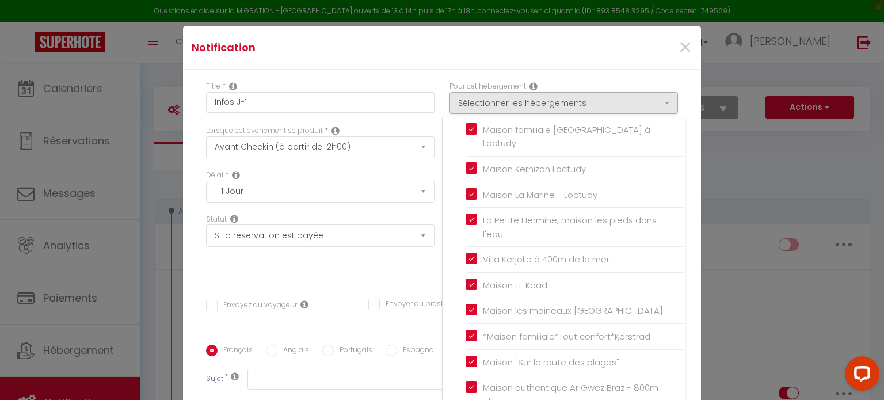
click at [272, 280] on div "Titre * Infos J-1 Pour cet hébergement Sélectionner les hébergements Tous les a…" at bounding box center [442, 345] width 518 height 551
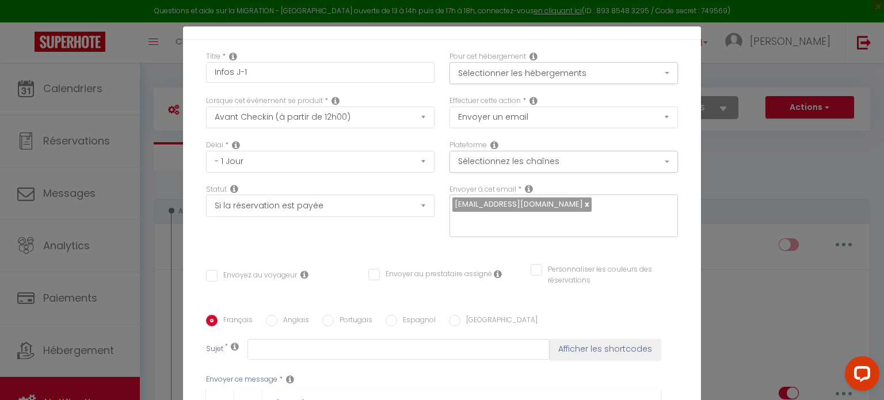
scroll to position [58, 0]
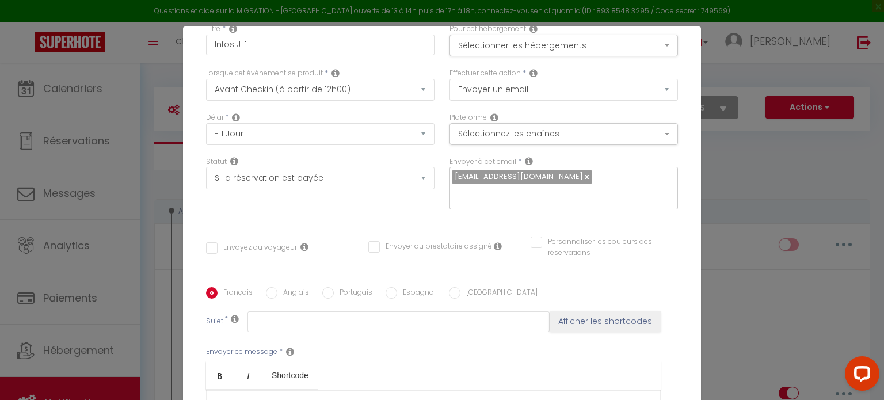
click at [206, 243] on input "Envoyez au voyageur" at bounding box center [251, 248] width 91 height 12
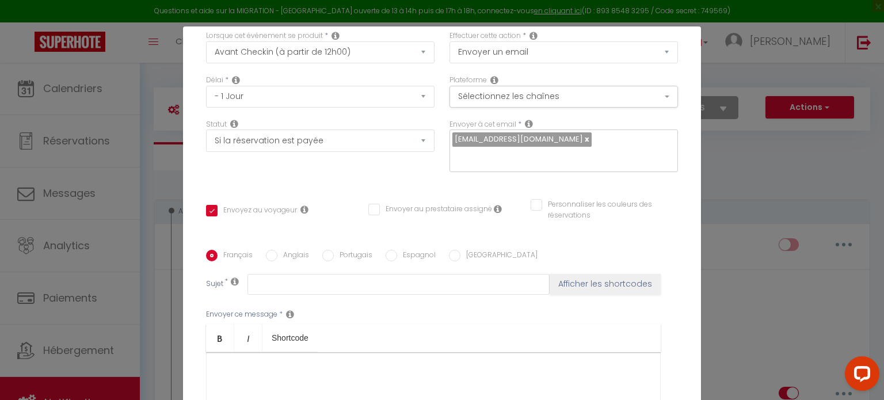
scroll to position [115, 0]
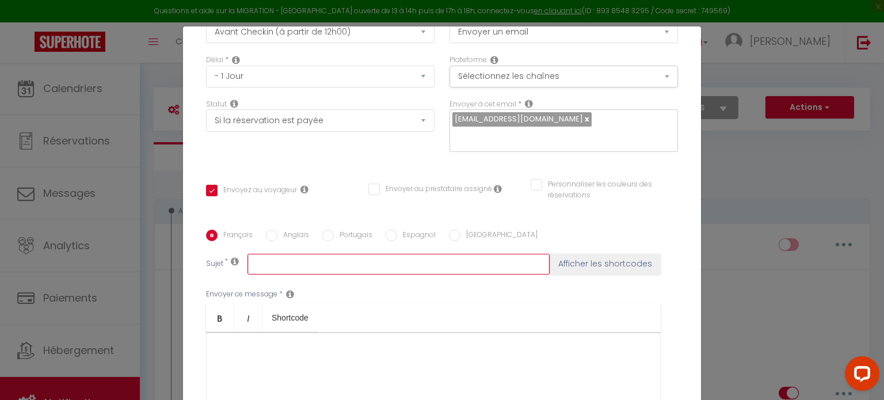
click at [280, 267] on input "text" at bounding box center [398, 264] width 302 height 21
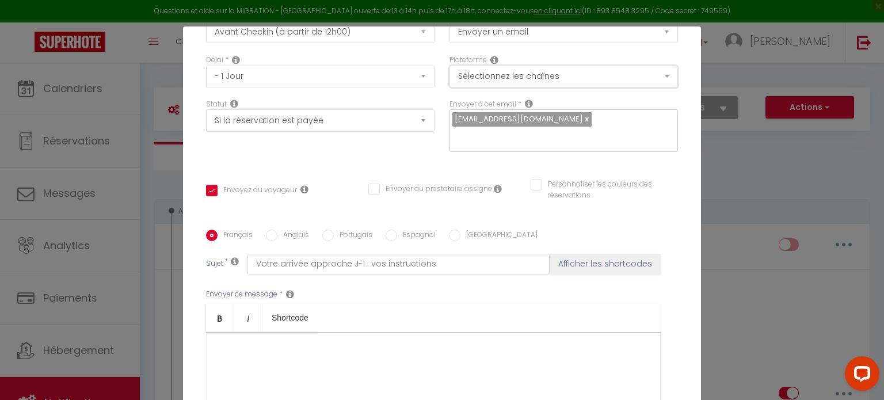
click at [550, 75] on button "Sélectionnez les chaînes" at bounding box center [563, 77] width 228 height 22
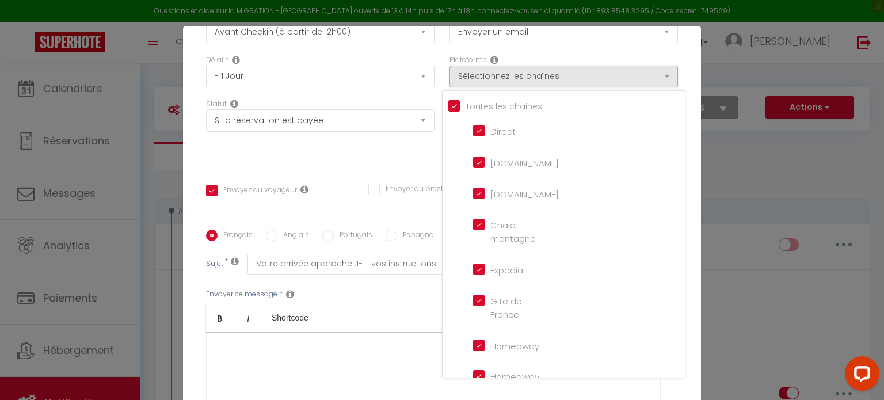
click at [442, 104] on div "Toutes les chaines Direct [DOMAIN_NAME] [DOMAIN_NAME] Chalet montagne Expedia G…" at bounding box center [563, 234] width 243 height 288
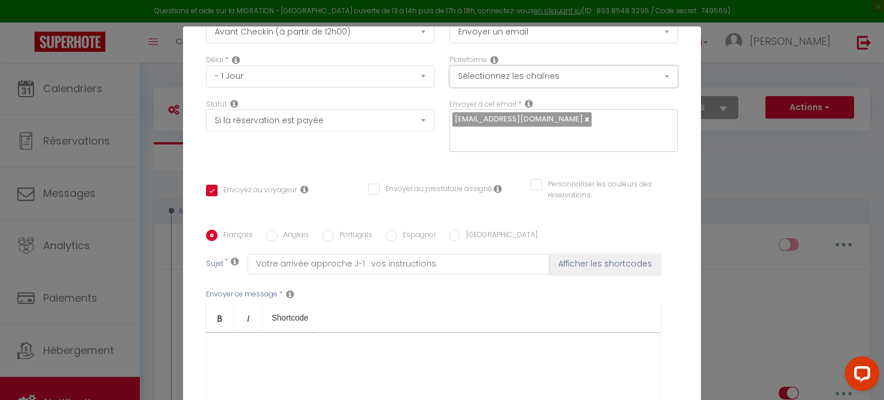
click at [476, 81] on button "Sélectionnez les chaînes" at bounding box center [563, 77] width 228 height 22
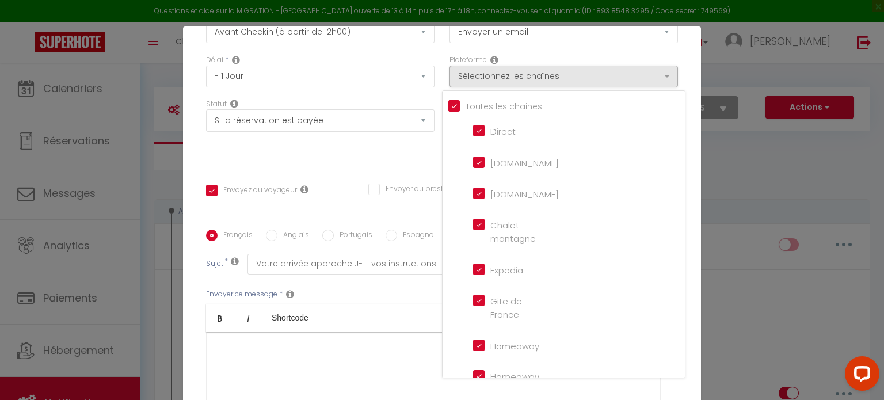
click at [449, 109] on input "Tous les apparts" at bounding box center [566, 106] width 236 height 12
click at [473, 163] on input "[DOMAIN_NAME]" at bounding box center [506, 161] width 66 height 12
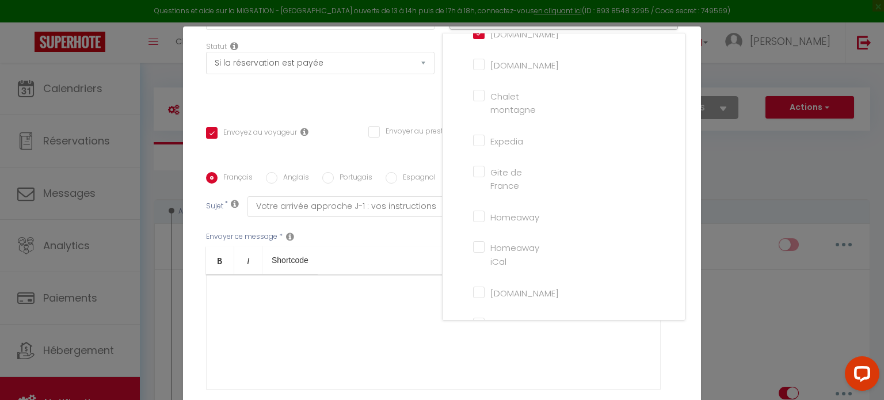
scroll to position [35, 0]
click at [366, 101] on div "Statut Aucun Si la réservation est payée Si réservation non payée Si la caution…" at bounding box center [319, 73] width 243 height 65
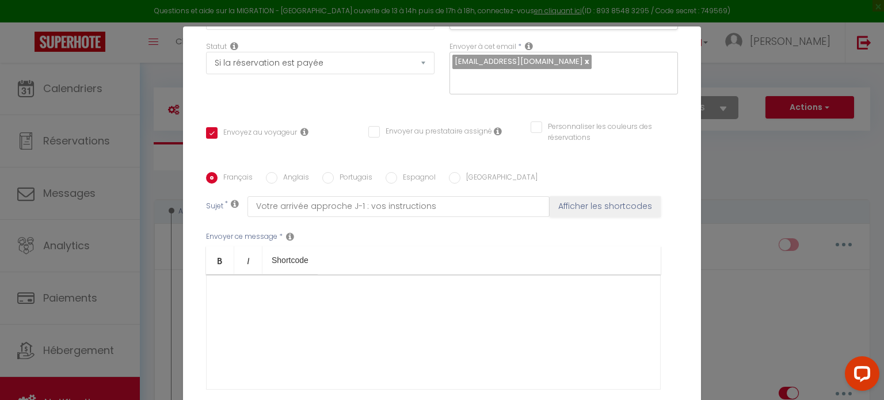
click at [206, 300] on div at bounding box center [433, 331] width 454 height 115
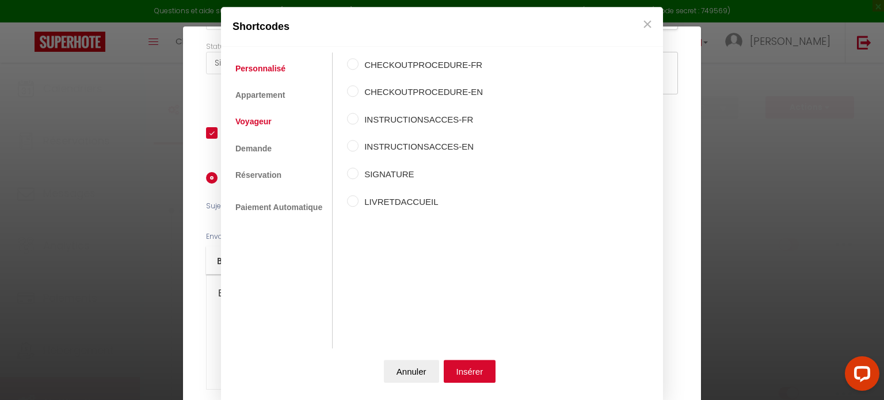
click at [263, 128] on link "Voyageur" at bounding box center [254, 122] width 48 height 21
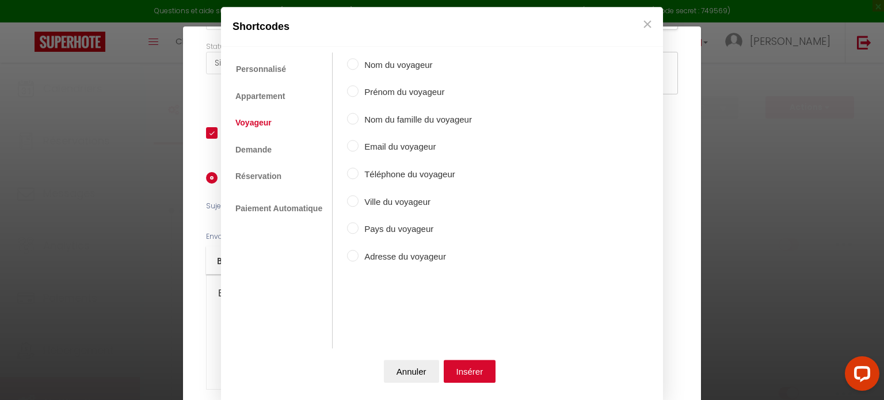
click at [347, 88] on input "Prénom du voyageur" at bounding box center [353, 92] width 12 height 12
click at [480, 370] on button "Insérer" at bounding box center [470, 371] width 52 height 23
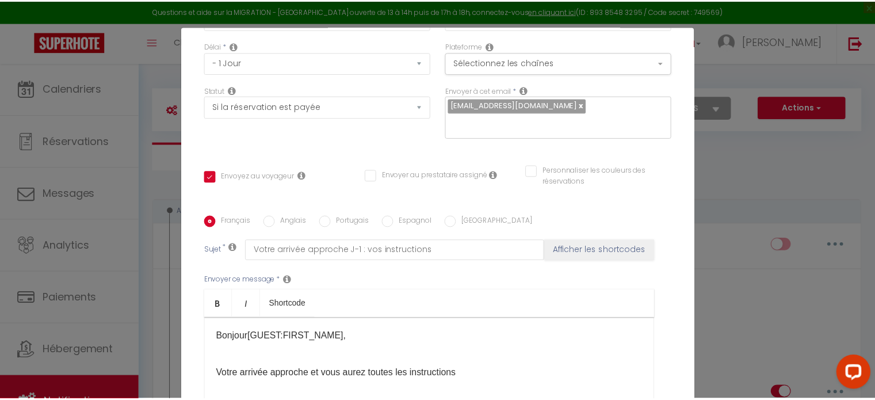
scroll to position [0, 0]
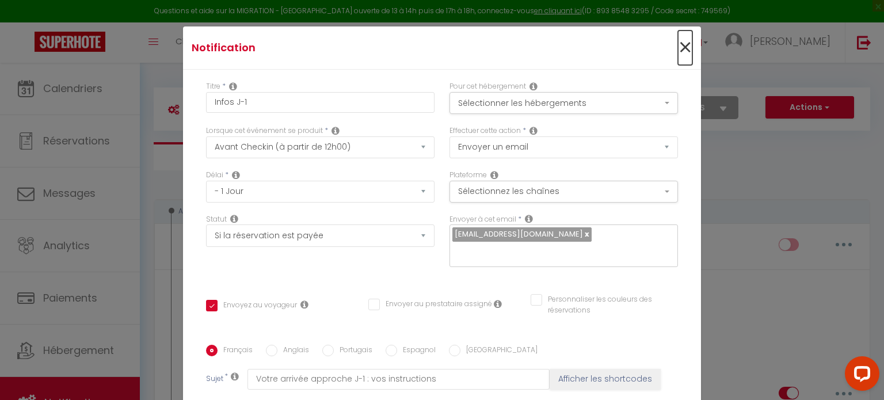
click at [678, 51] on span "×" at bounding box center [685, 47] width 14 height 35
